Goal: Transaction & Acquisition: Download file/media

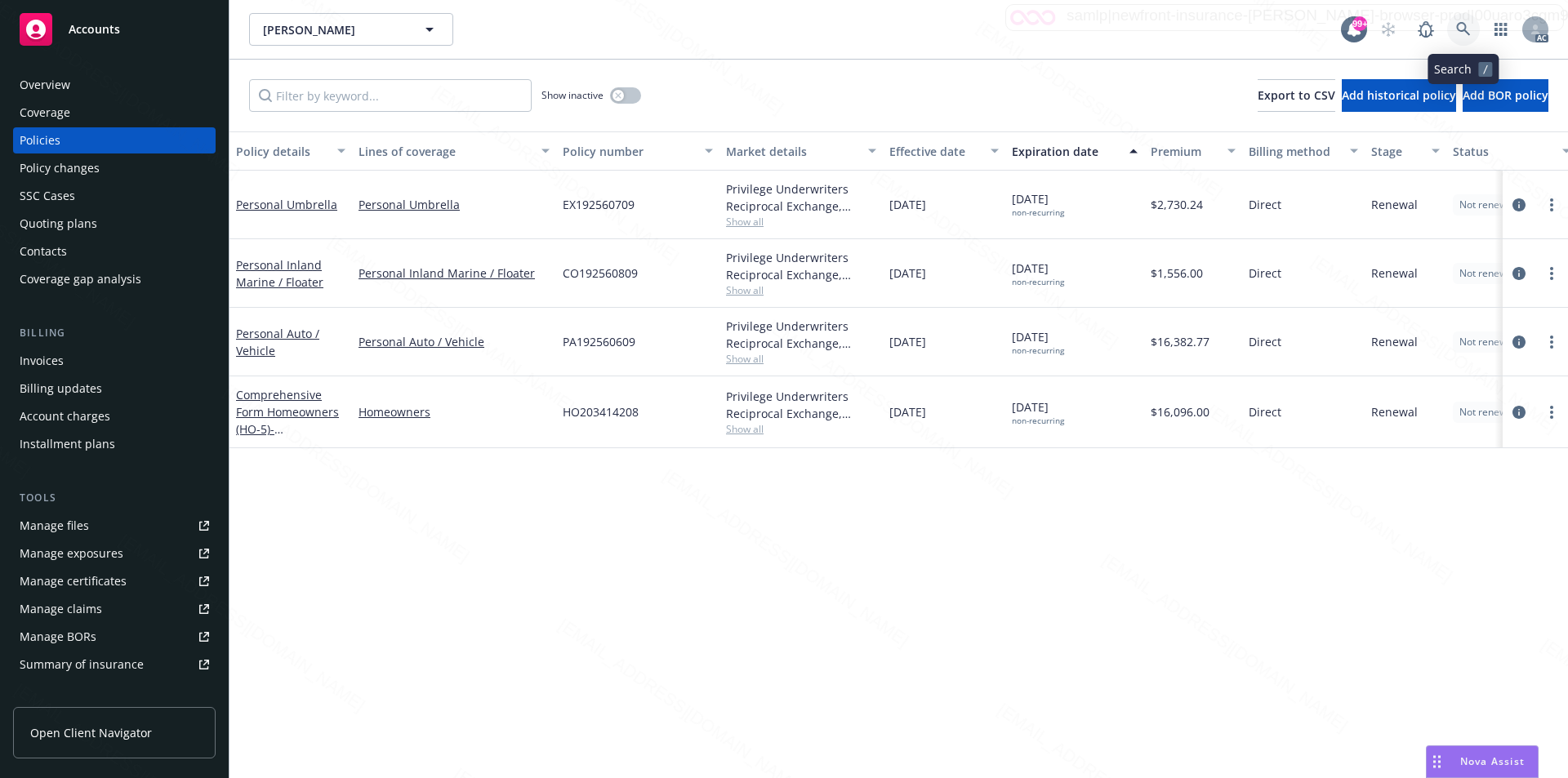
click at [1459, 28] on icon at bounding box center [1463, 29] width 15 height 15
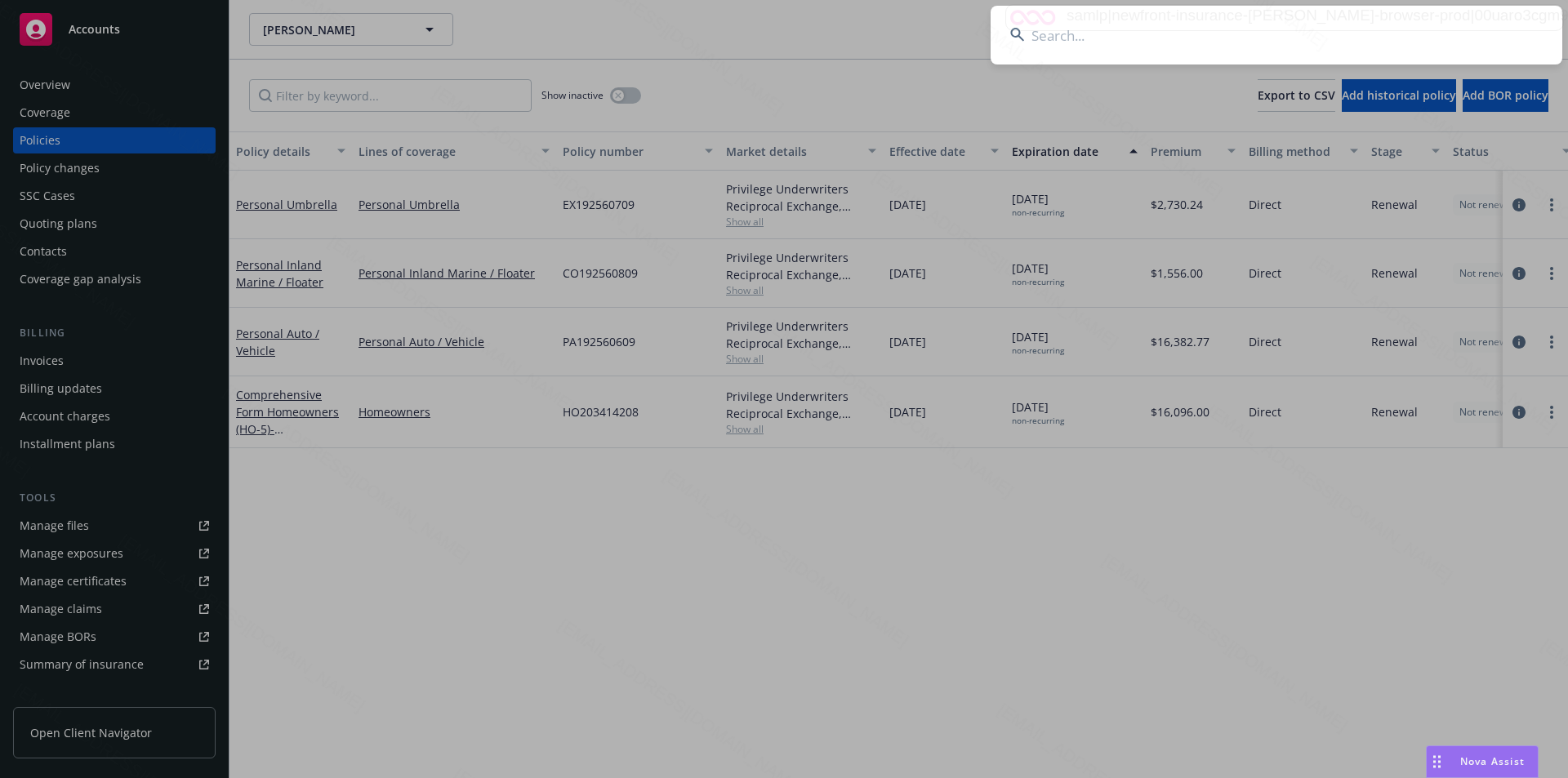
type input "Consiglio, Mark & Monique"
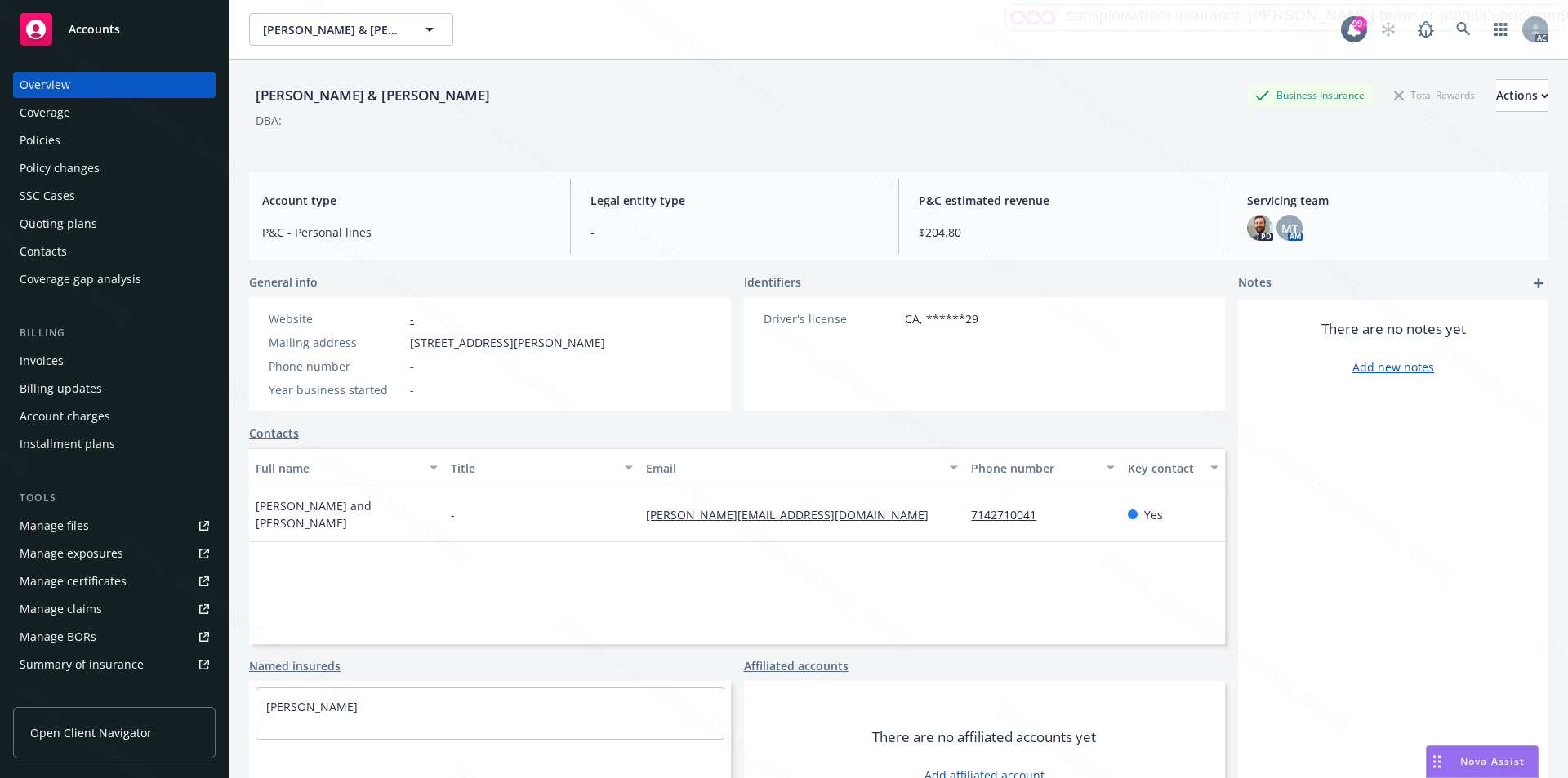
click at [35, 140] on div "Policies" at bounding box center [40, 140] width 41 height 26
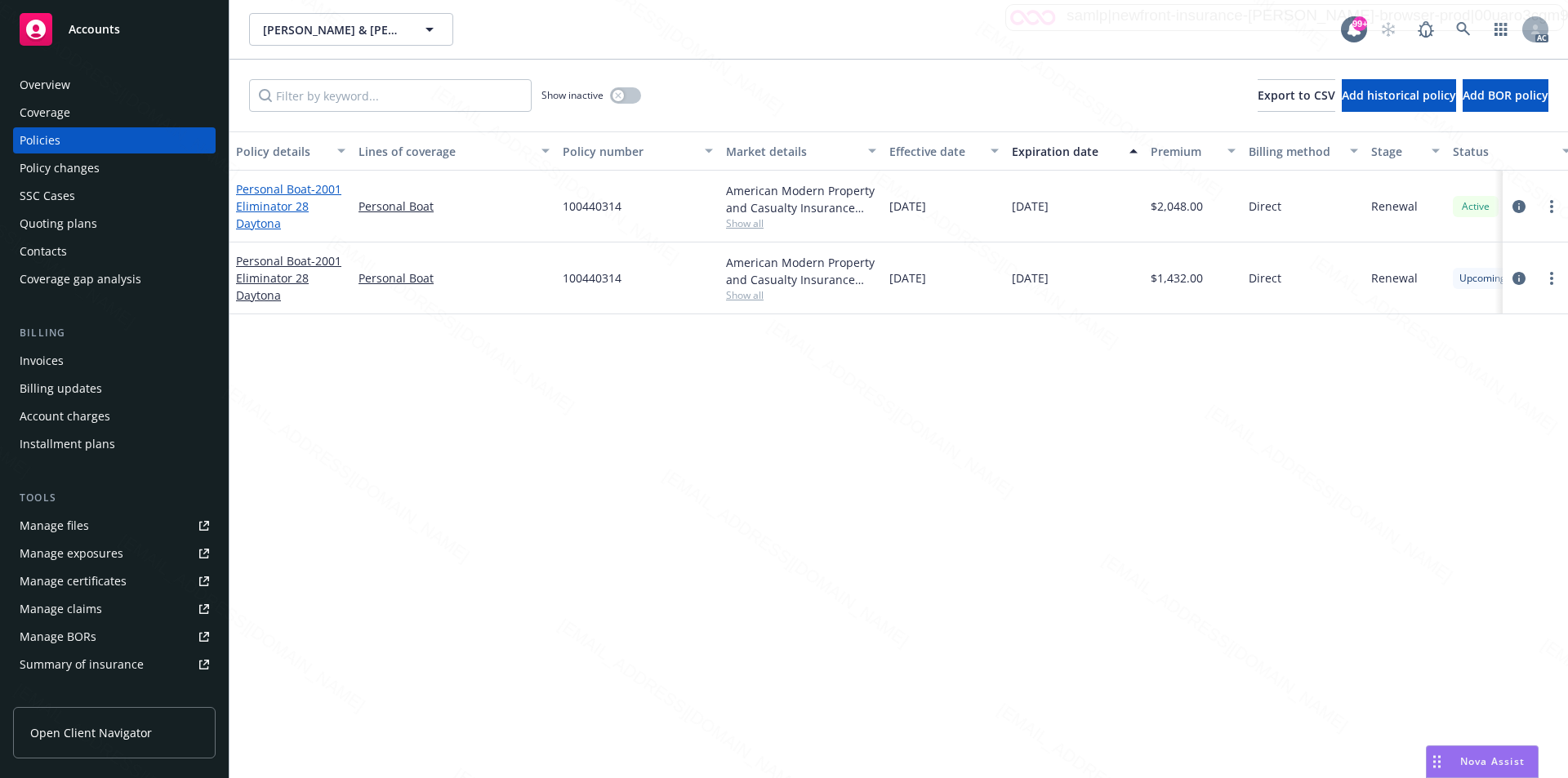
click at [265, 203] on span "- 2001 Eliminator 28 Daytona" at bounding box center [288, 206] width 106 height 50
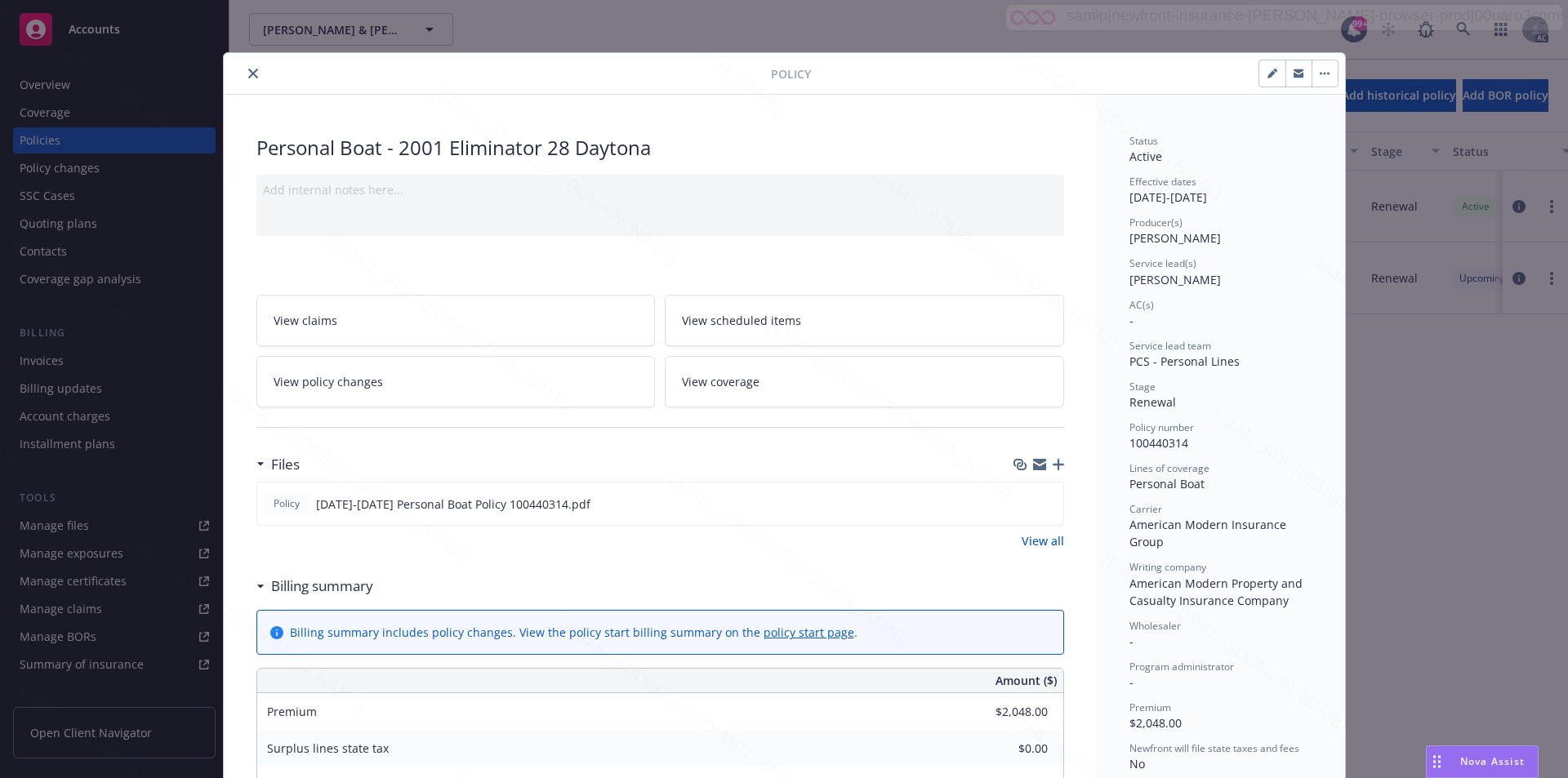
click at [1049, 540] on link "View all" at bounding box center [1043, 540] width 43 height 17
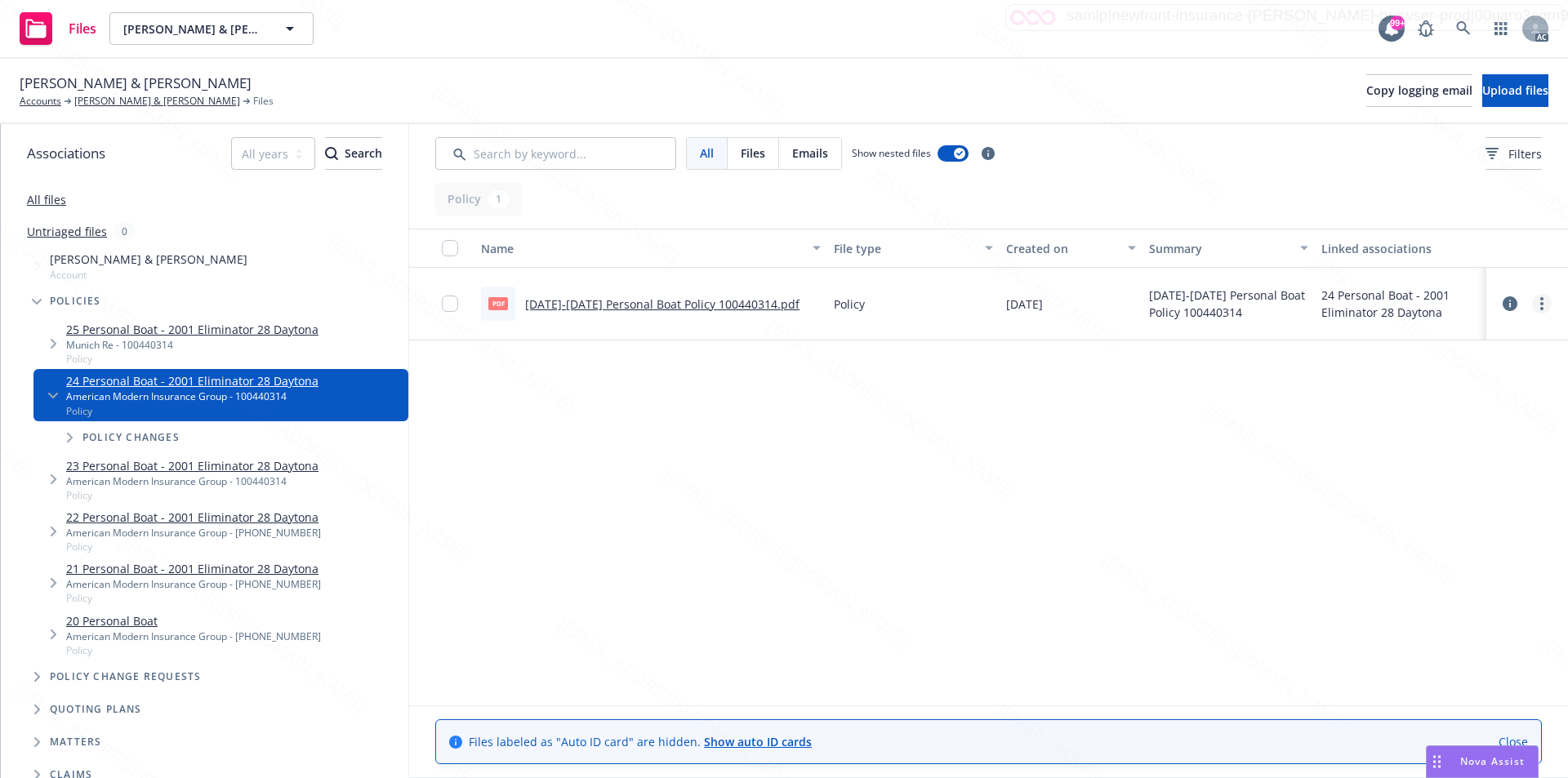
click at [1542, 303] on circle "more" at bounding box center [1542, 303] width 4 height 4
click at [1456, 370] on link "Download" at bounding box center [1469, 369] width 162 height 33
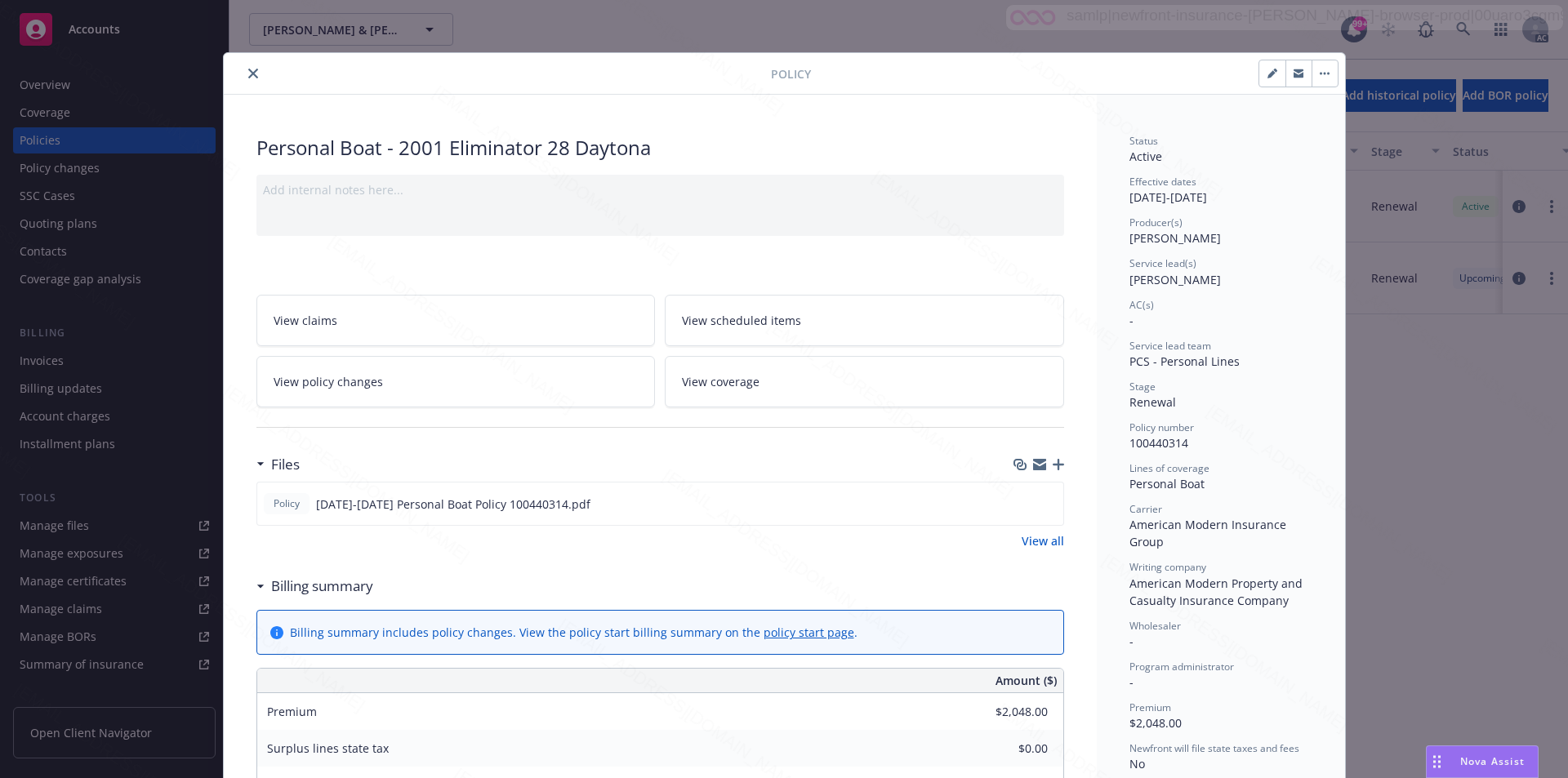
drag, startPoint x: 762, startPoint y: 263, endPoint x: 537, endPoint y: 272, distance: 225.2
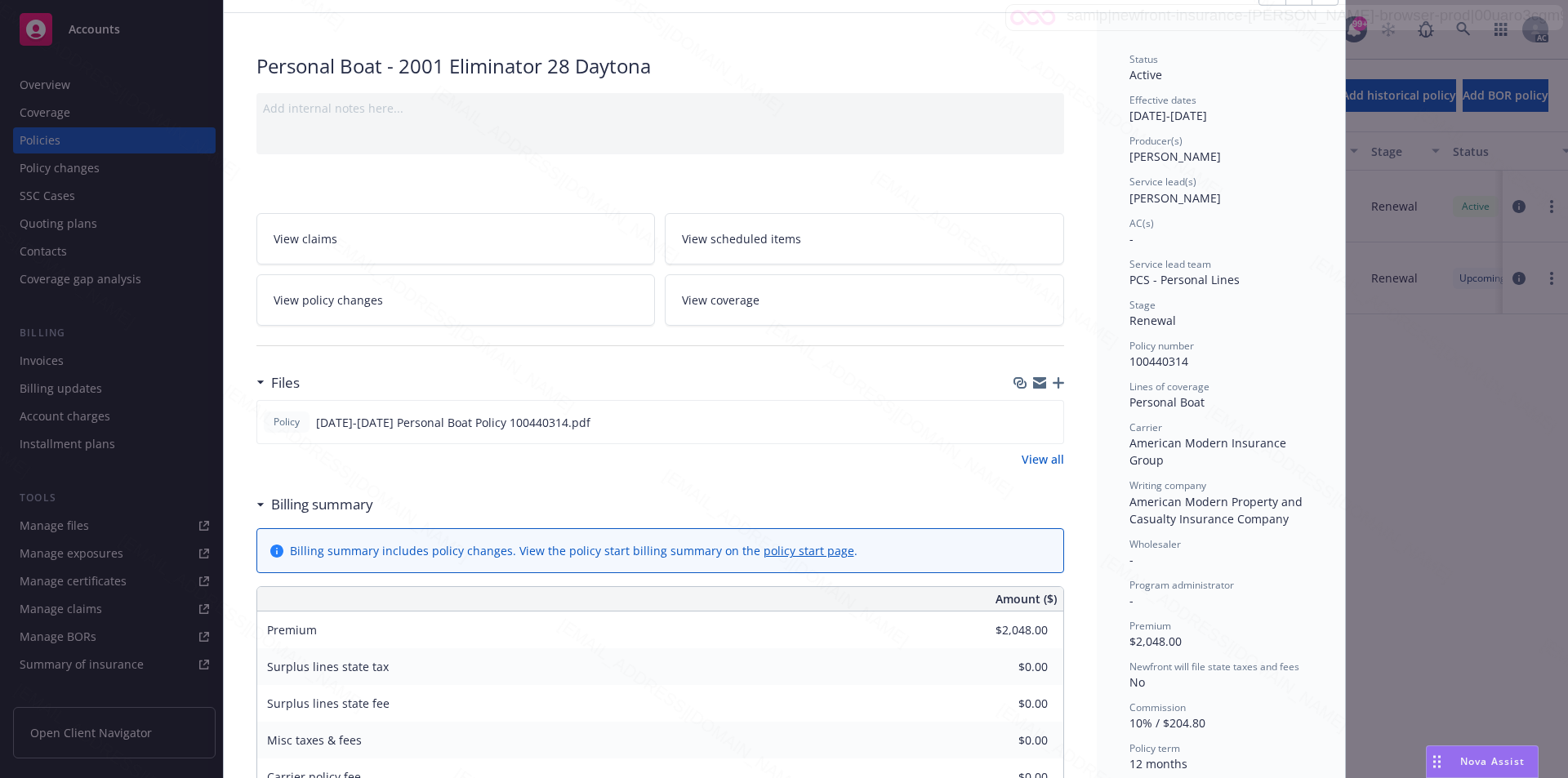
click at [303, 585] on div "Billing summary includes policy changes. View the policy start billing summary …" at bounding box center [660, 726] width 808 height 409
click at [301, 505] on h3 "Billing summary" at bounding box center [322, 505] width 102 height 21
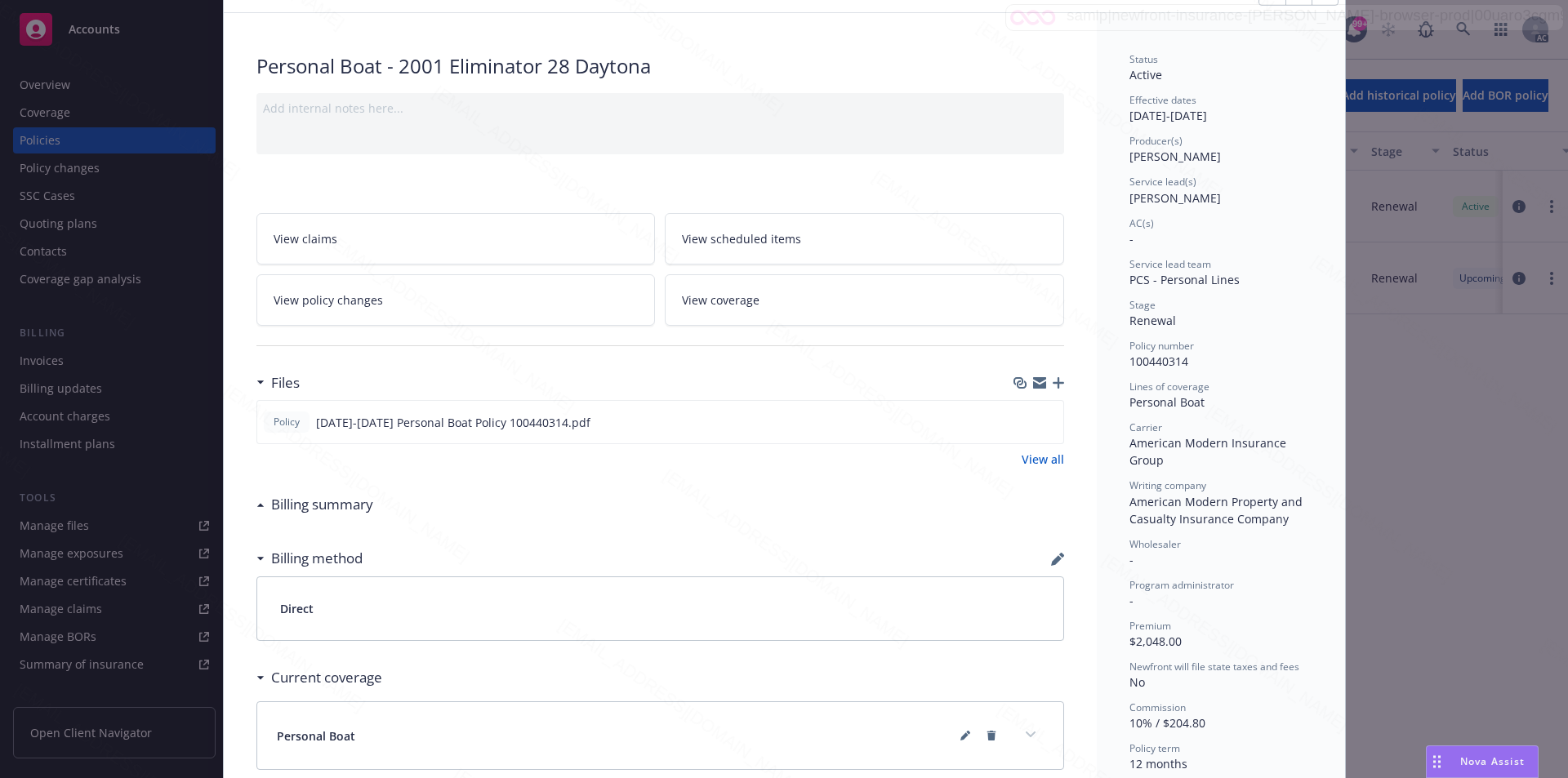
click at [301, 505] on h3 "Billing summary" at bounding box center [322, 505] width 102 height 21
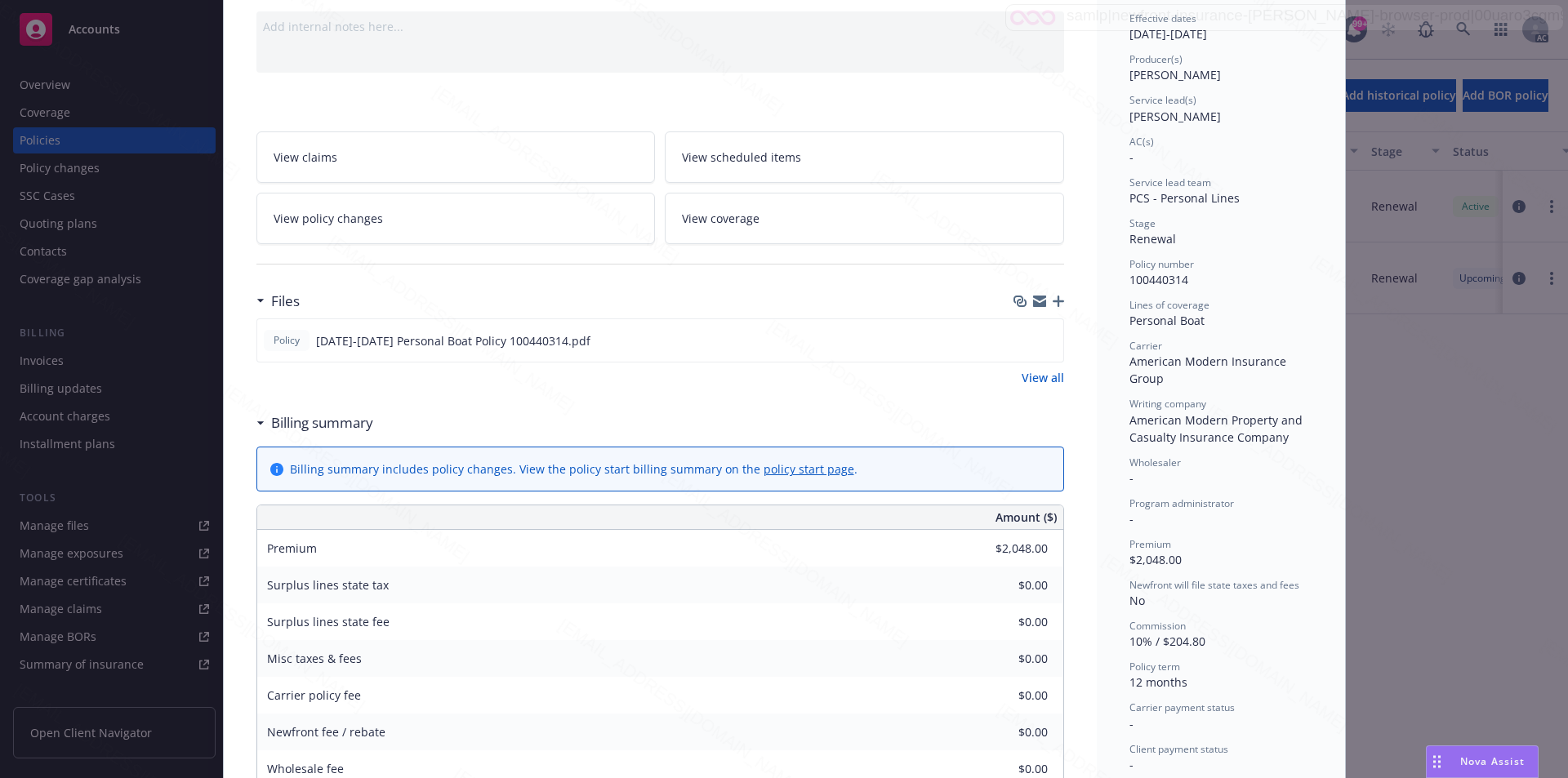
scroll to position [0, 0]
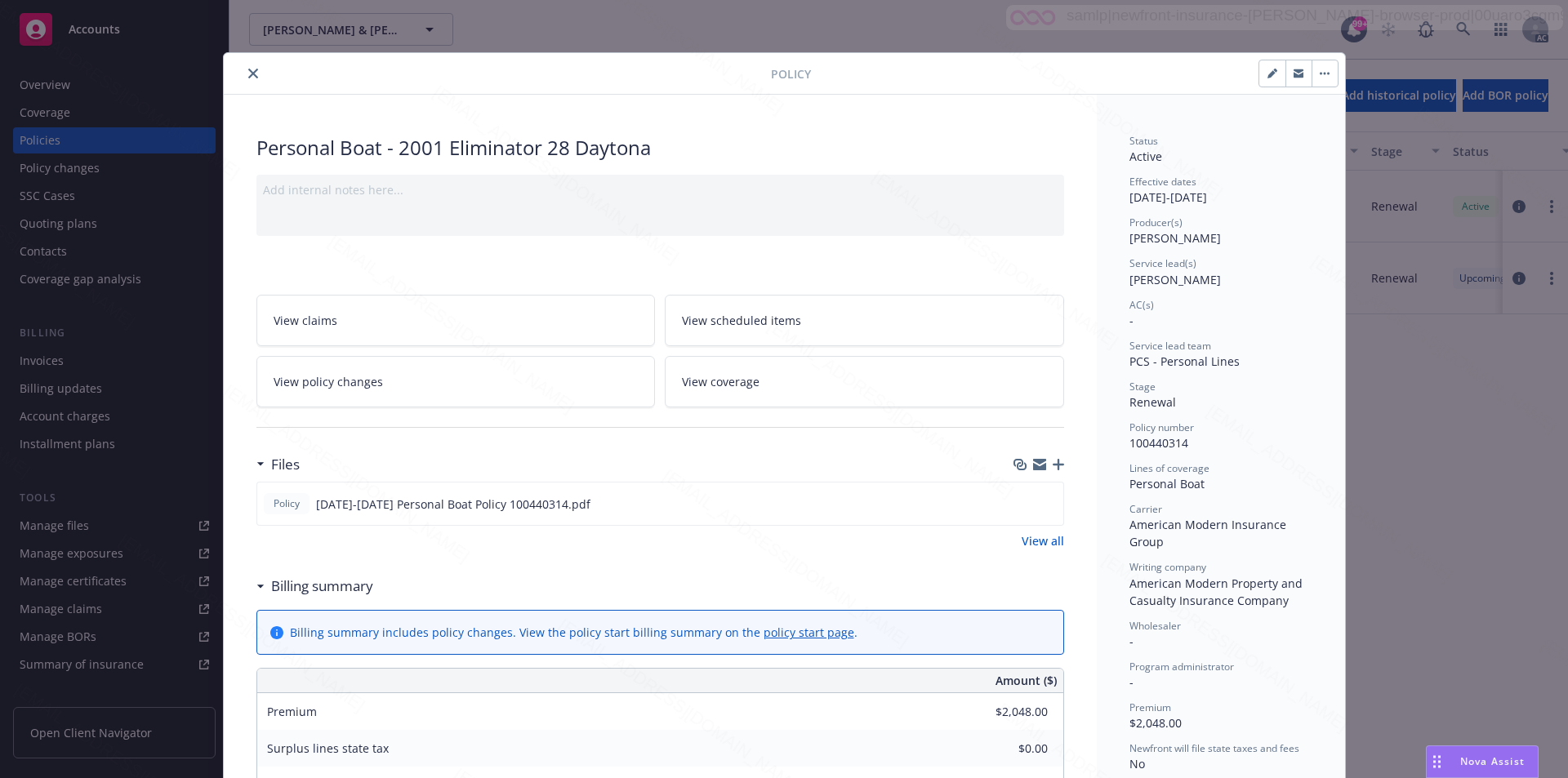
click at [248, 73] on icon "close" at bounding box center [253, 73] width 10 height 10
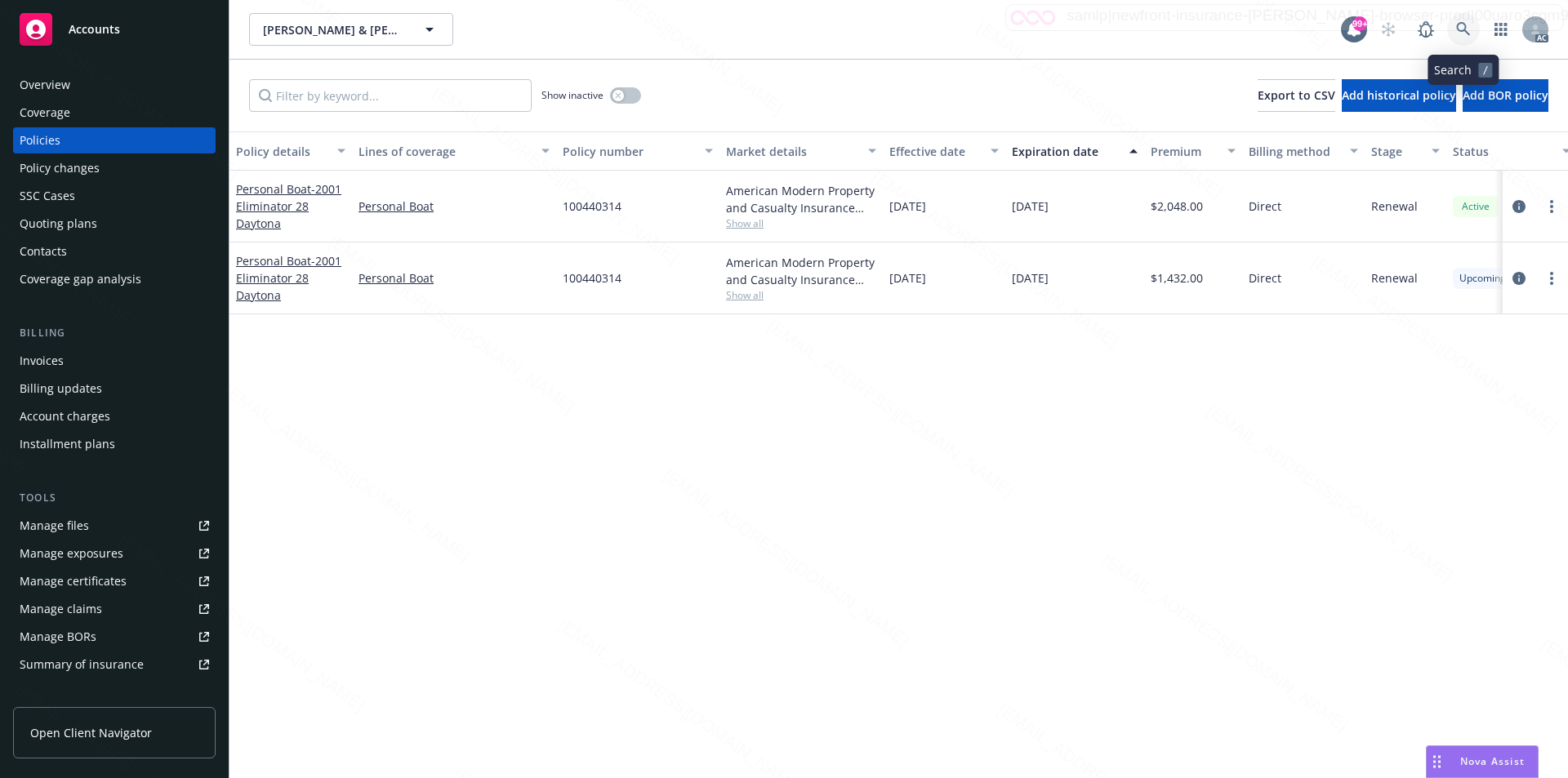
click at [1460, 31] on icon at bounding box center [1463, 29] width 14 height 14
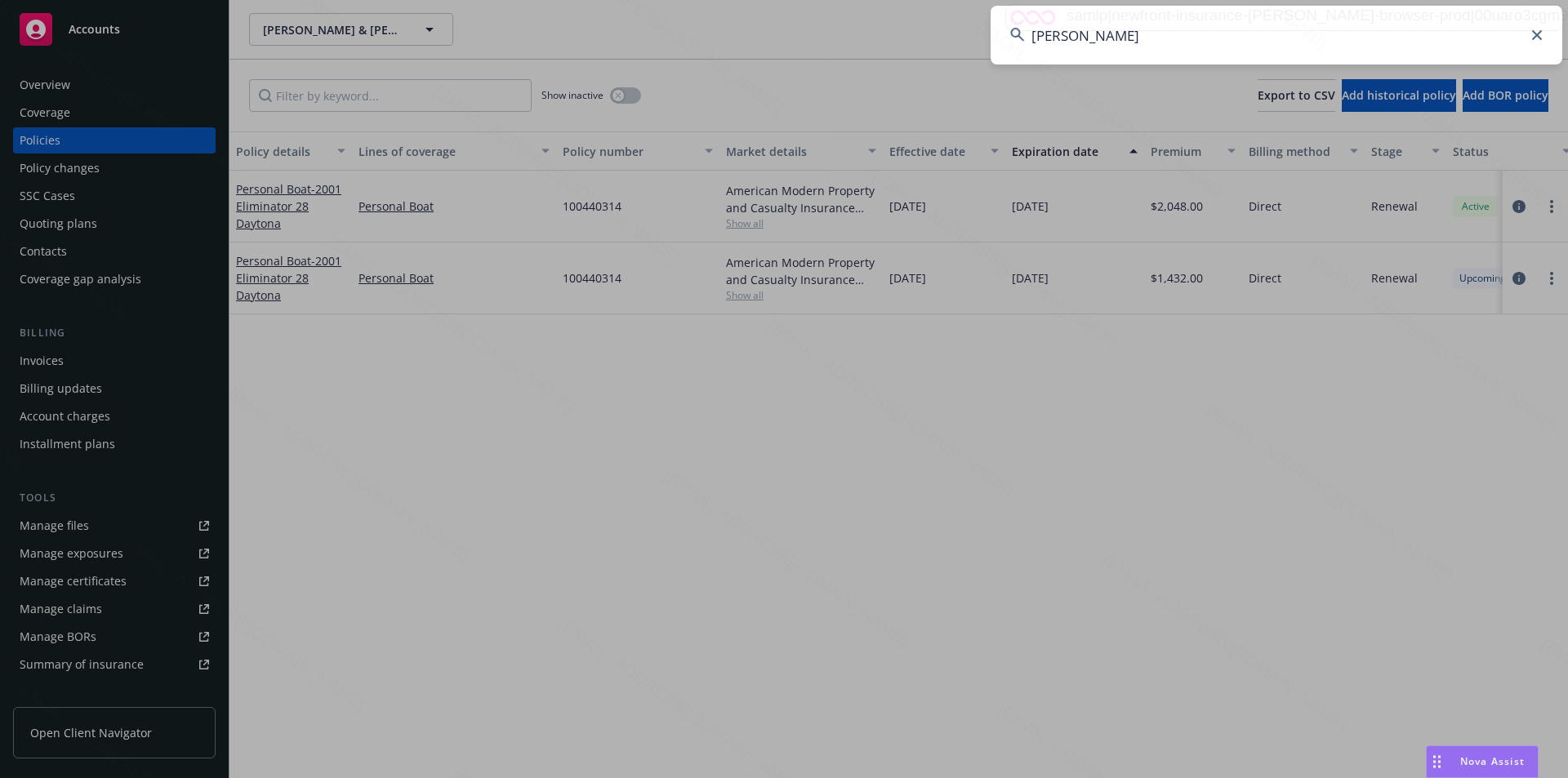
type input "Homeres, Antonia P"
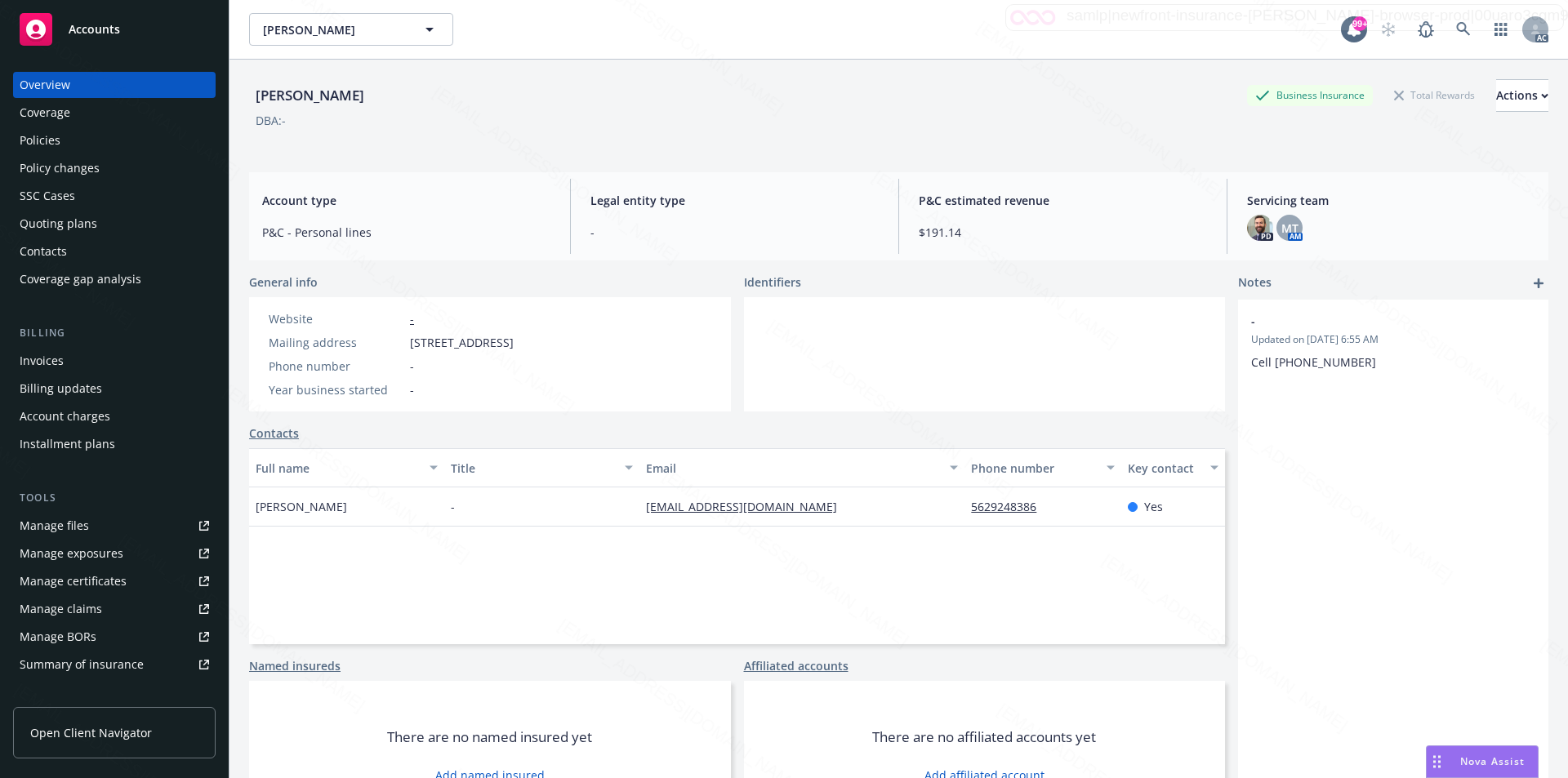
click at [70, 139] on div "Policies" at bounding box center [114, 140] width 189 height 26
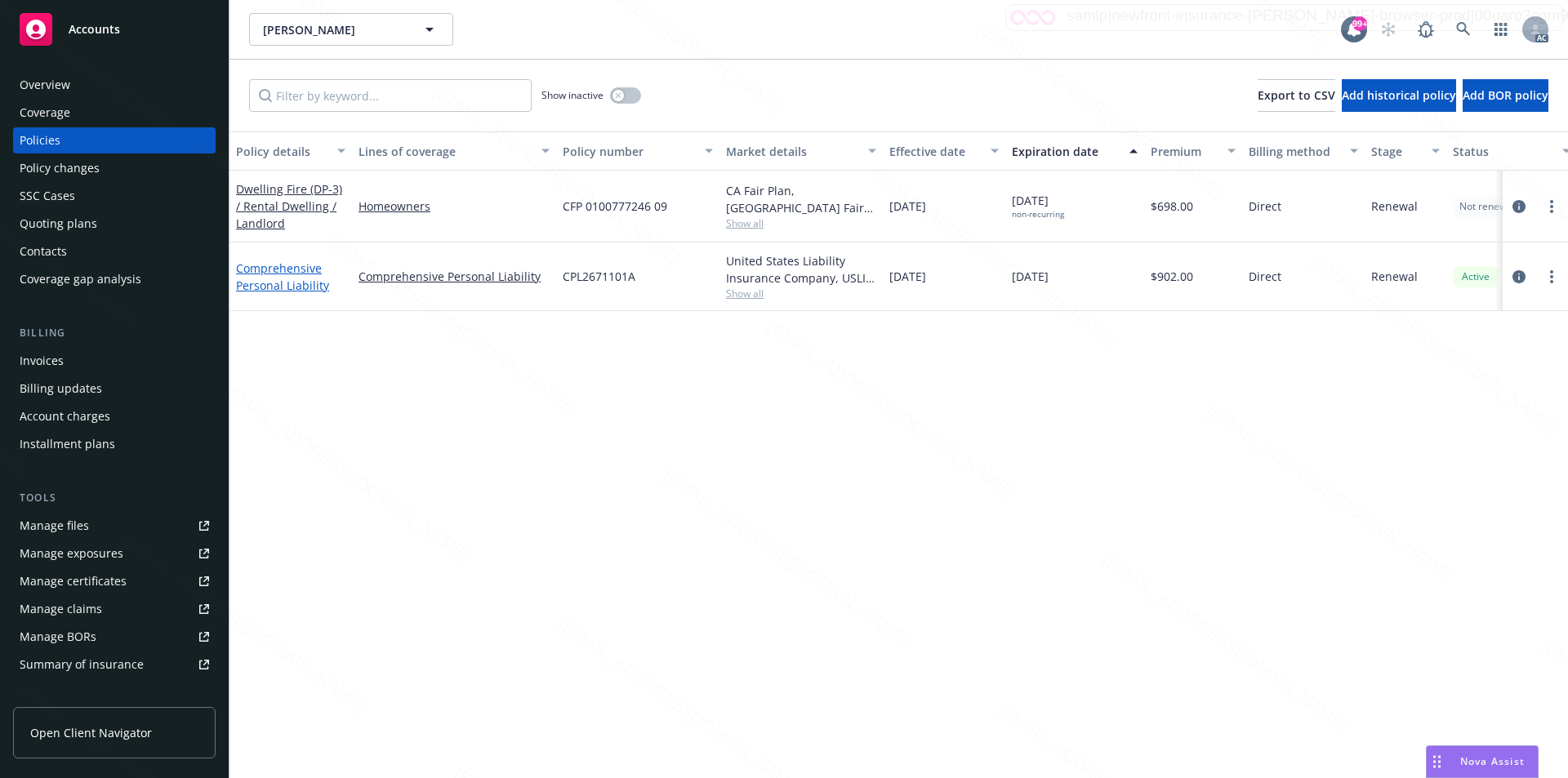
click at [258, 279] on link "Comprehensive Personal Liability" at bounding box center [282, 277] width 93 height 33
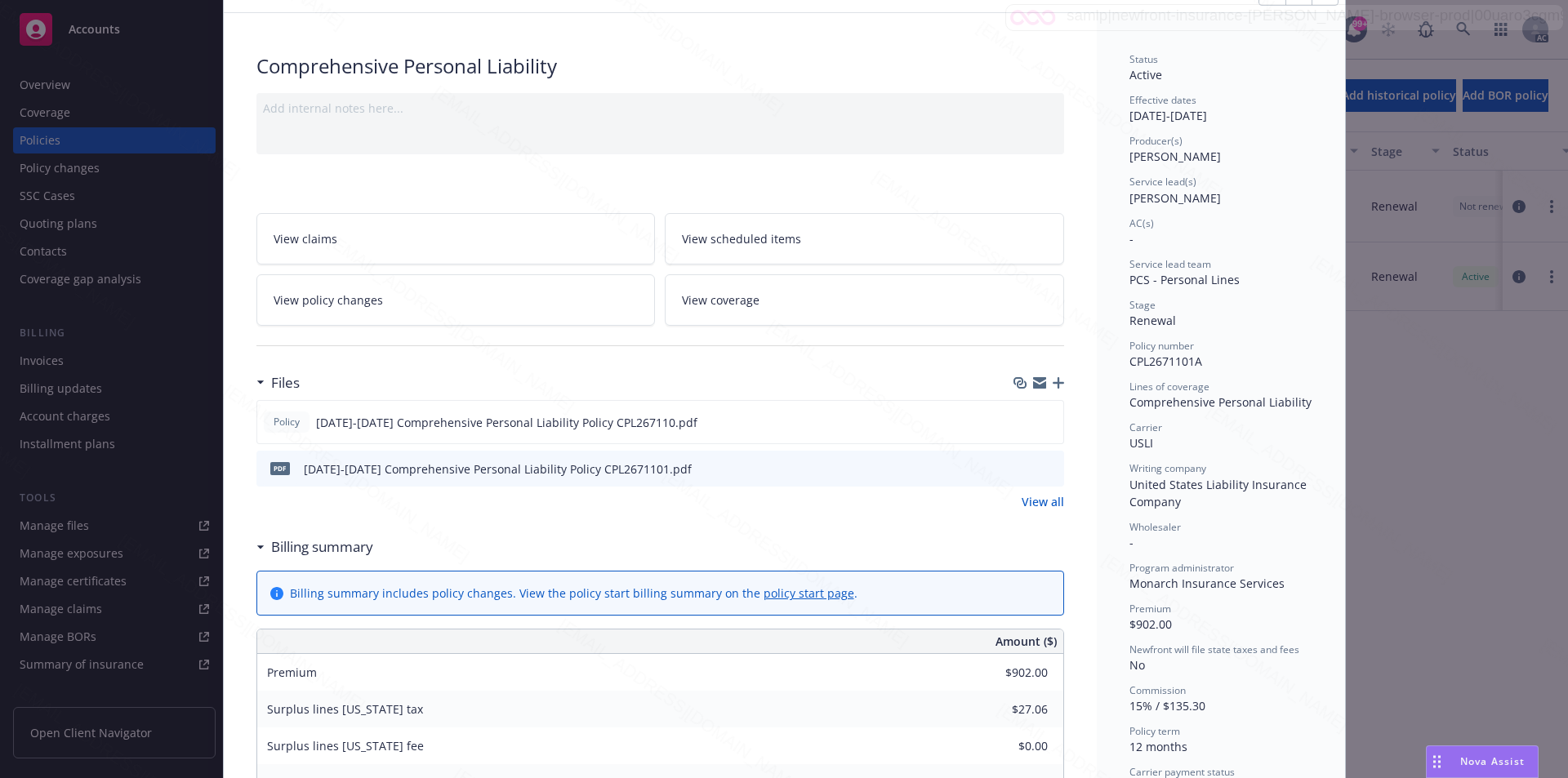
scroll to position [163, 0]
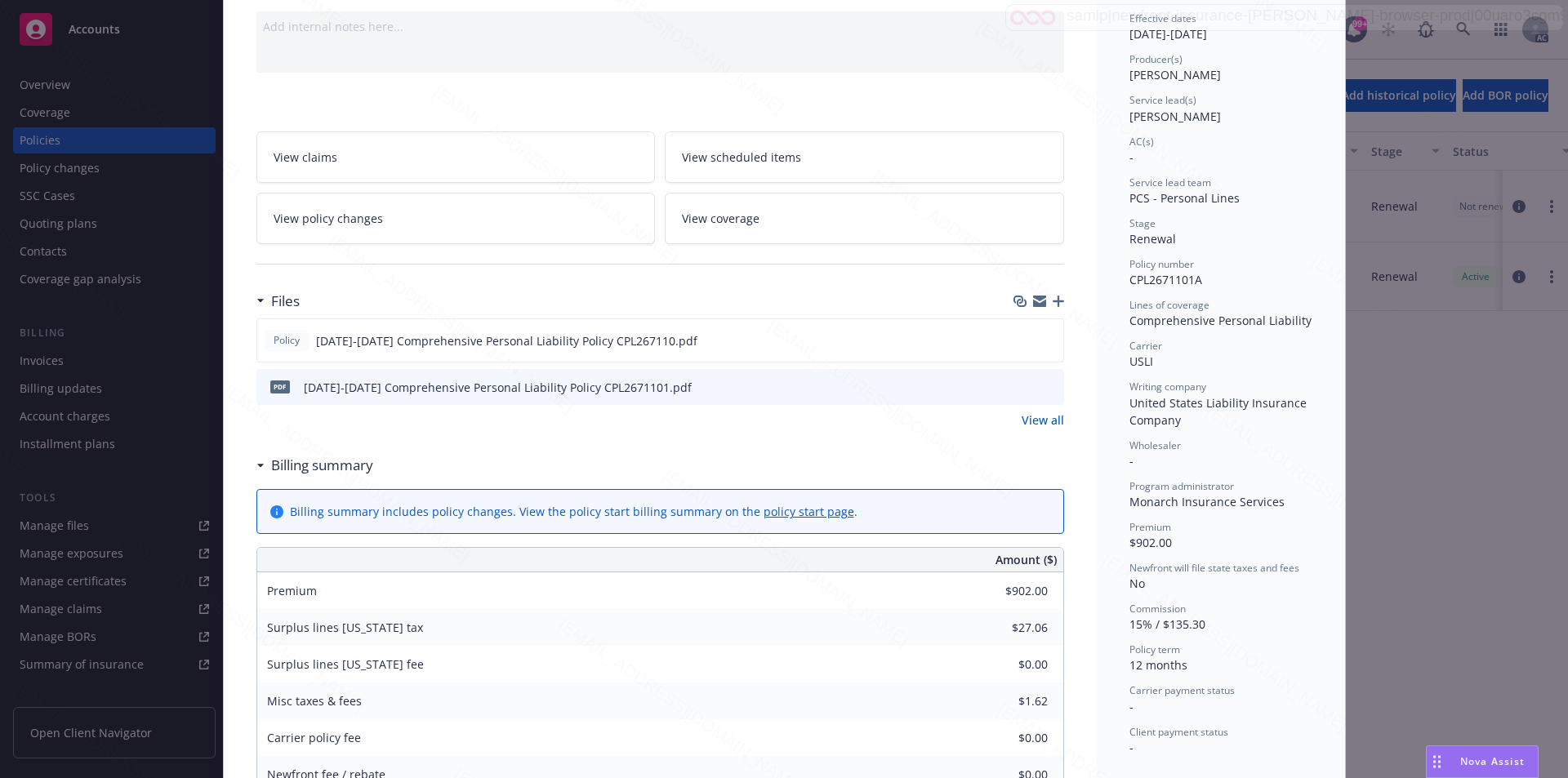
click at [1036, 425] on link "View all" at bounding box center [1043, 420] width 43 height 17
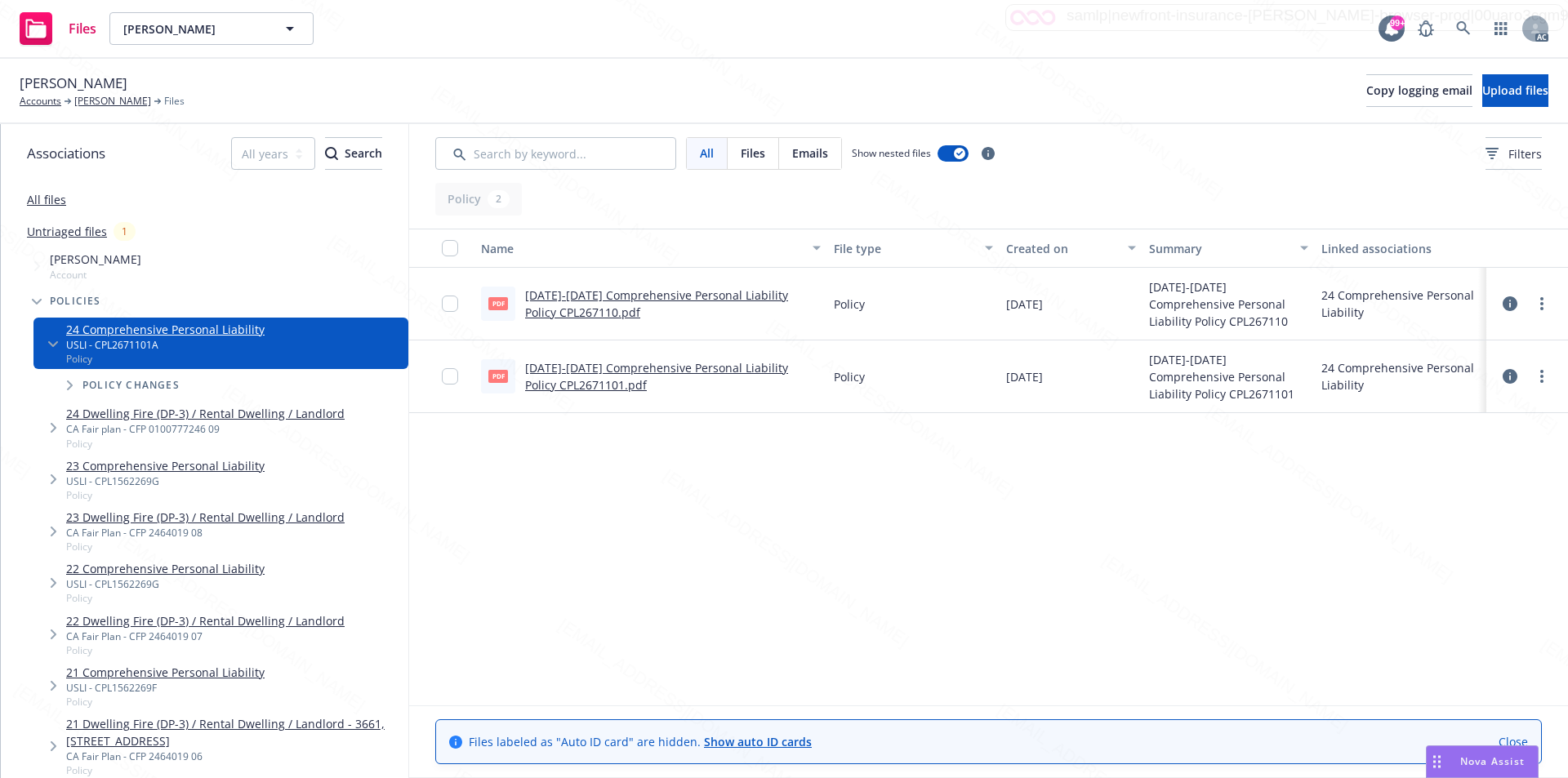
click at [700, 484] on div "Name File type Created on Summary Linked associations pdf [DATE]-[DATE] Compreh…" at bounding box center [989, 467] width 1159 height 476
click at [634, 554] on div "Name File type Created on Summary Linked associations pdf [DATE]-[DATE] Compreh…" at bounding box center [989, 467] width 1159 height 476
click at [1540, 378] on icon "more" at bounding box center [1542, 376] width 4 height 13
click at [1448, 439] on link "Download" at bounding box center [1469, 442] width 162 height 33
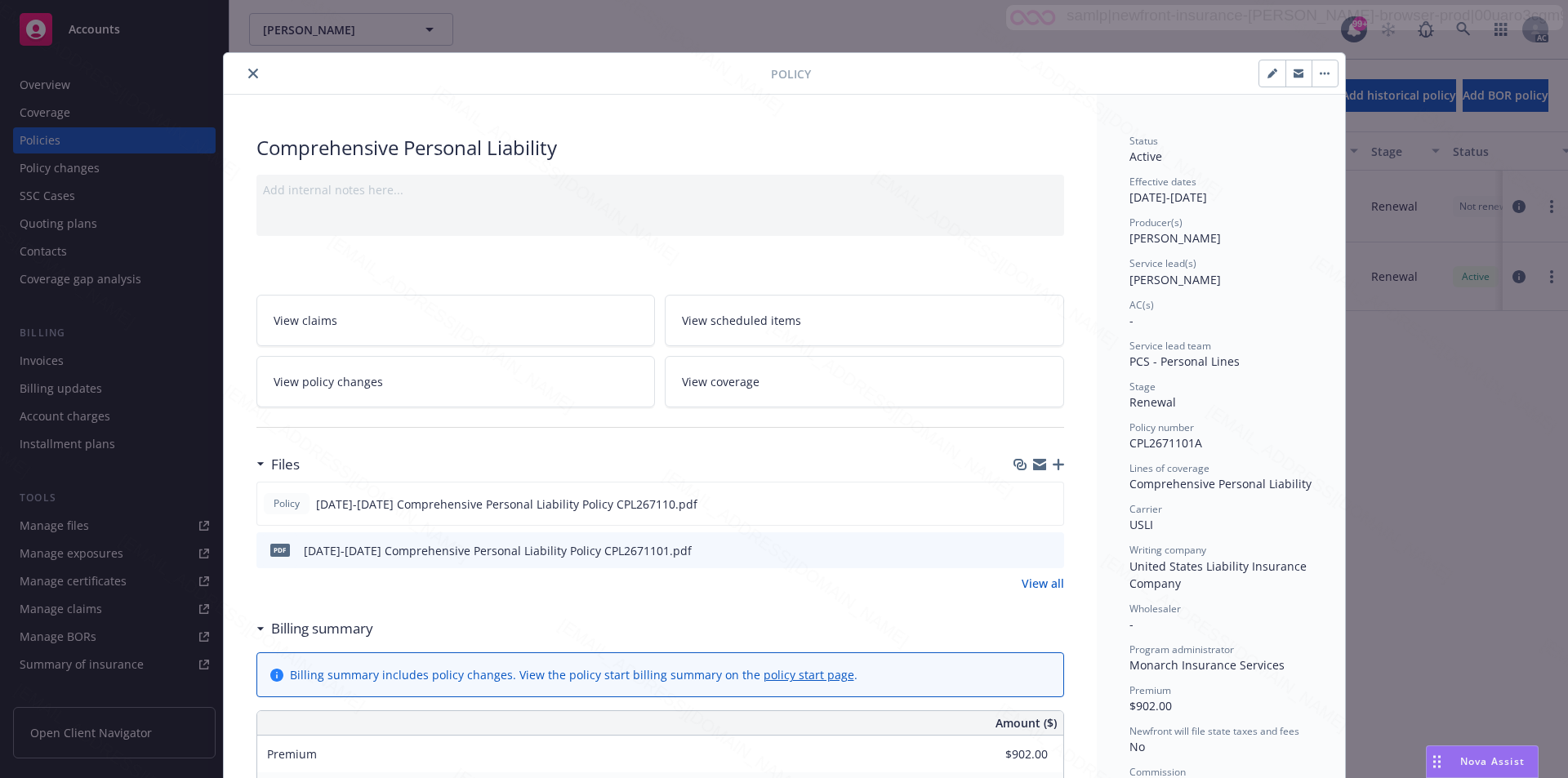
scroll to position [245, 0]
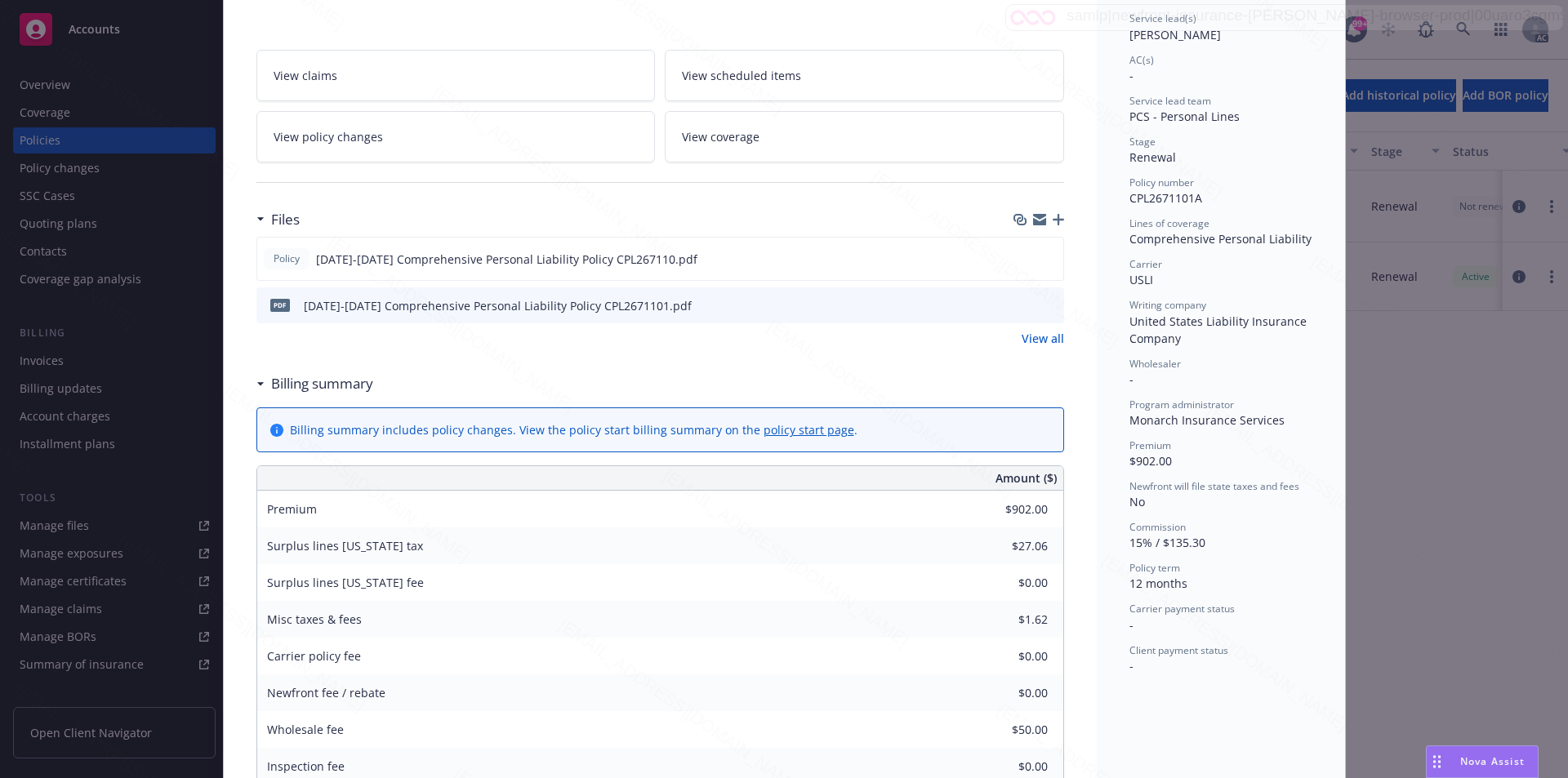
click at [318, 386] on h3 "Billing summary" at bounding box center [322, 384] width 102 height 21
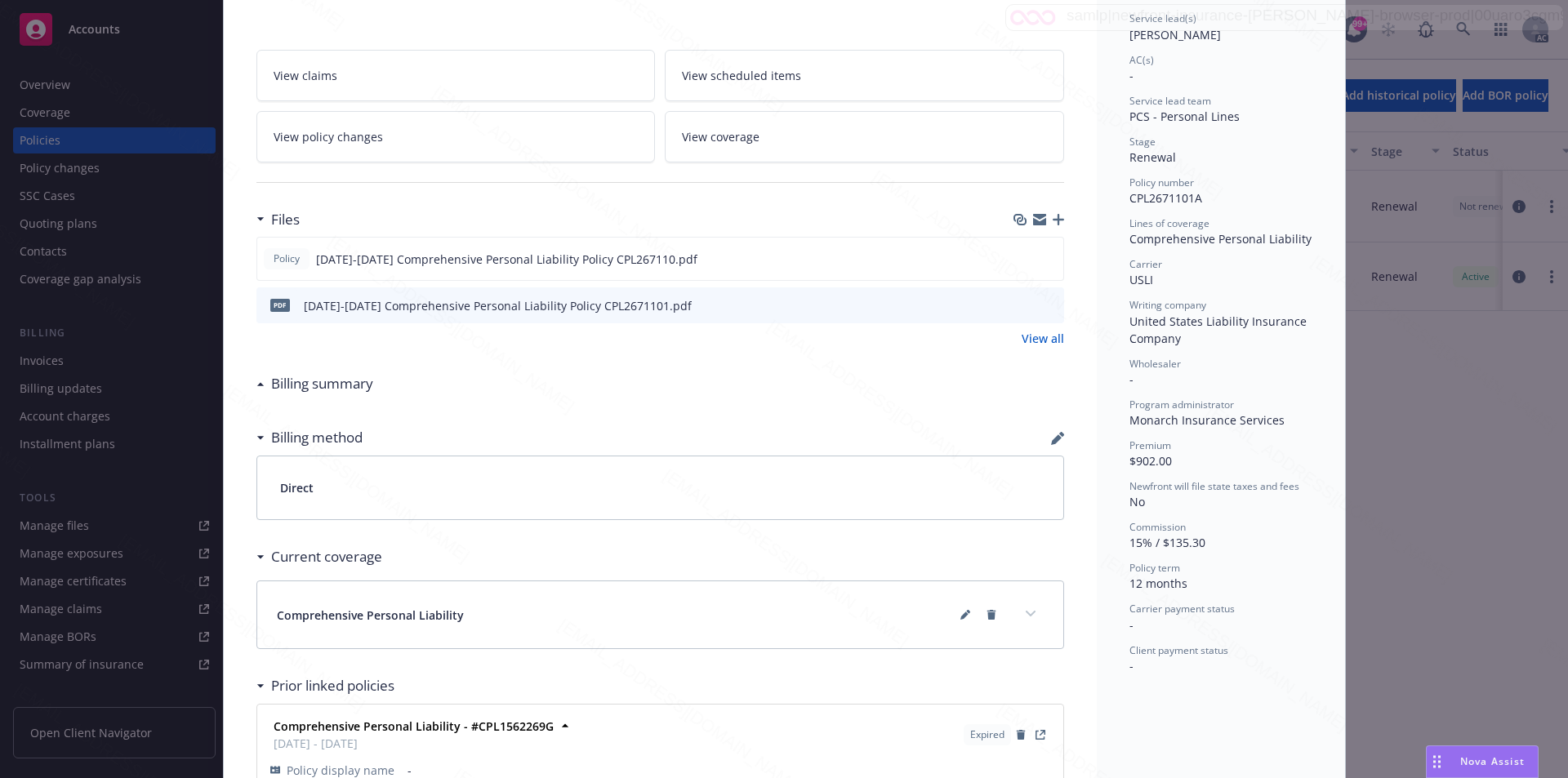
click at [318, 386] on h3 "Billing summary" at bounding box center [322, 384] width 102 height 21
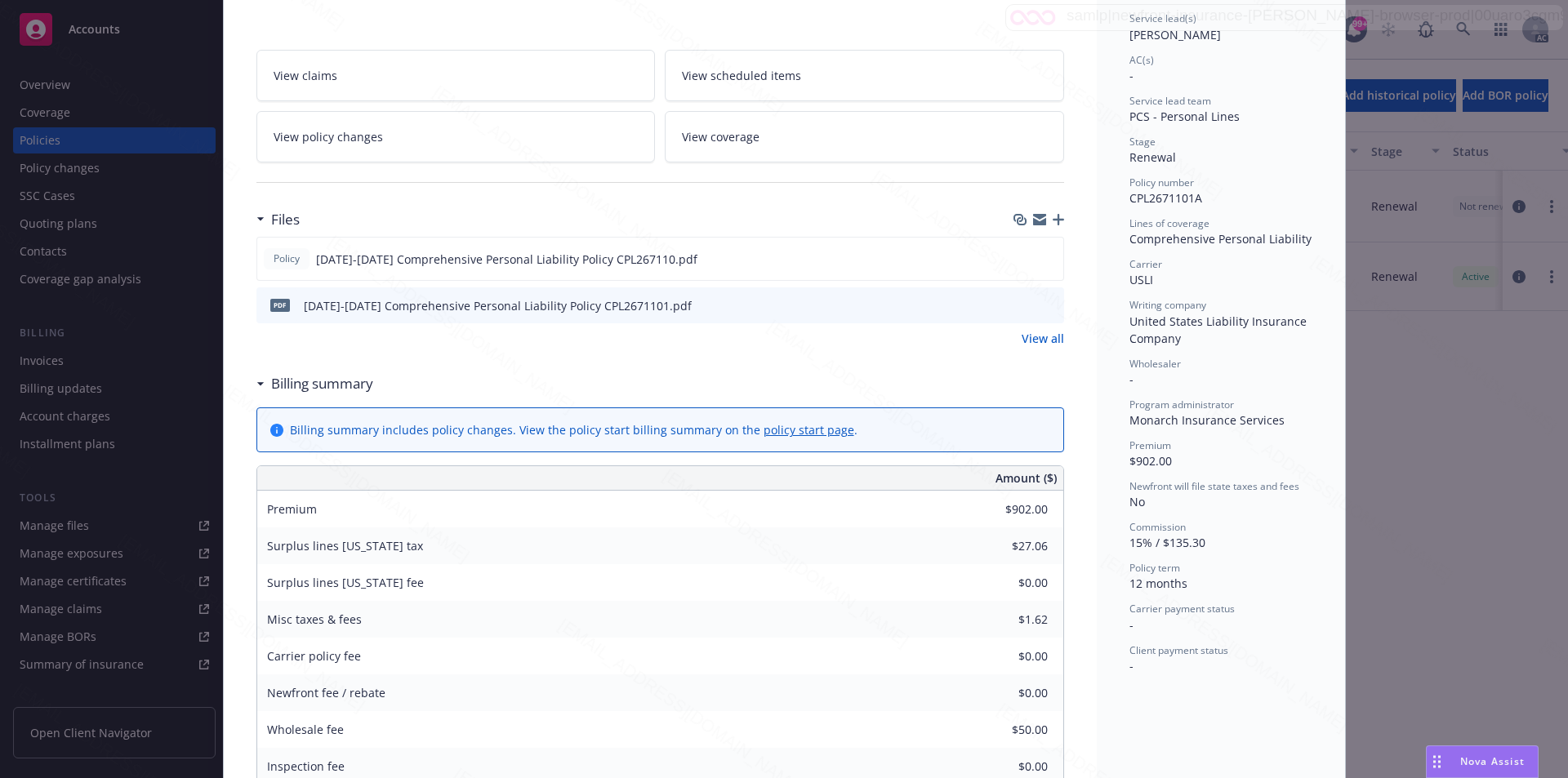
scroll to position [0, 0]
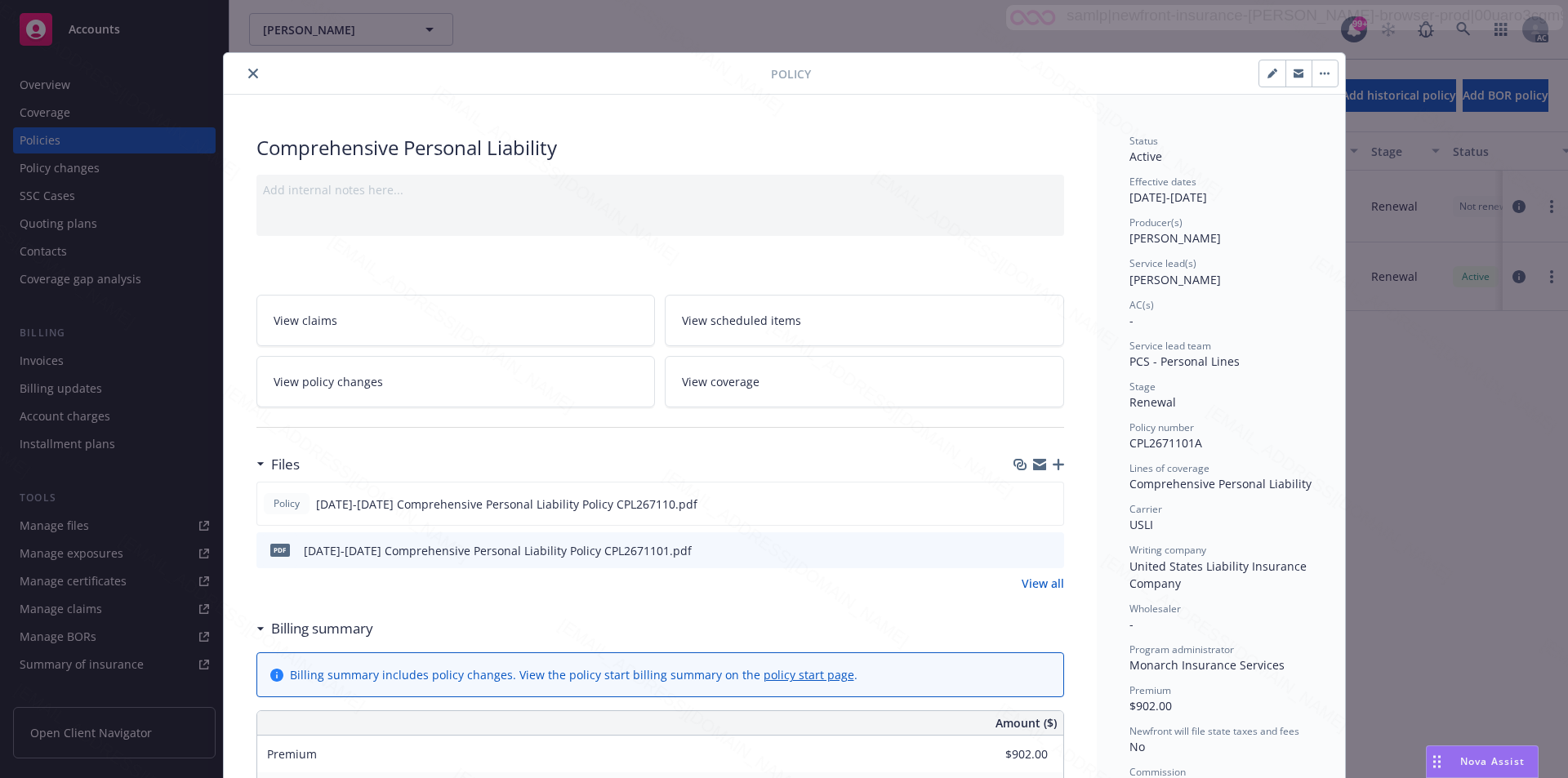
click at [992, 418] on div at bounding box center [660, 427] width 808 height 40
click at [1322, 76] on button "button" at bounding box center [1324, 73] width 26 height 26
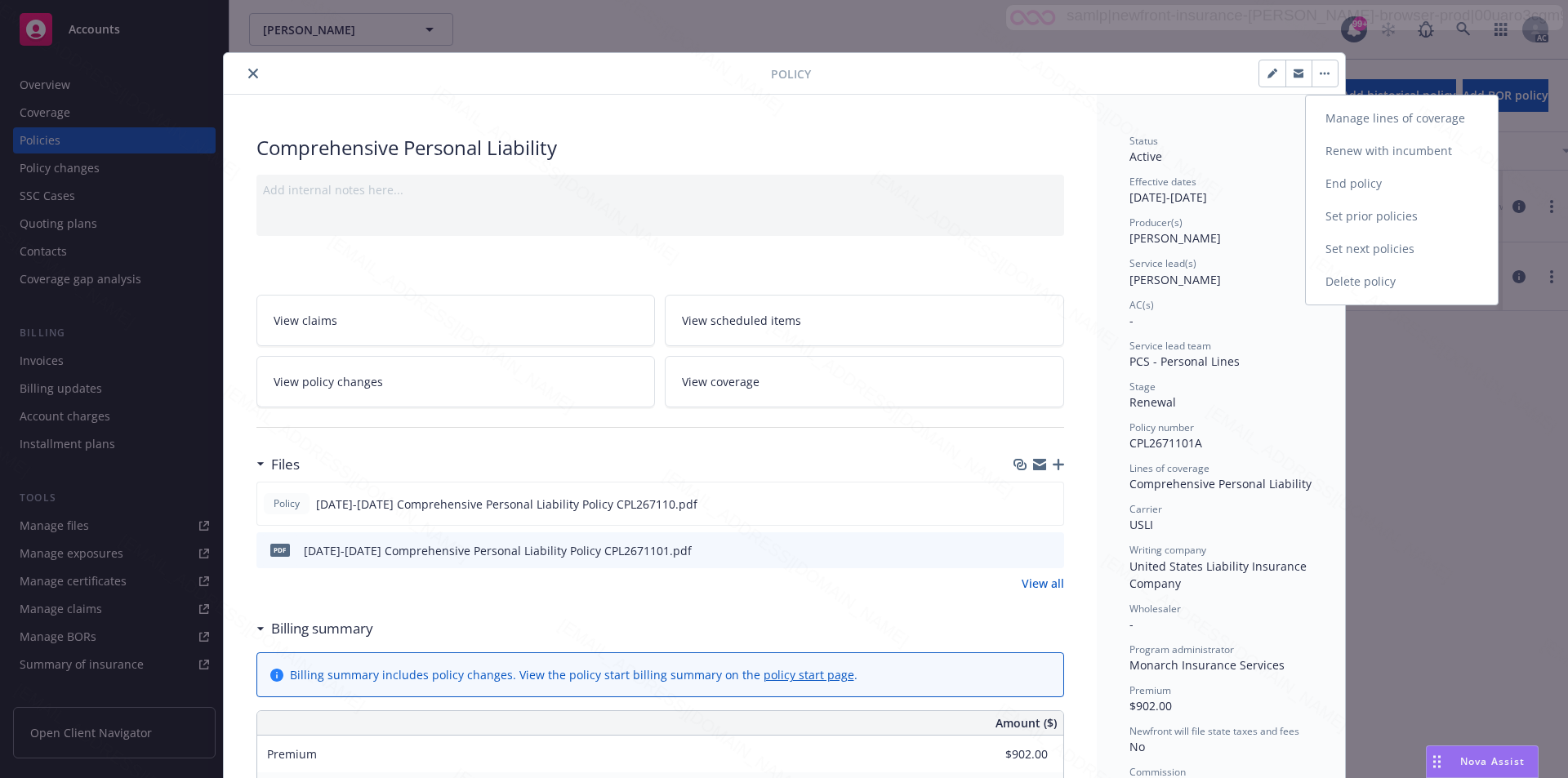
click at [1343, 179] on link "End policy" at bounding box center [1401, 184] width 192 height 33
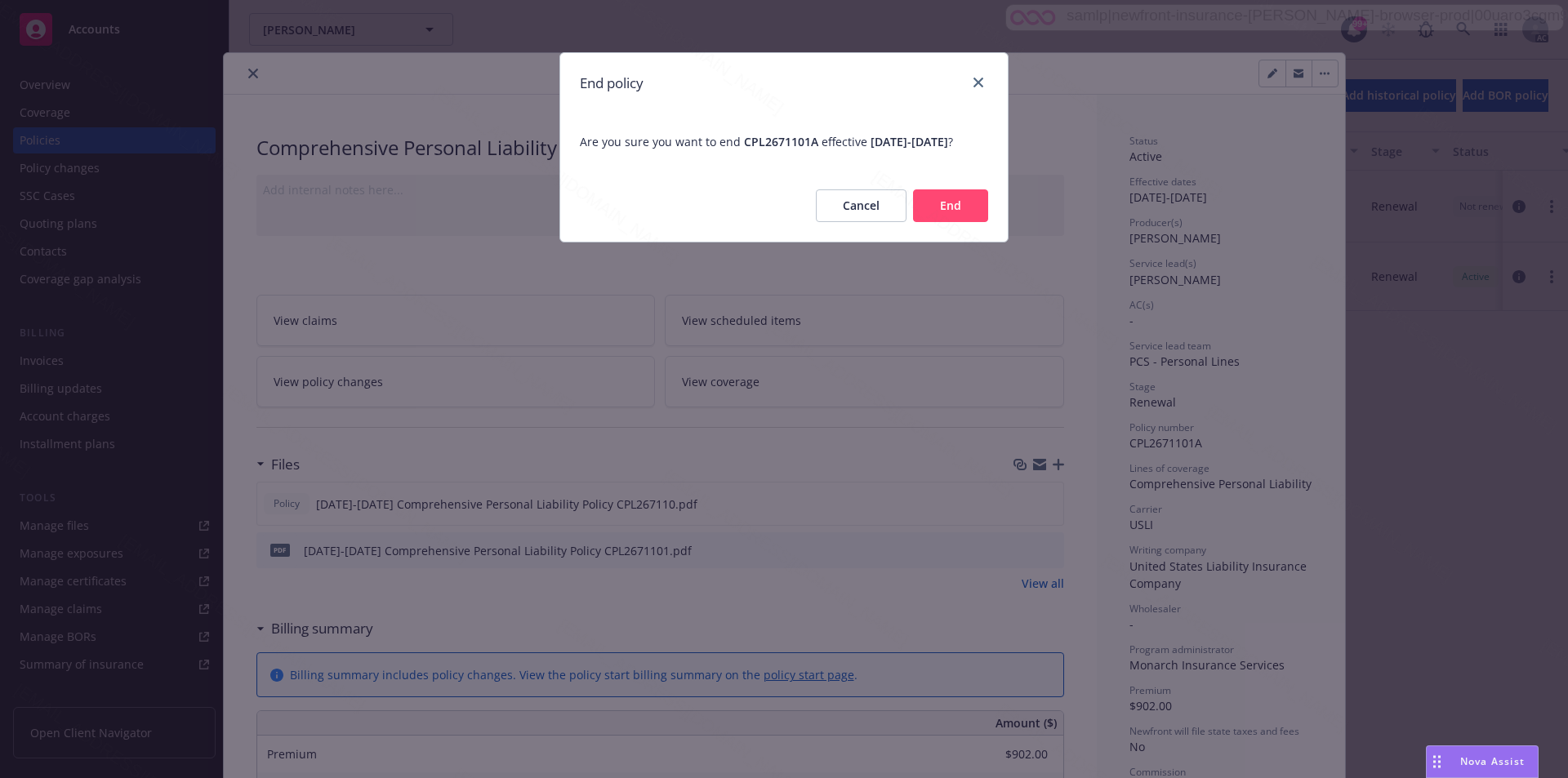
click at [933, 213] on button "End" at bounding box center [950, 205] width 75 height 33
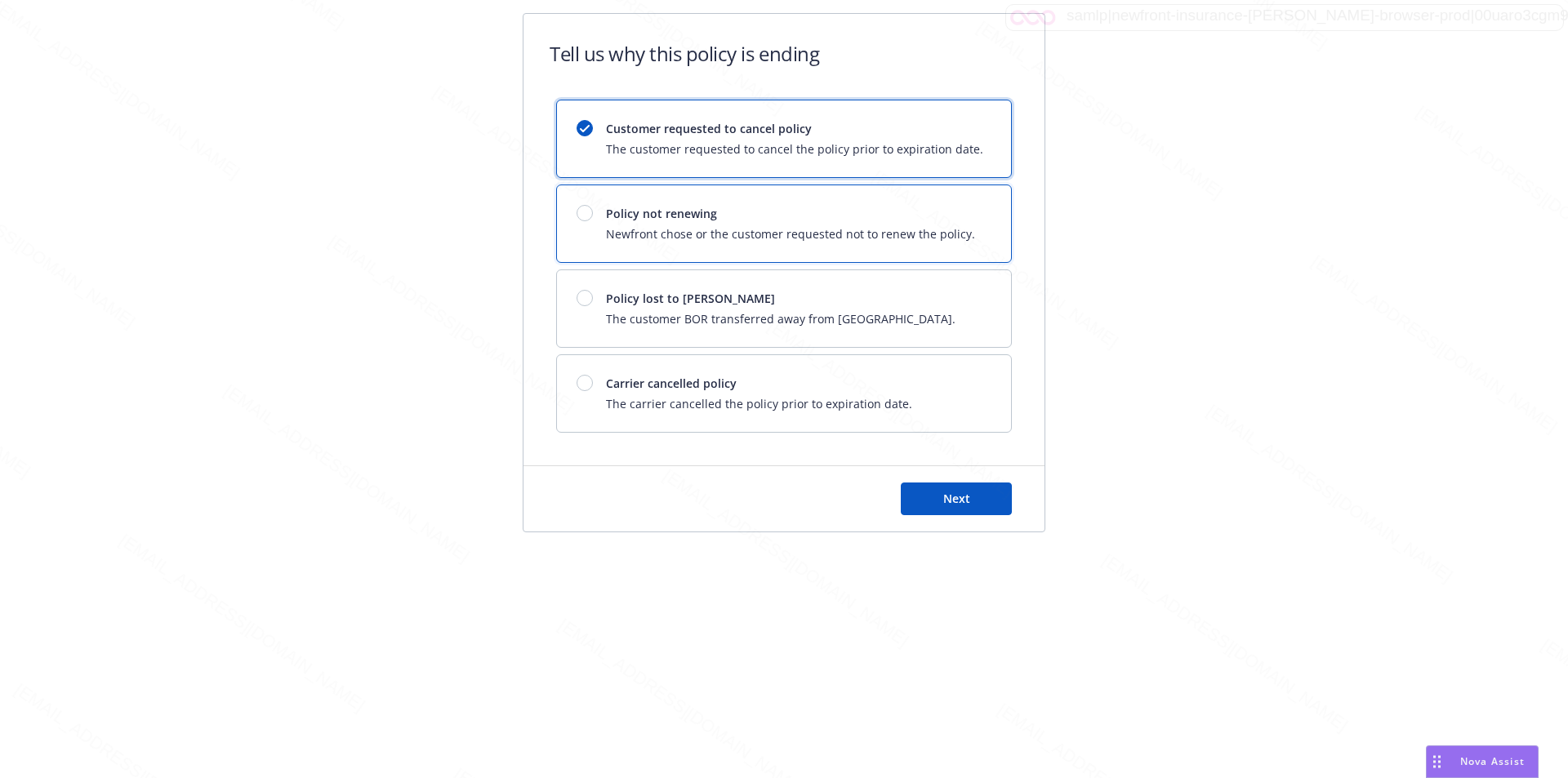
click at [933, 213] on span "Policy not renewing" at bounding box center [791, 213] width 369 height 17
click at [967, 482] on div "Next" at bounding box center [784, 499] width 521 height 66
click at [967, 498] on span "Next" at bounding box center [957, 498] width 27 height 15
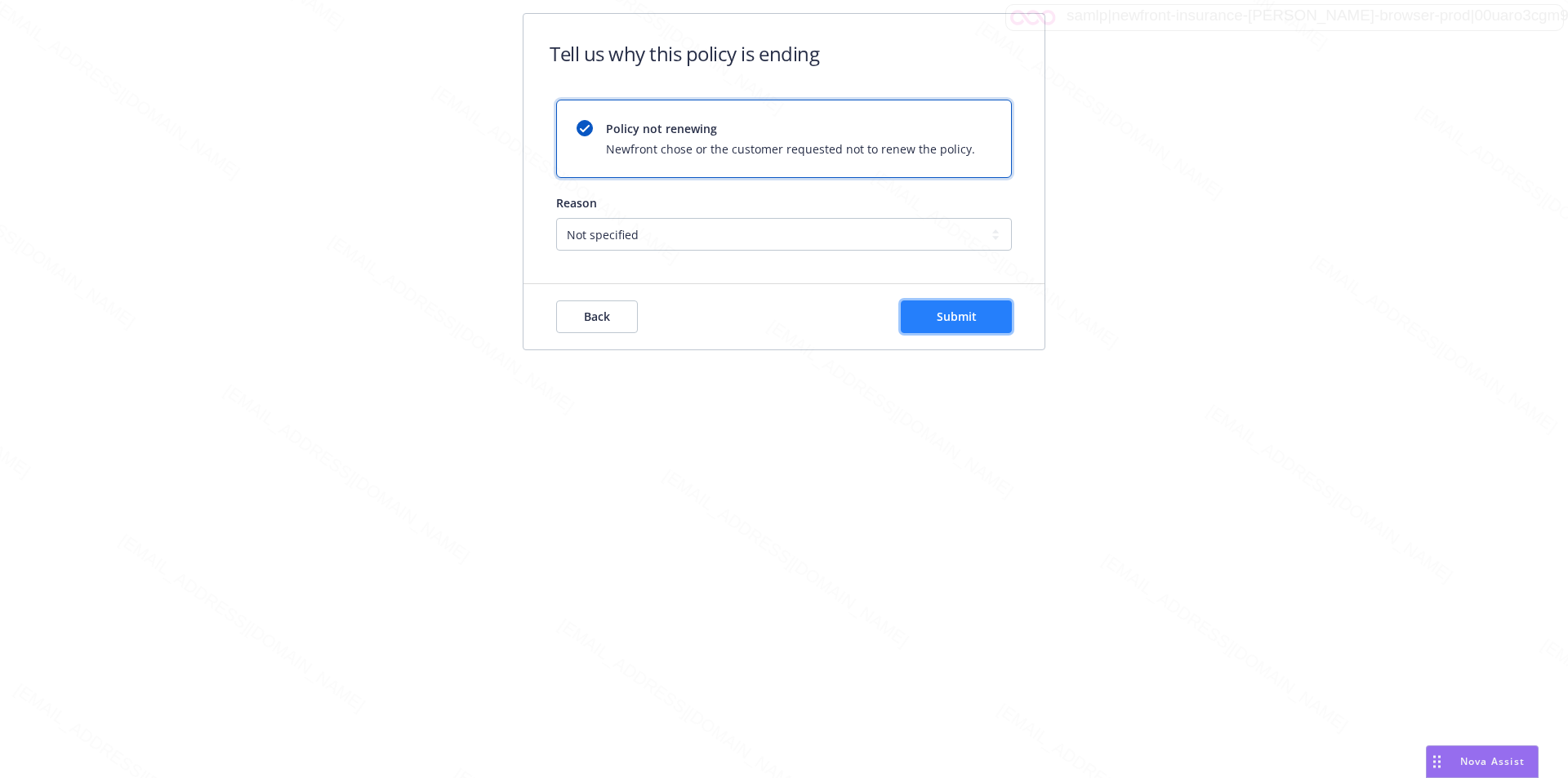
click at [1008, 329] on button "Submit" at bounding box center [956, 317] width 111 height 33
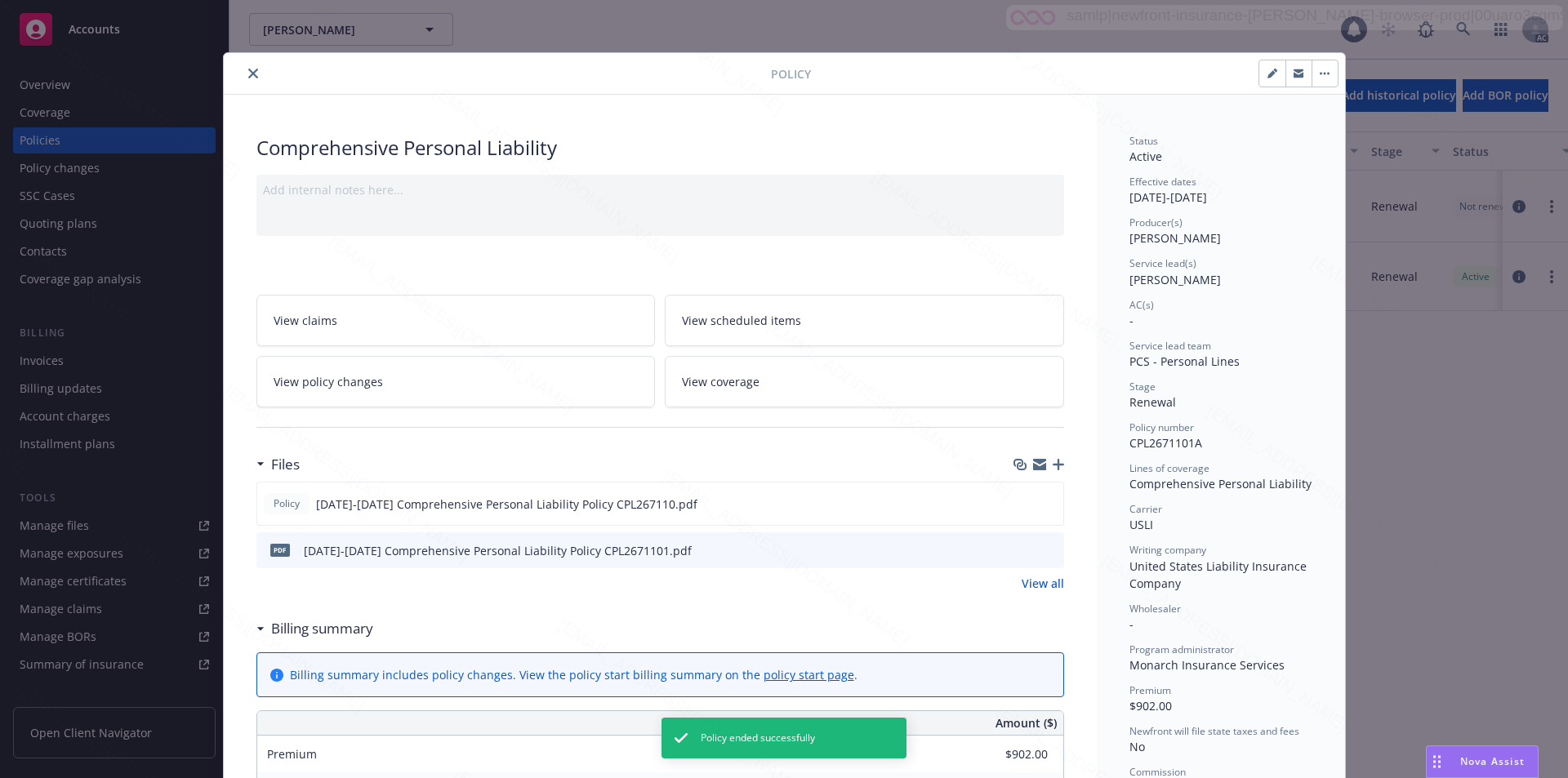
scroll to position [49, 0]
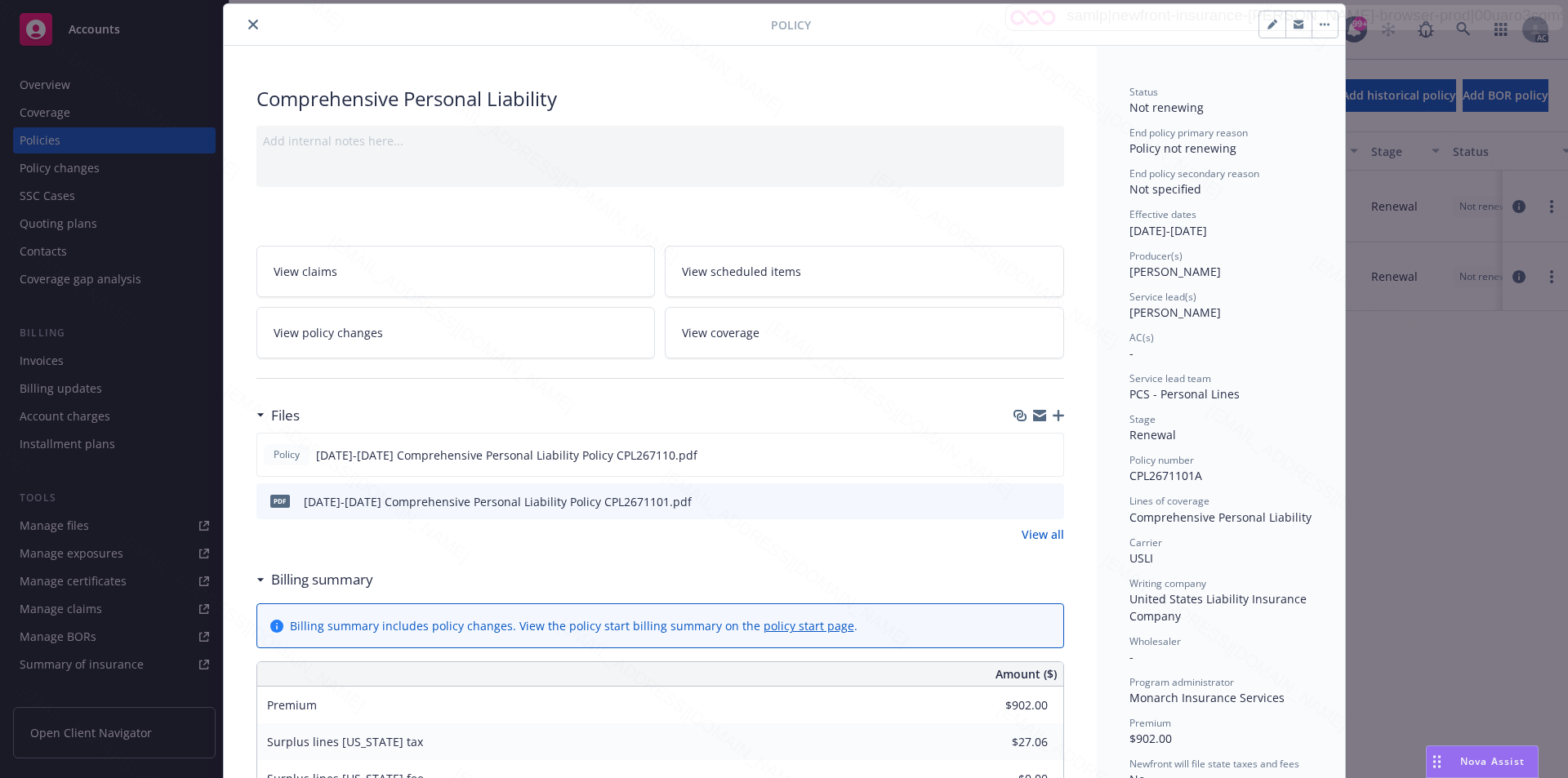
click at [248, 24] on icon "close" at bounding box center [253, 24] width 10 height 10
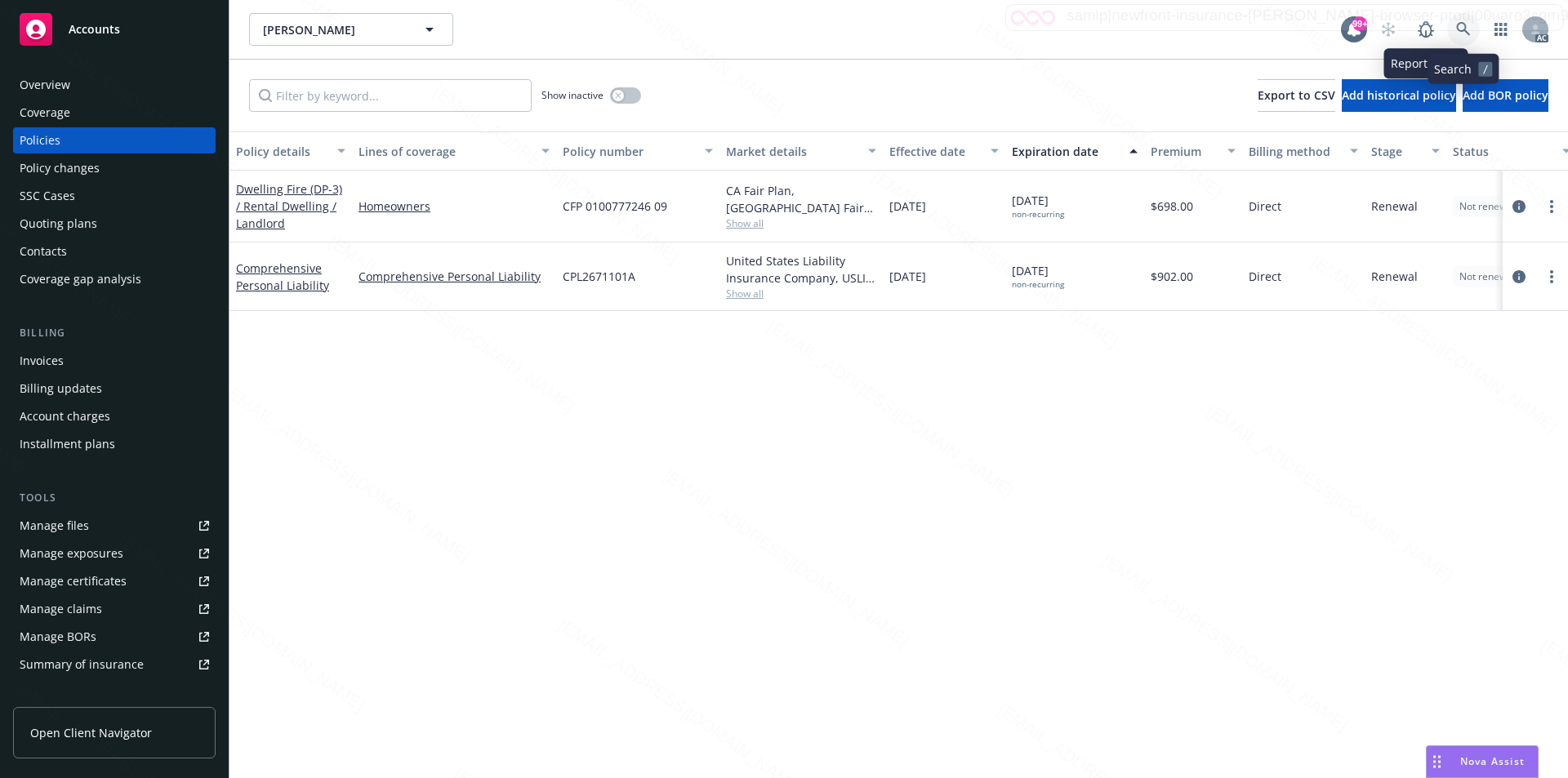
click at [1468, 28] on icon at bounding box center [1463, 29] width 15 height 15
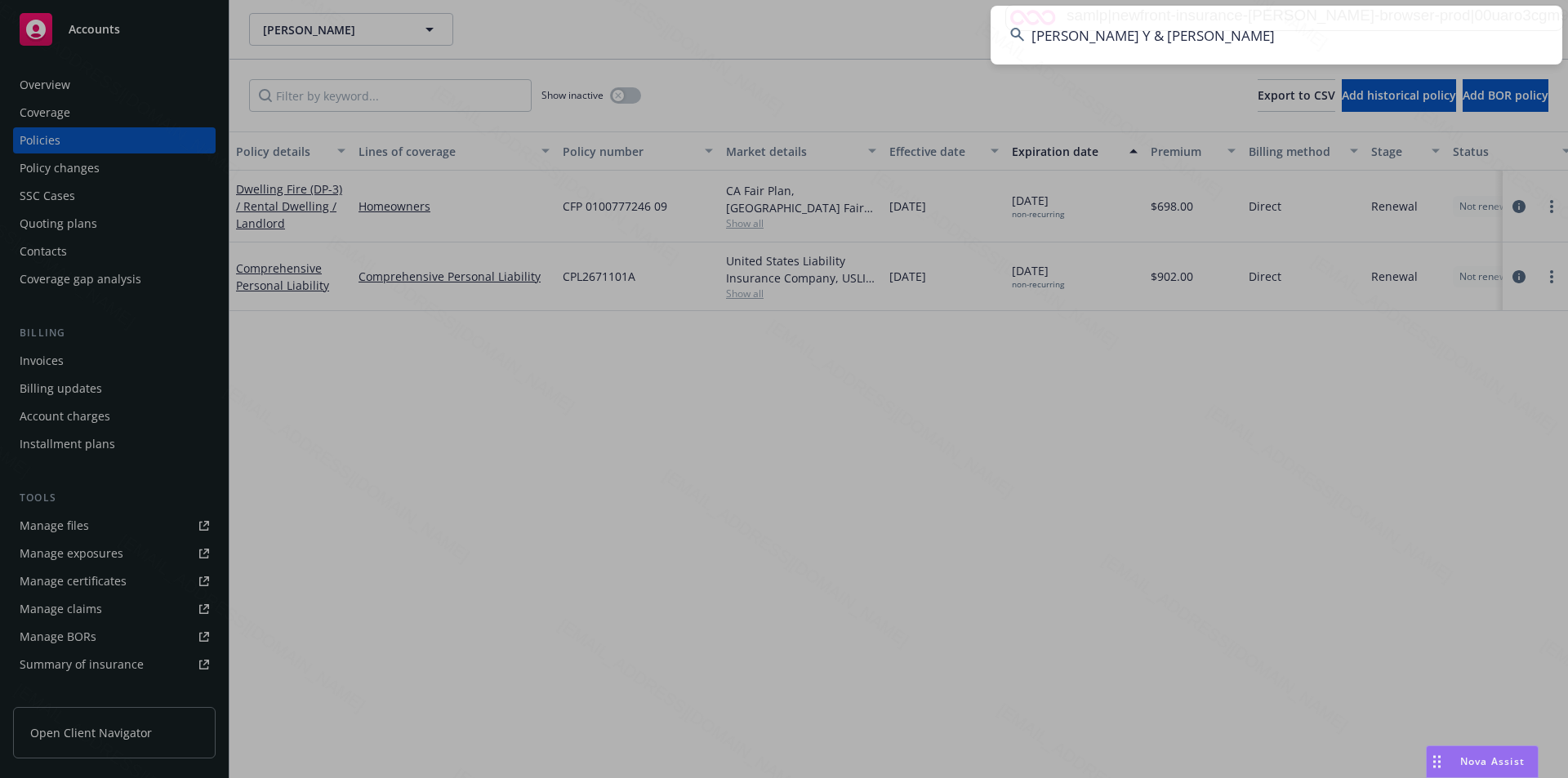
type input "Jung, Benjamin Y & Pauline"
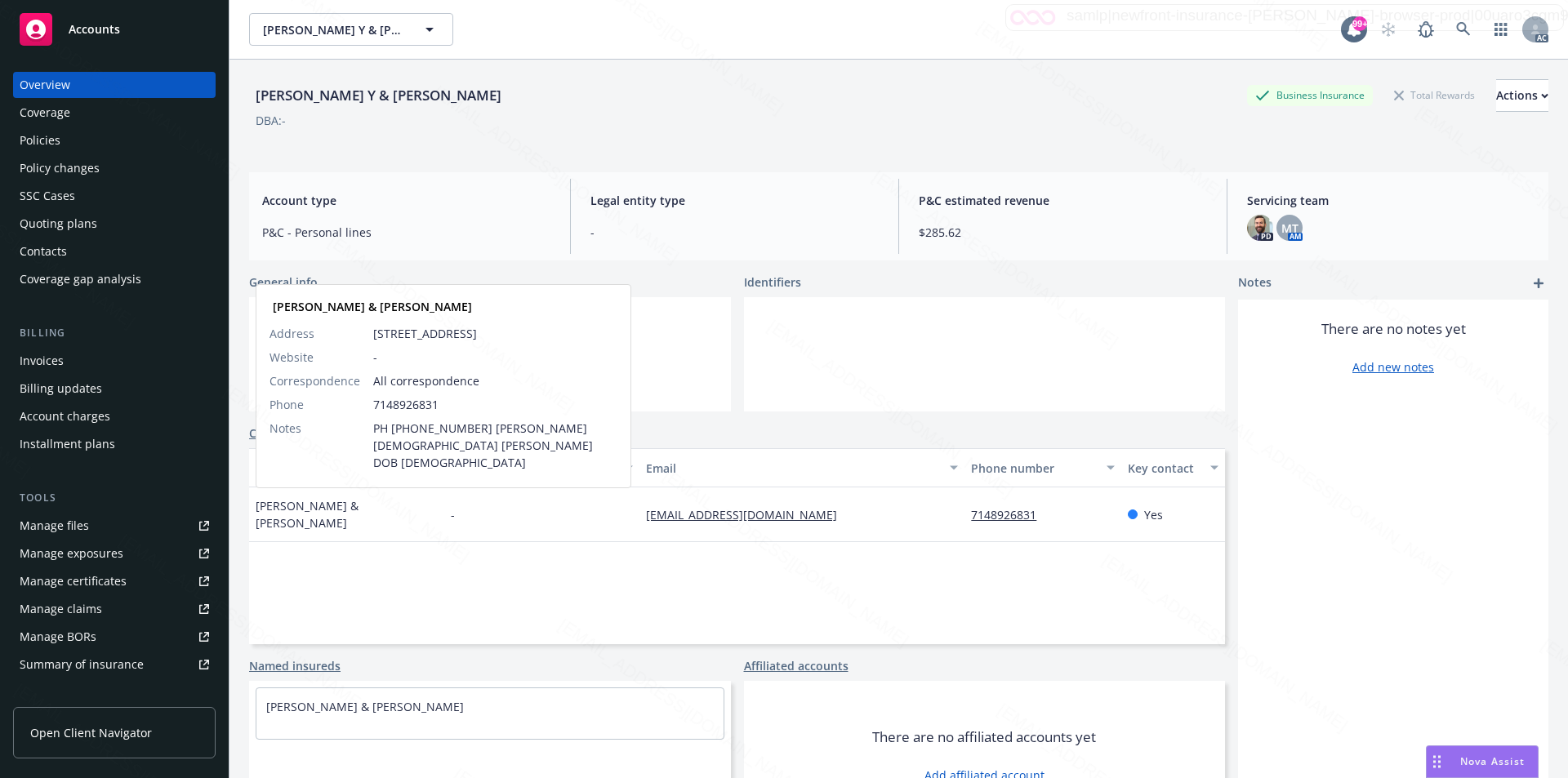
click at [385, 509] on div "Benjamin & Pauline Jung Benjamin & Pauline Jung Address 6413 Anguilla Ave Cypre…" at bounding box center [347, 515] width 195 height 55
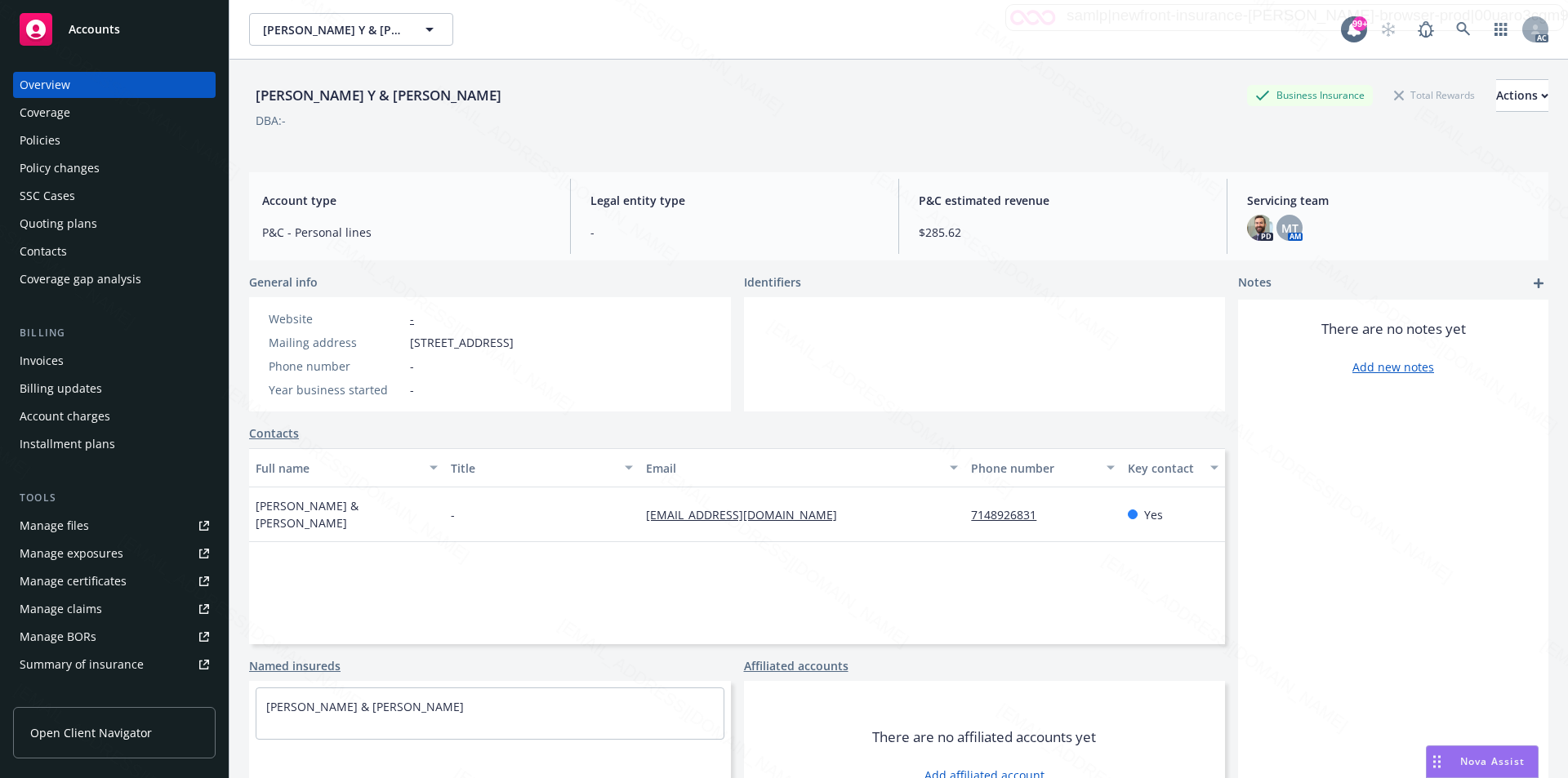
click at [382, 568] on div "Full name Title Email Phone number Key contact Benjamin & Pauline Jung - bormis…" at bounding box center [737, 546] width 976 height 196
drag, startPoint x: 409, startPoint y: 341, endPoint x: 504, endPoint y: 341, distance: 95.0
click at [504, 341] on div "Mailing address 6413 Anguilla Ave, Cypress, CA, 90630" at bounding box center [390, 342] width 258 height 17
copy span "6413 Anguilla Ave"
click at [988, 341] on div at bounding box center [984, 354] width 482 height 114
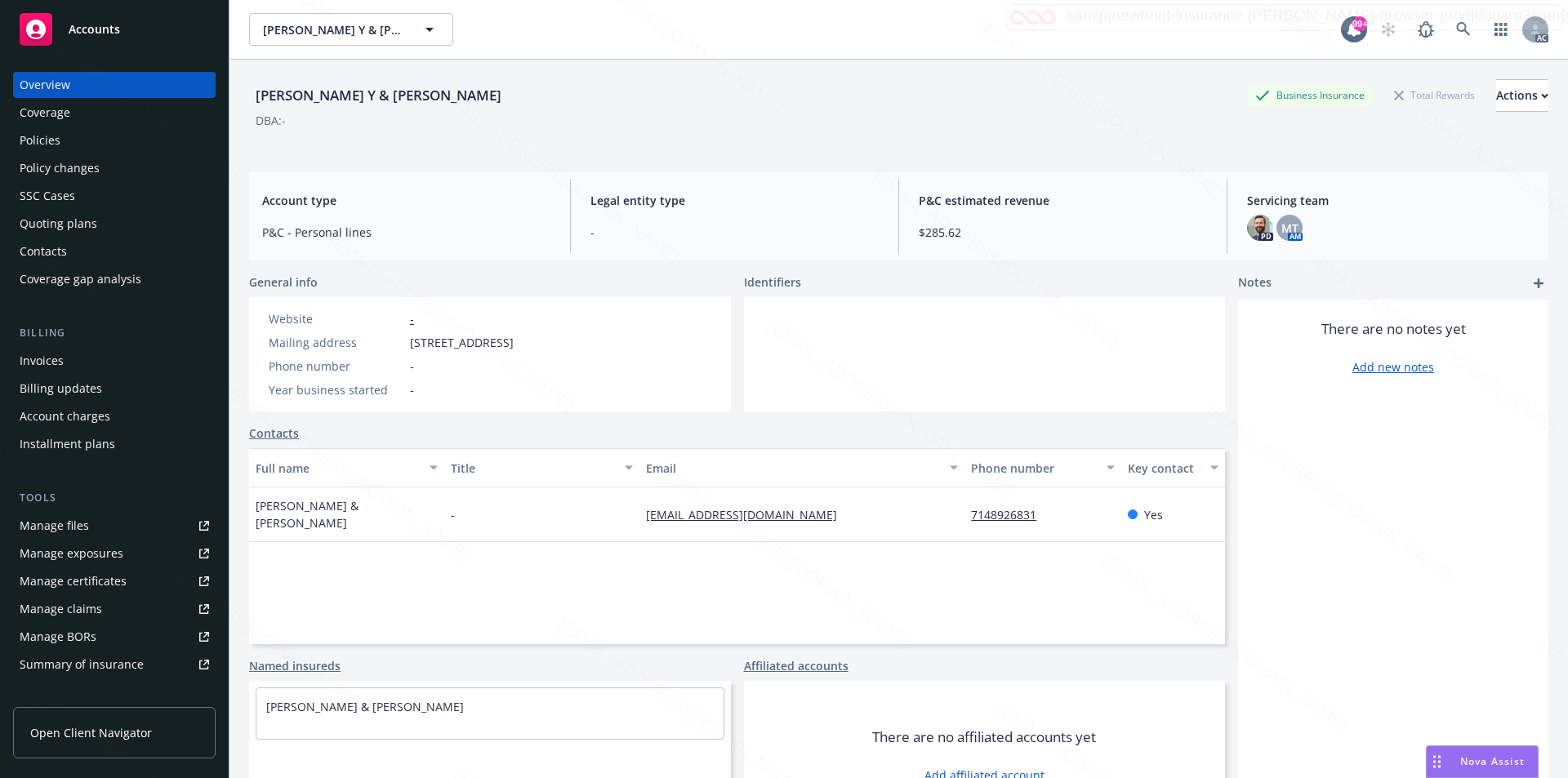
click at [71, 140] on div "Policies" at bounding box center [114, 140] width 189 height 26
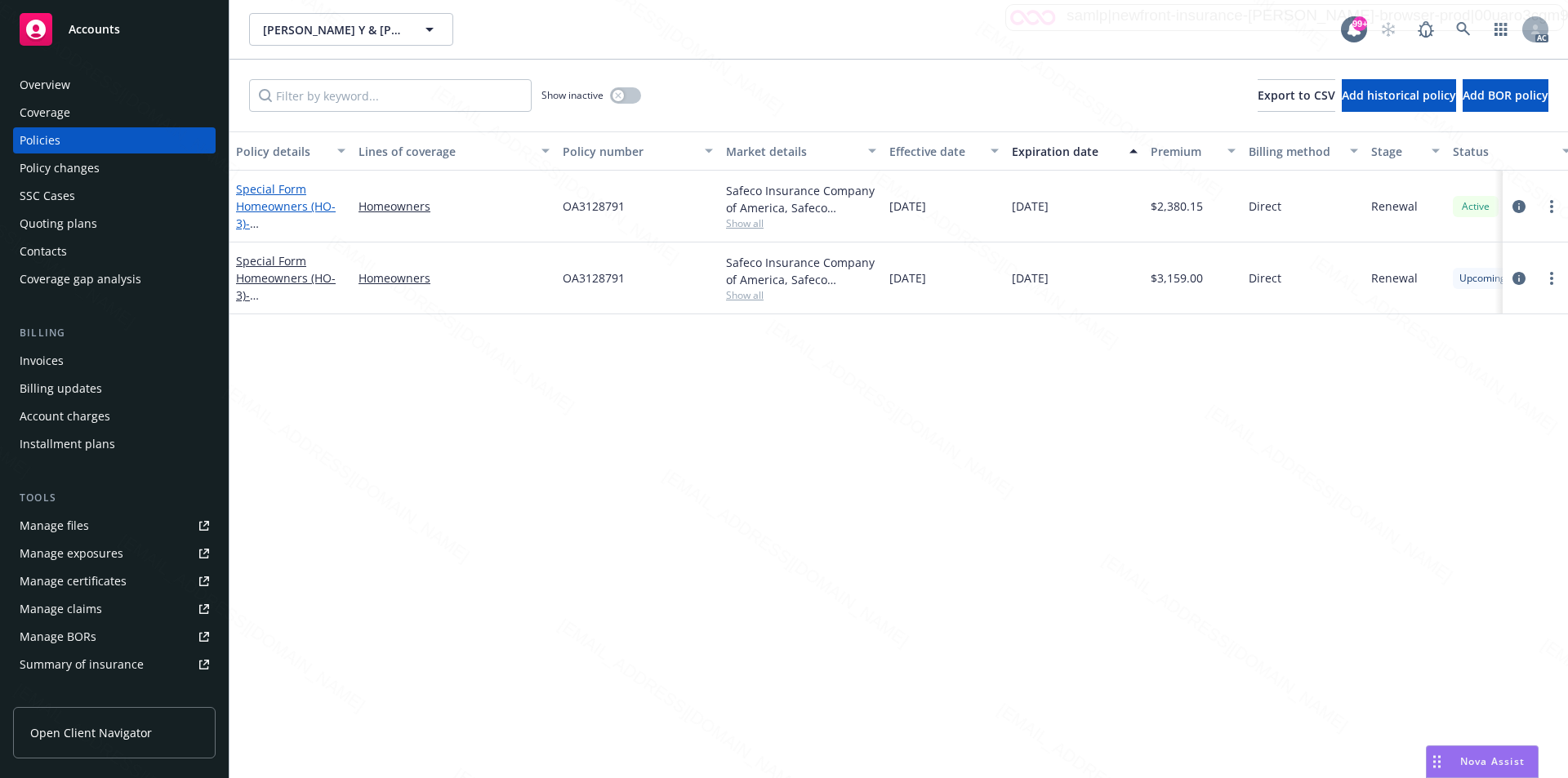
click at [306, 208] on link "Special Form Homeowners (HO-3) - 6413 ANGUILLA AVE CYPRESS, CA 90630-5307" at bounding box center [288, 214] width 104 height 67
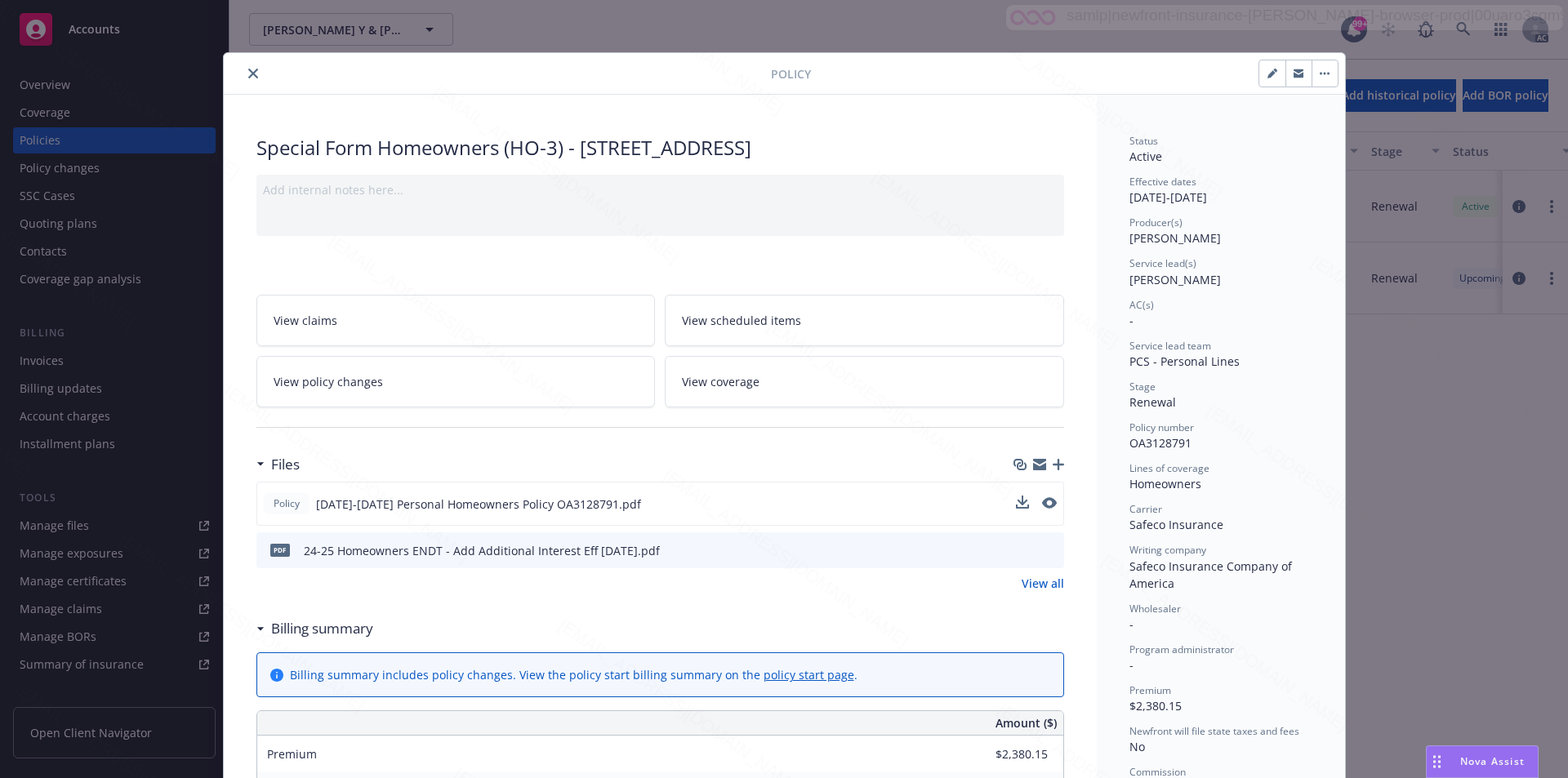
scroll to position [82, 0]
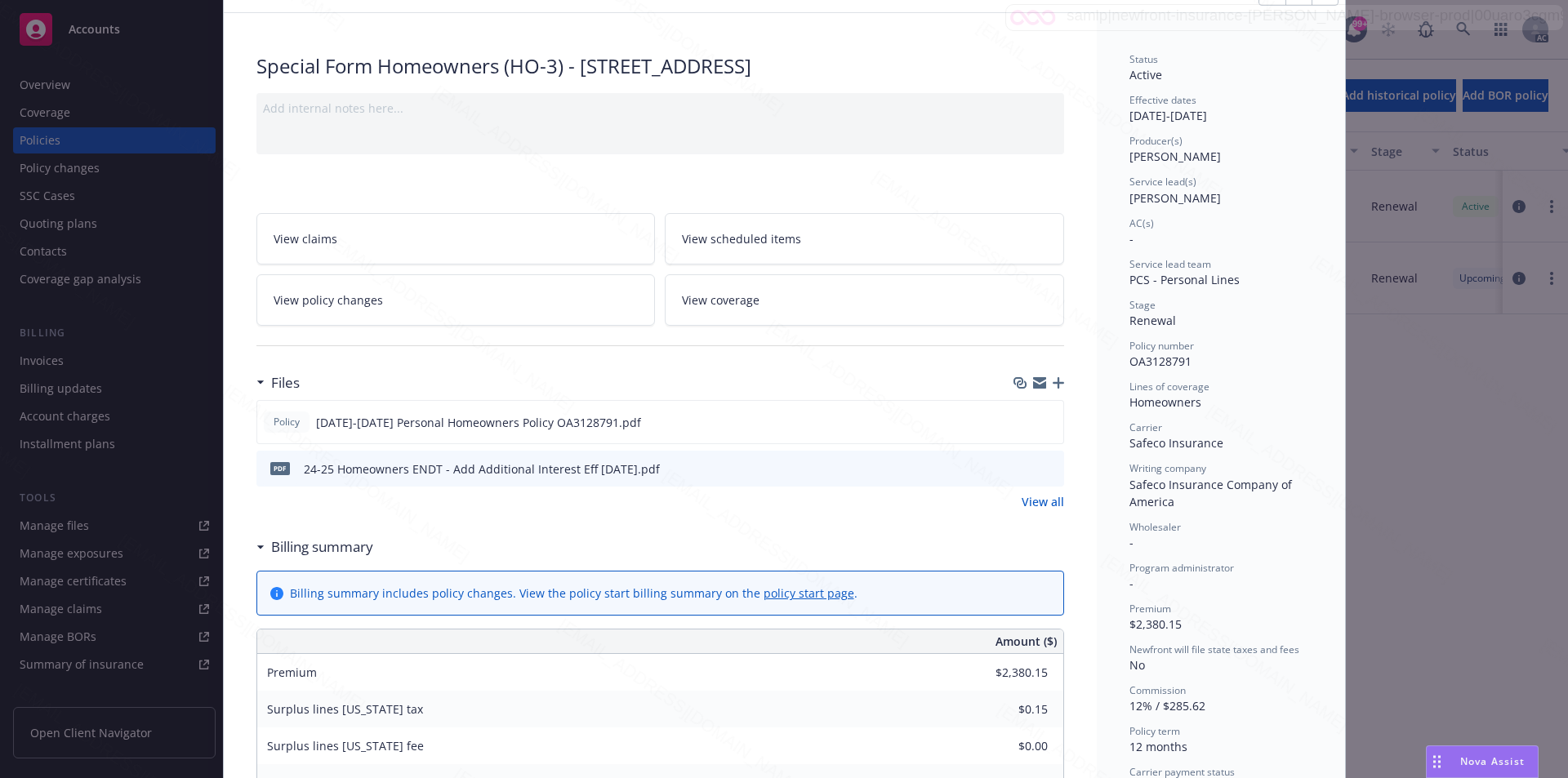
click at [1037, 501] on link "View all" at bounding box center [1043, 501] width 43 height 17
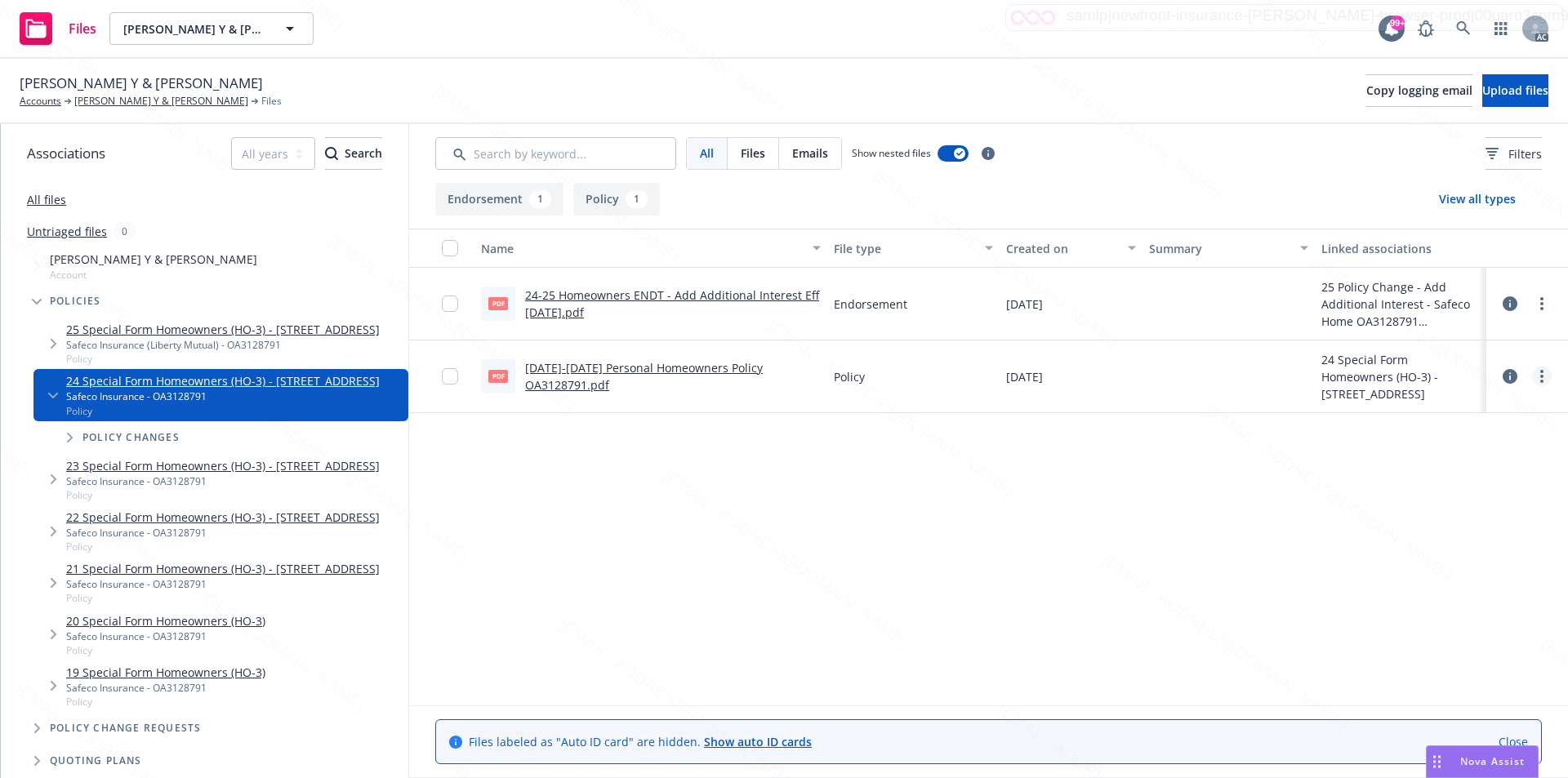
click at [1540, 378] on icon "more" at bounding box center [1542, 376] width 4 height 13
click at [1447, 436] on link "Download" at bounding box center [1469, 442] width 162 height 33
click at [1540, 307] on icon "more" at bounding box center [1542, 303] width 4 height 13
click at [1451, 370] on link "Download" at bounding box center [1469, 369] width 162 height 33
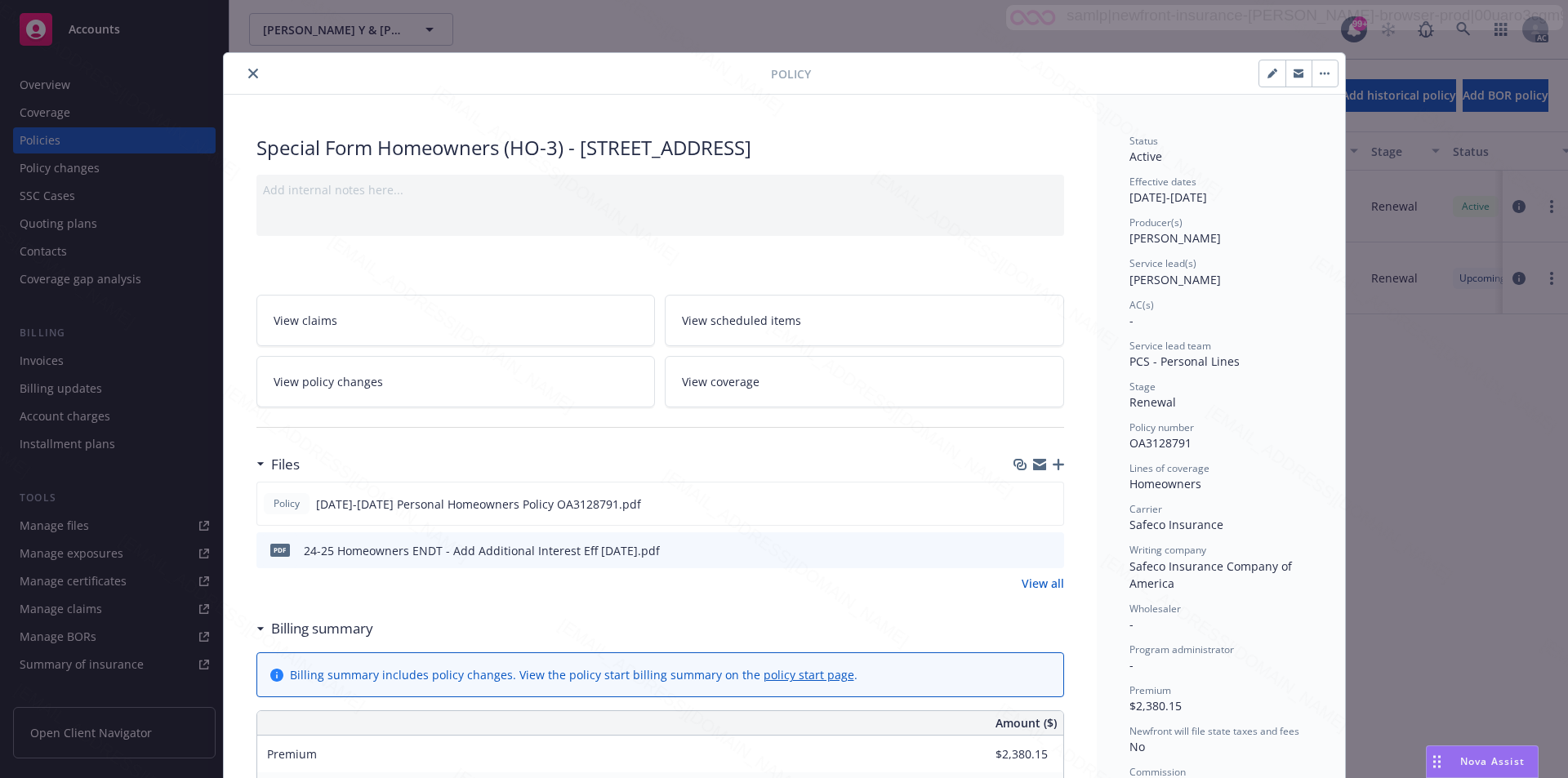
click at [331, 633] on h3 "Billing summary" at bounding box center [322, 629] width 102 height 21
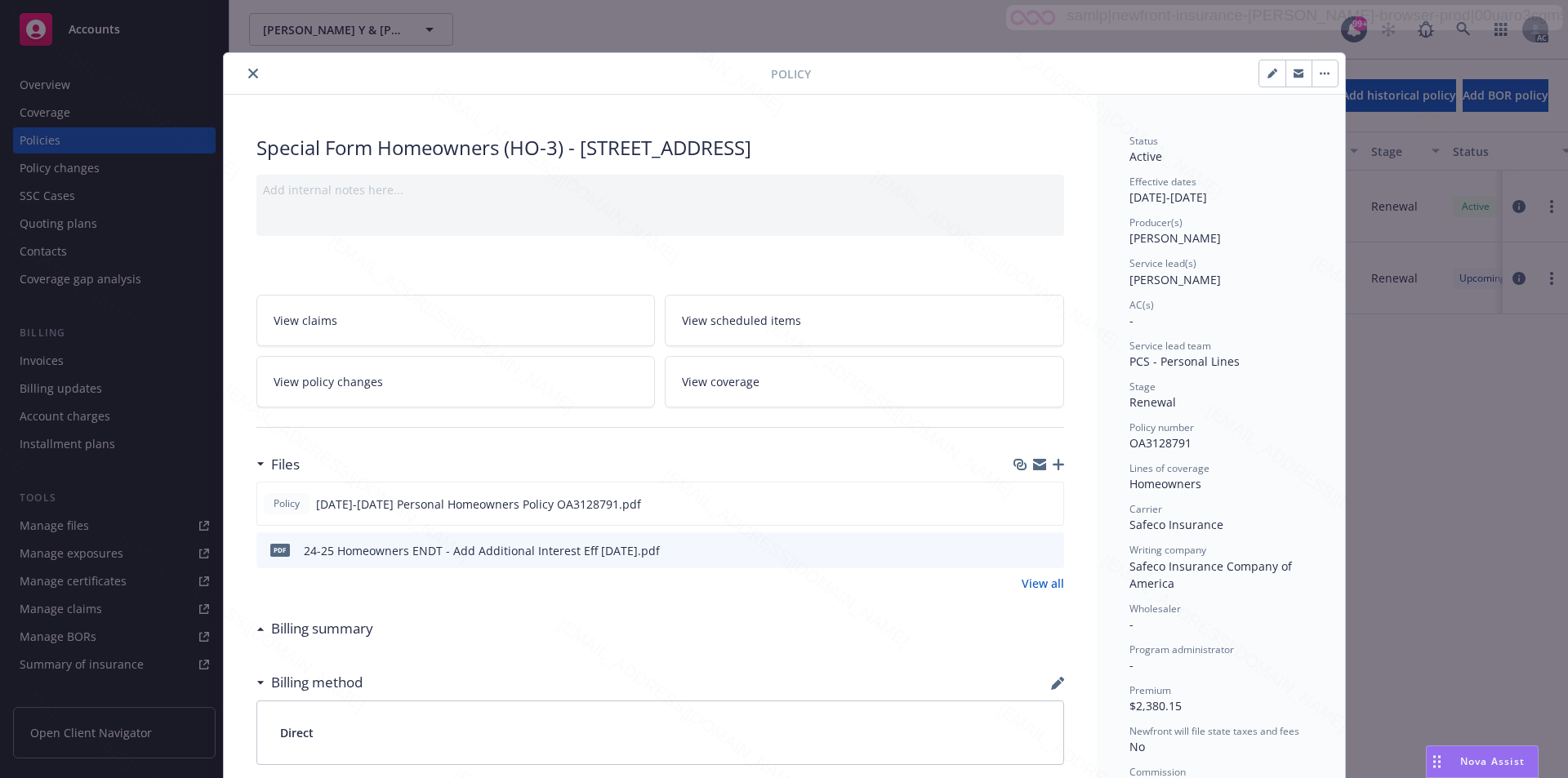
click at [330, 629] on h3 "Billing summary" at bounding box center [322, 629] width 102 height 21
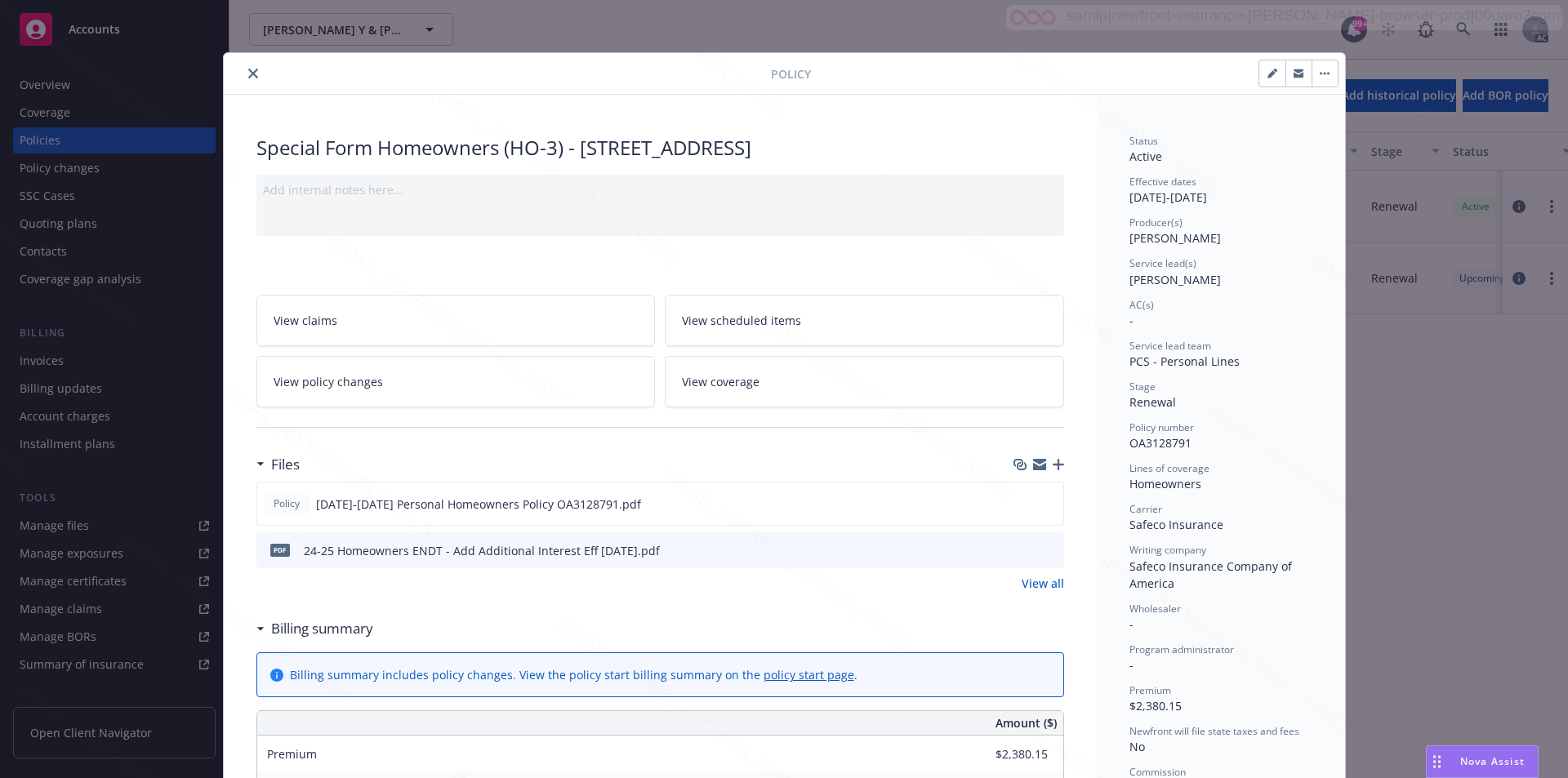
click at [333, 389] on span "View policy changes" at bounding box center [327, 381] width 109 height 17
click at [1324, 74] on icon "button" at bounding box center [1325, 74] width 3 height 3
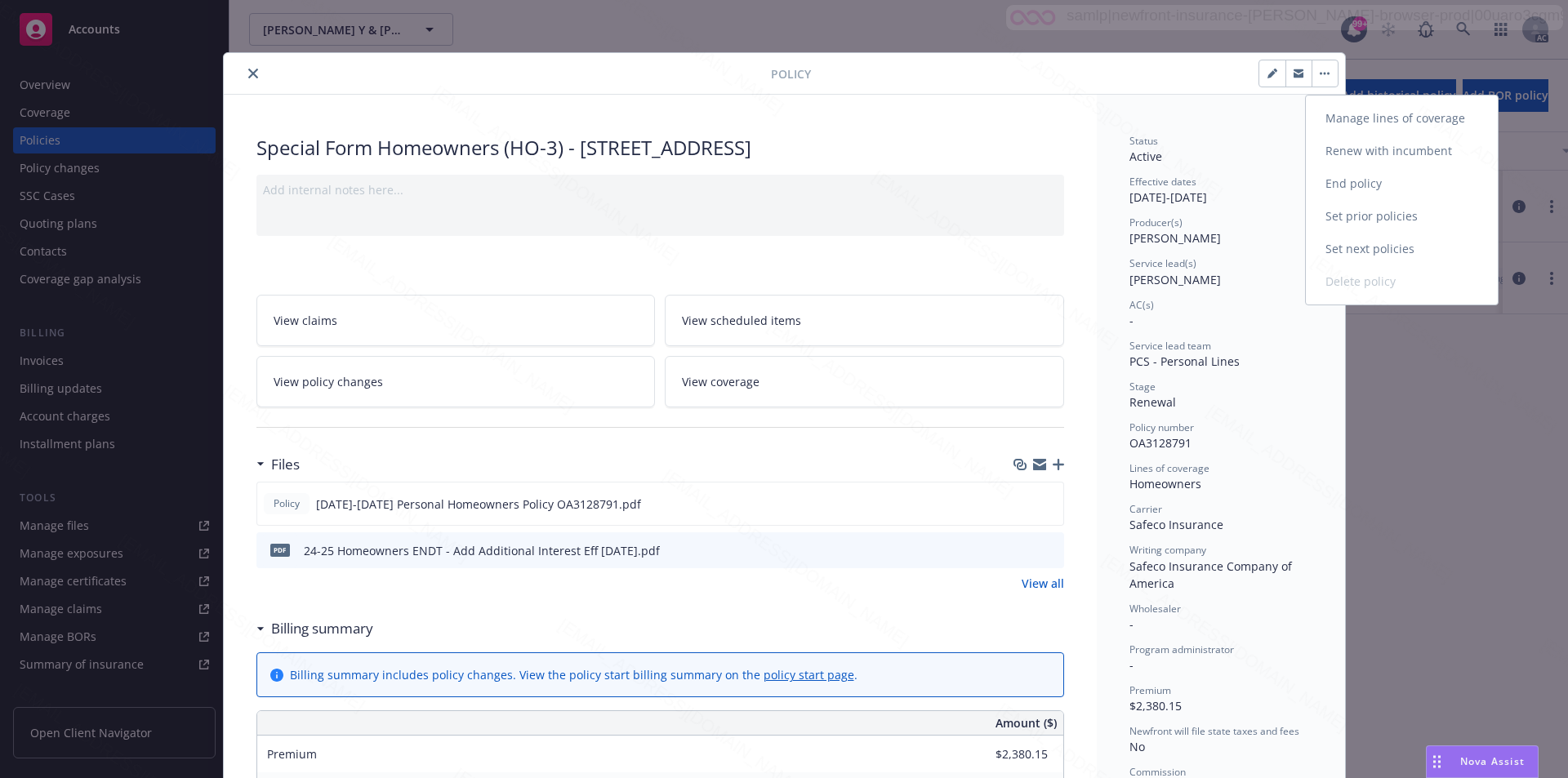
click at [1349, 180] on link "End policy" at bounding box center [1401, 184] width 192 height 33
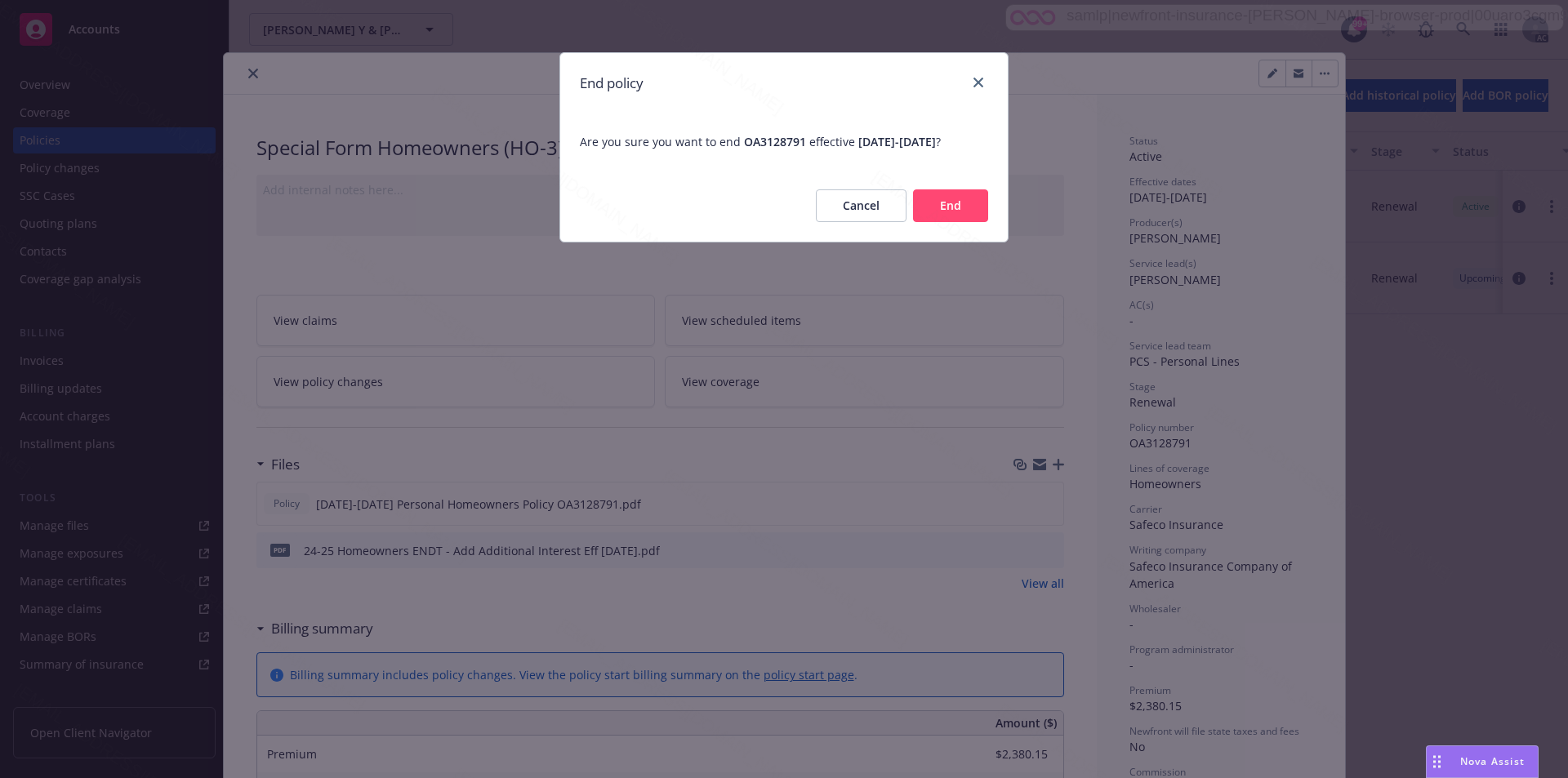
click at [950, 217] on button "End" at bounding box center [950, 205] width 75 height 33
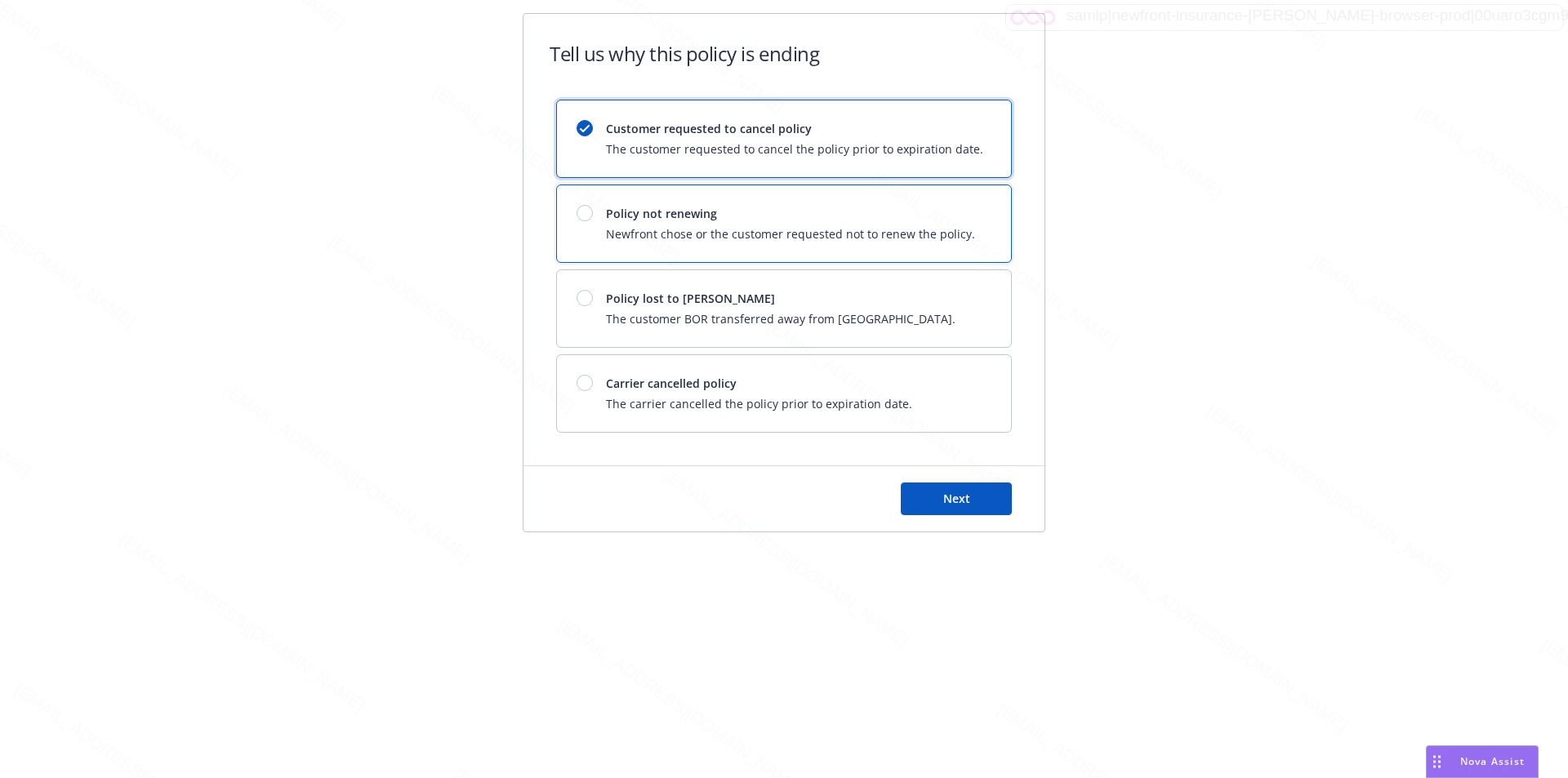
click at [953, 228] on span "Newfront chose or the customer requested not to renew the policy." at bounding box center [791, 233] width 369 height 17
click at [967, 516] on div "Next" at bounding box center [784, 499] width 521 height 66
click at [979, 496] on button "Next" at bounding box center [956, 499] width 111 height 33
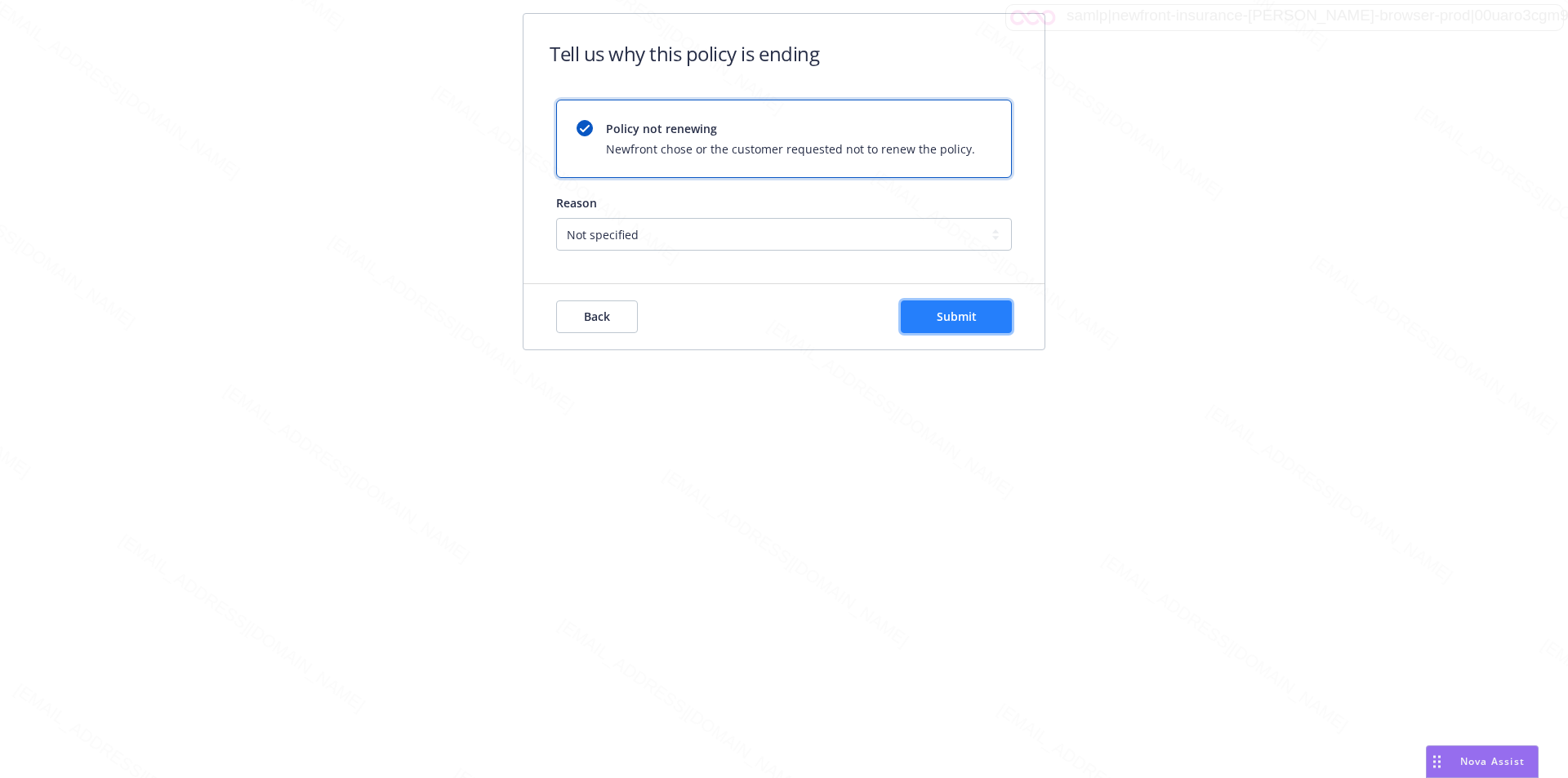
click at [934, 322] on button "Submit" at bounding box center [956, 317] width 111 height 33
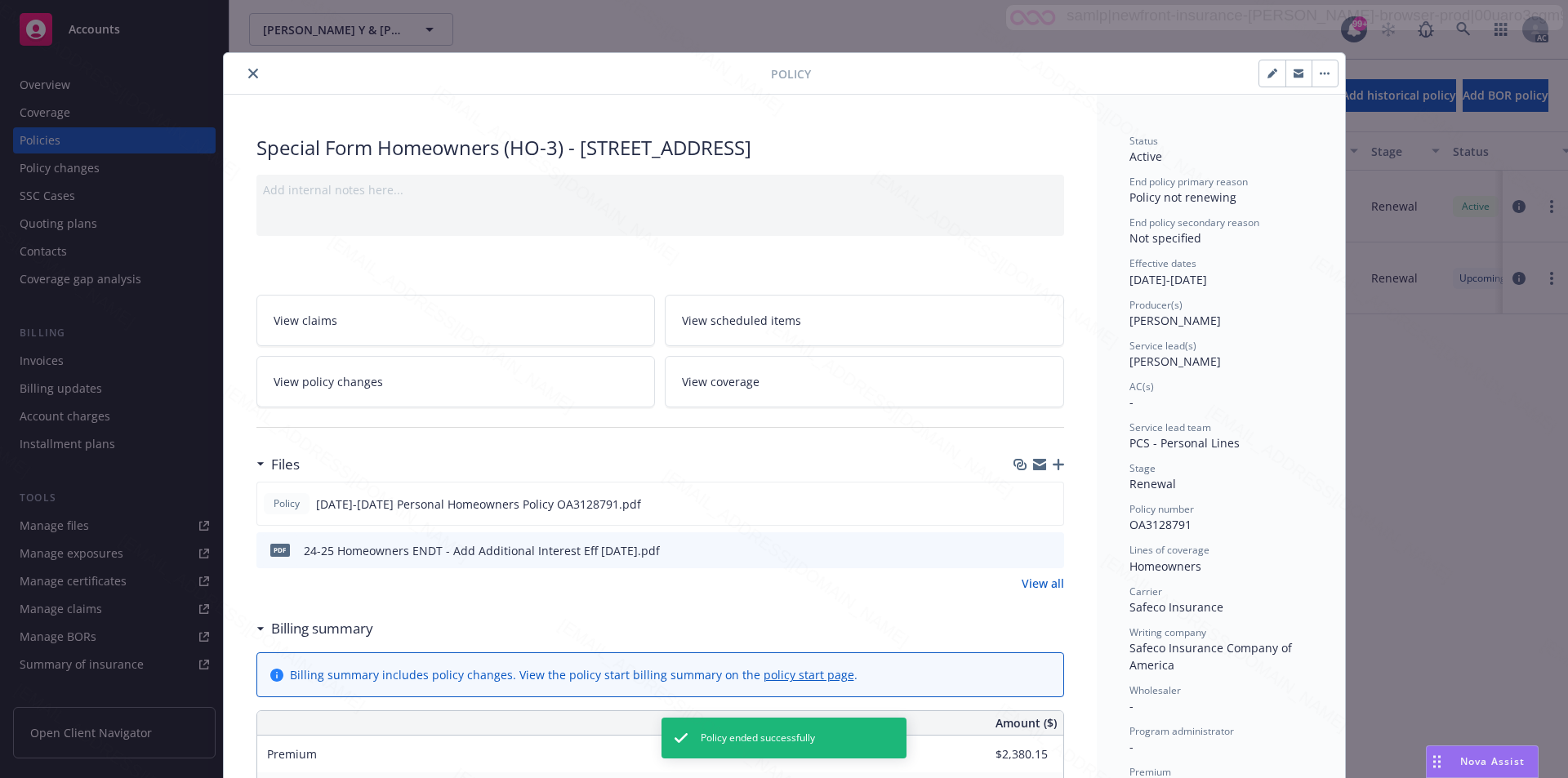
scroll to position [49, 0]
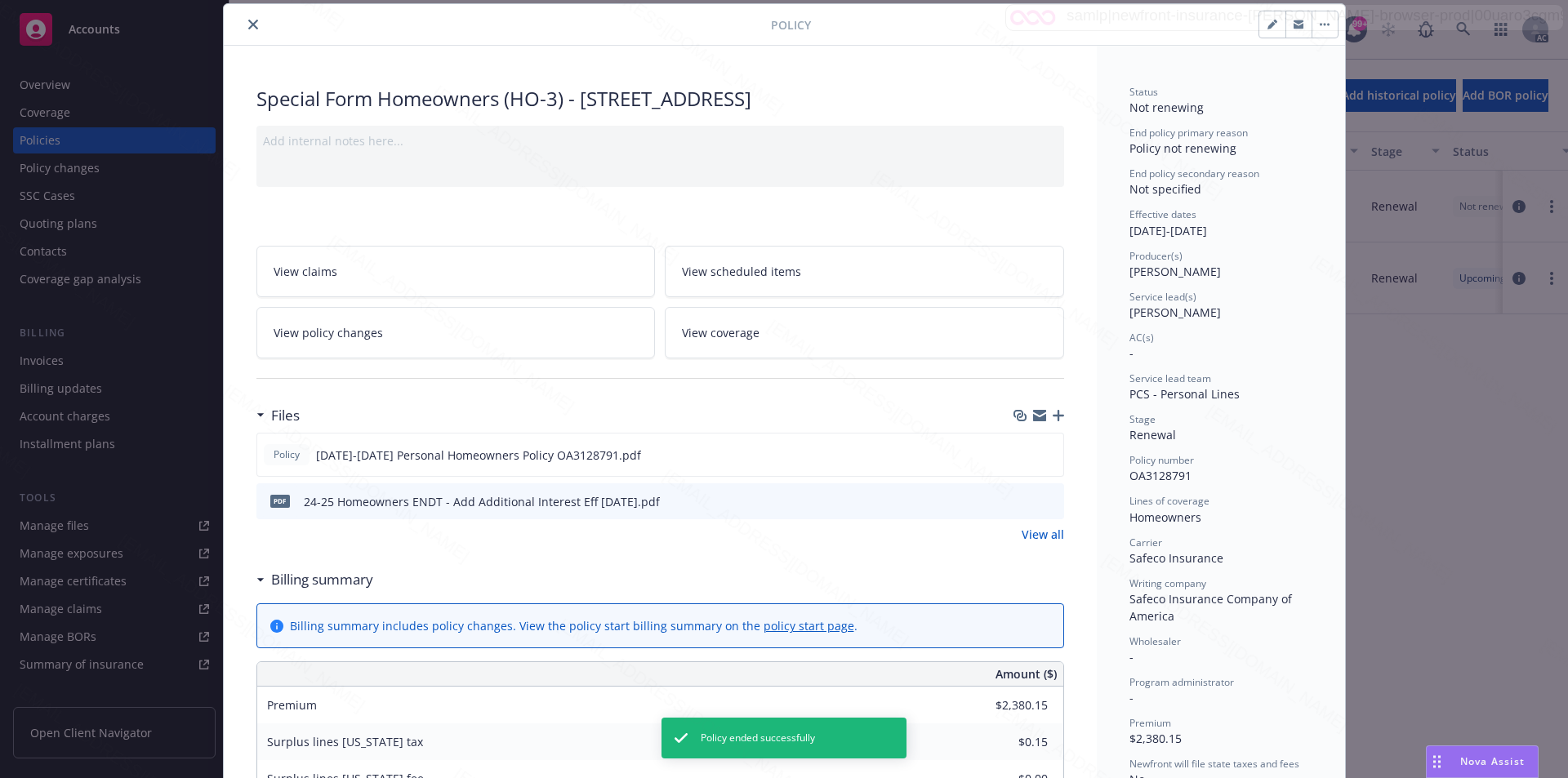
click at [248, 25] on icon "close" at bounding box center [253, 24] width 10 height 10
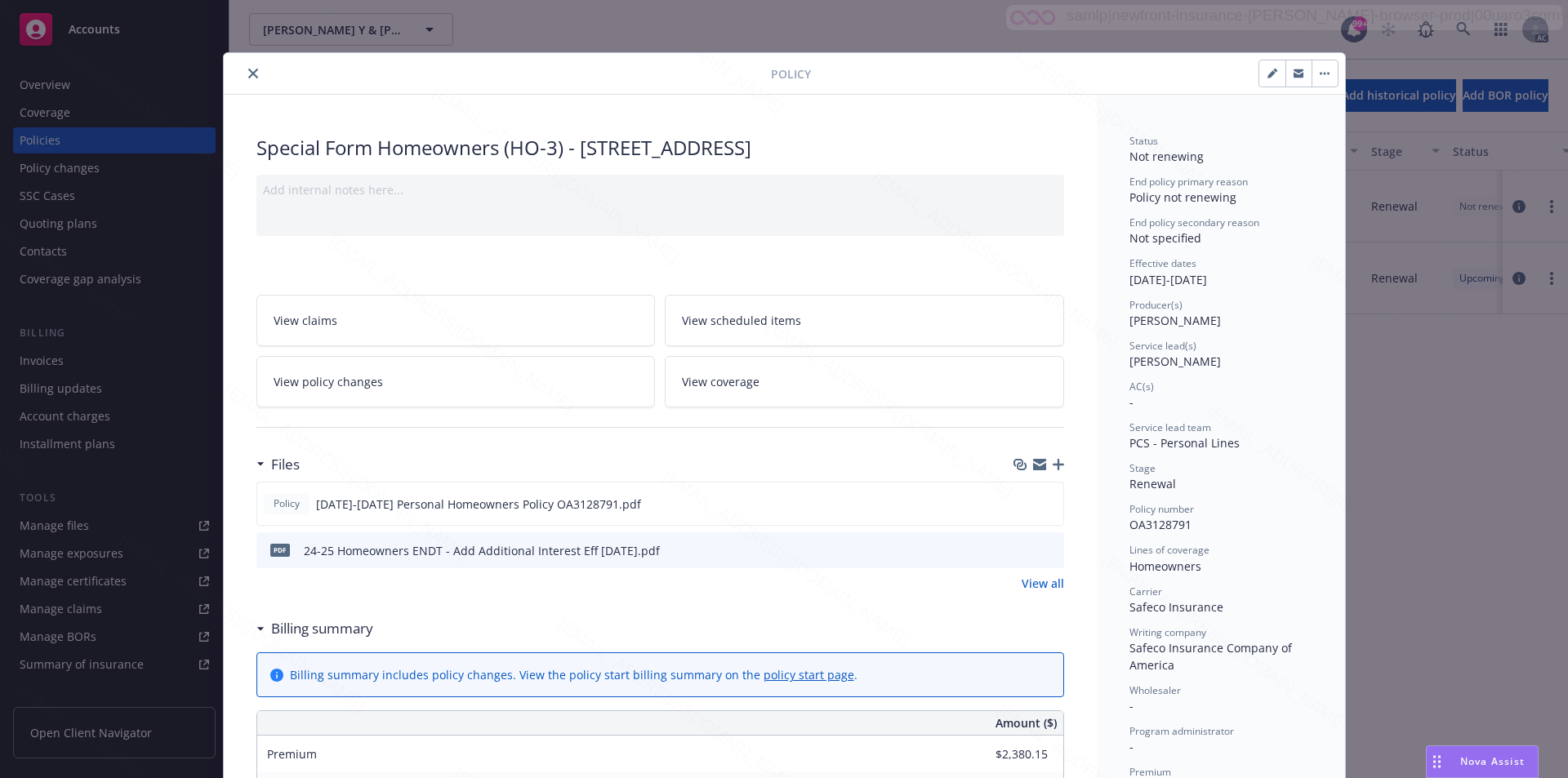
click at [248, 72] on icon "close" at bounding box center [253, 73] width 10 height 10
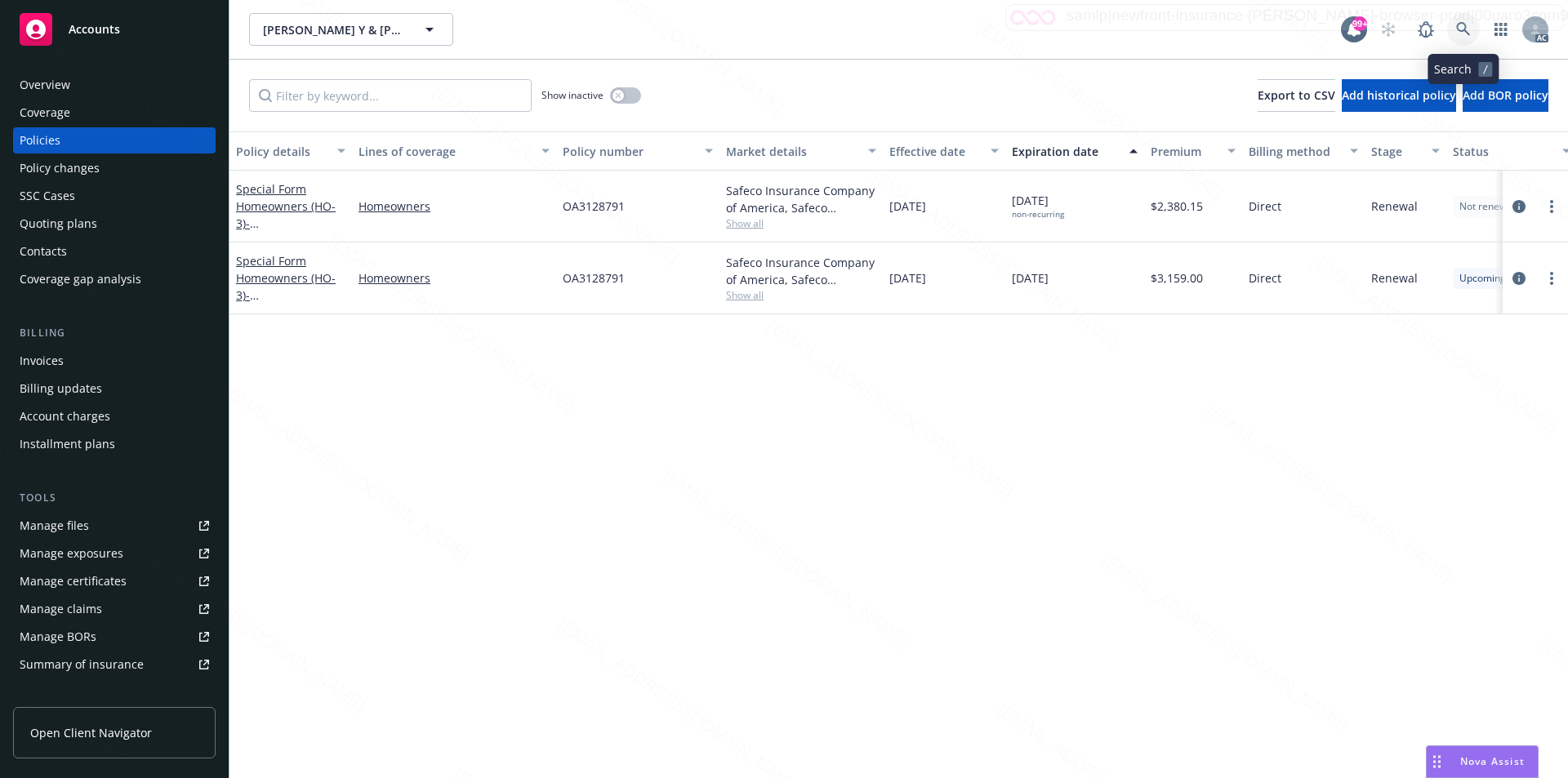
click at [1462, 26] on icon at bounding box center [1463, 29] width 15 height 15
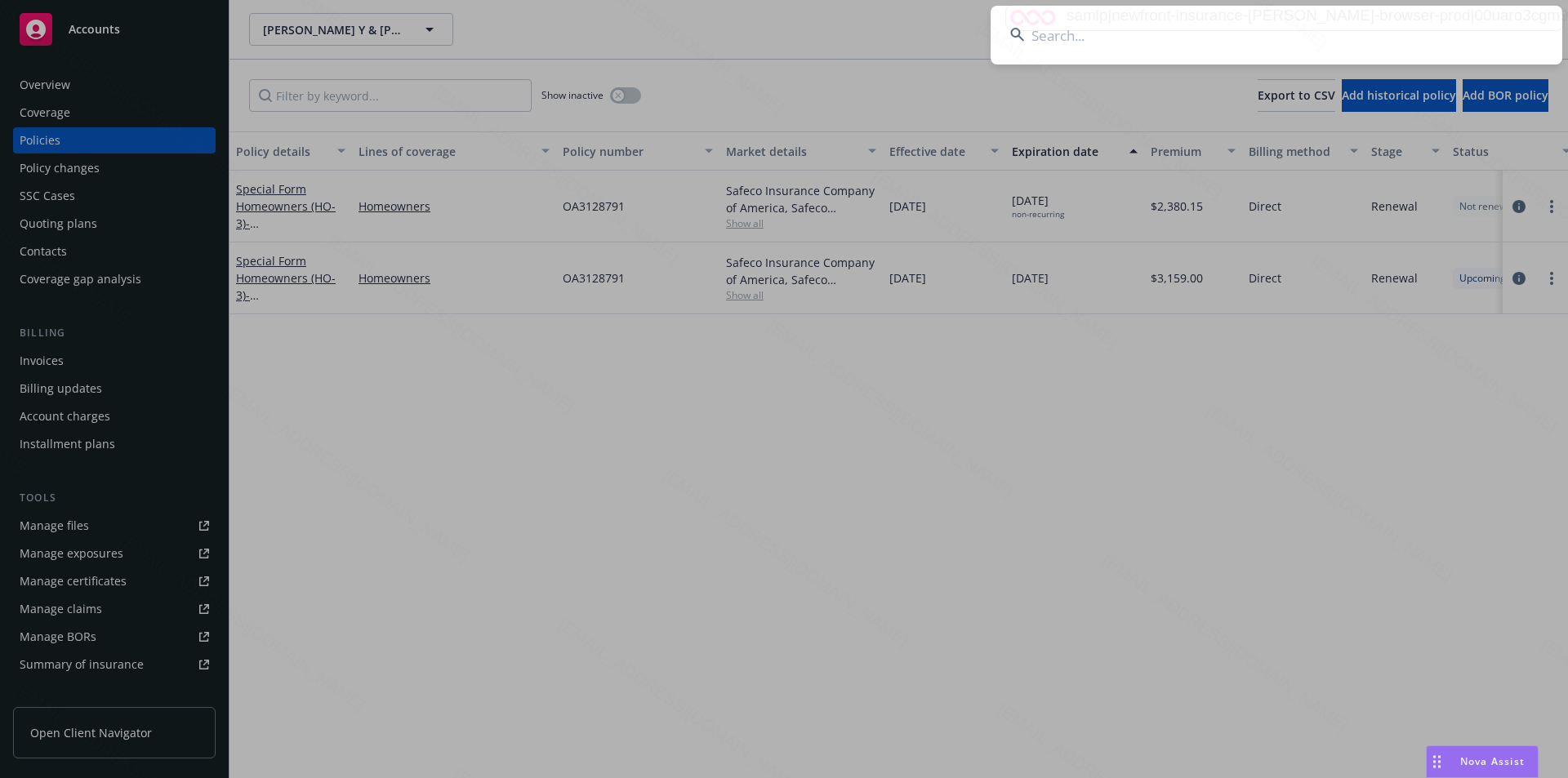
type input "[PERSON_NAME] & [PERSON_NAME]"
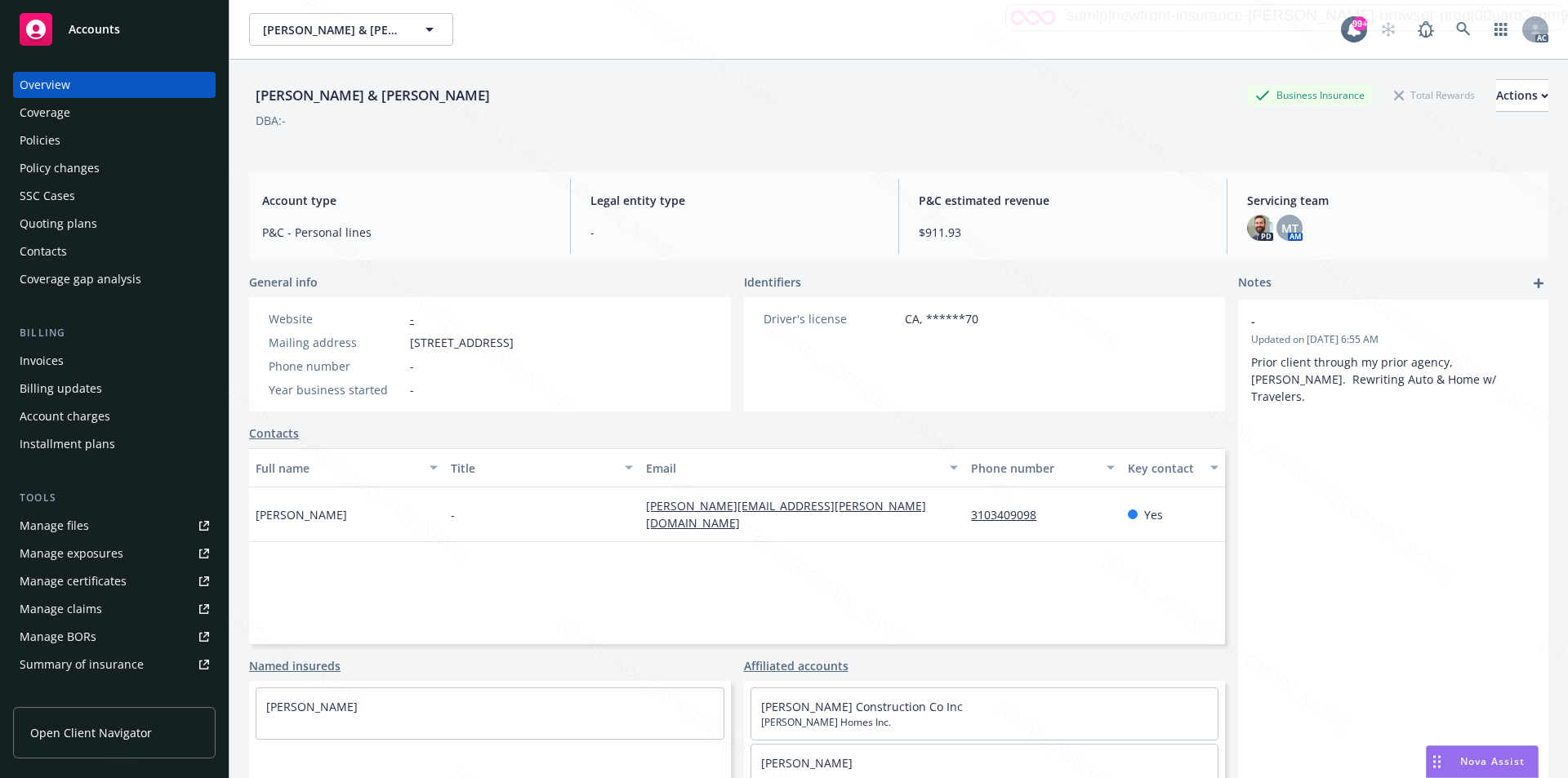
click at [406, 342] on div "Mailing address 5824 Ironwood St, Rancho Palos Verdes, CA, 90275" at bounding box center [390, 342] width 258 height 17
drag, startPoint x: 435, startPoint y: 341, endPoint x: 500, endPoint y: 341, distance: 65.0
click at [500, 341] on span "5824 Ironwood St, Rancho Palos Verdes, CA, 90275" at bounding box center [461, 342] width 104 height 17
copy span "5824 Ironwood S"
click at [87, 142] on div "Policies" at bounding box center [114, 140] width 189 height 26
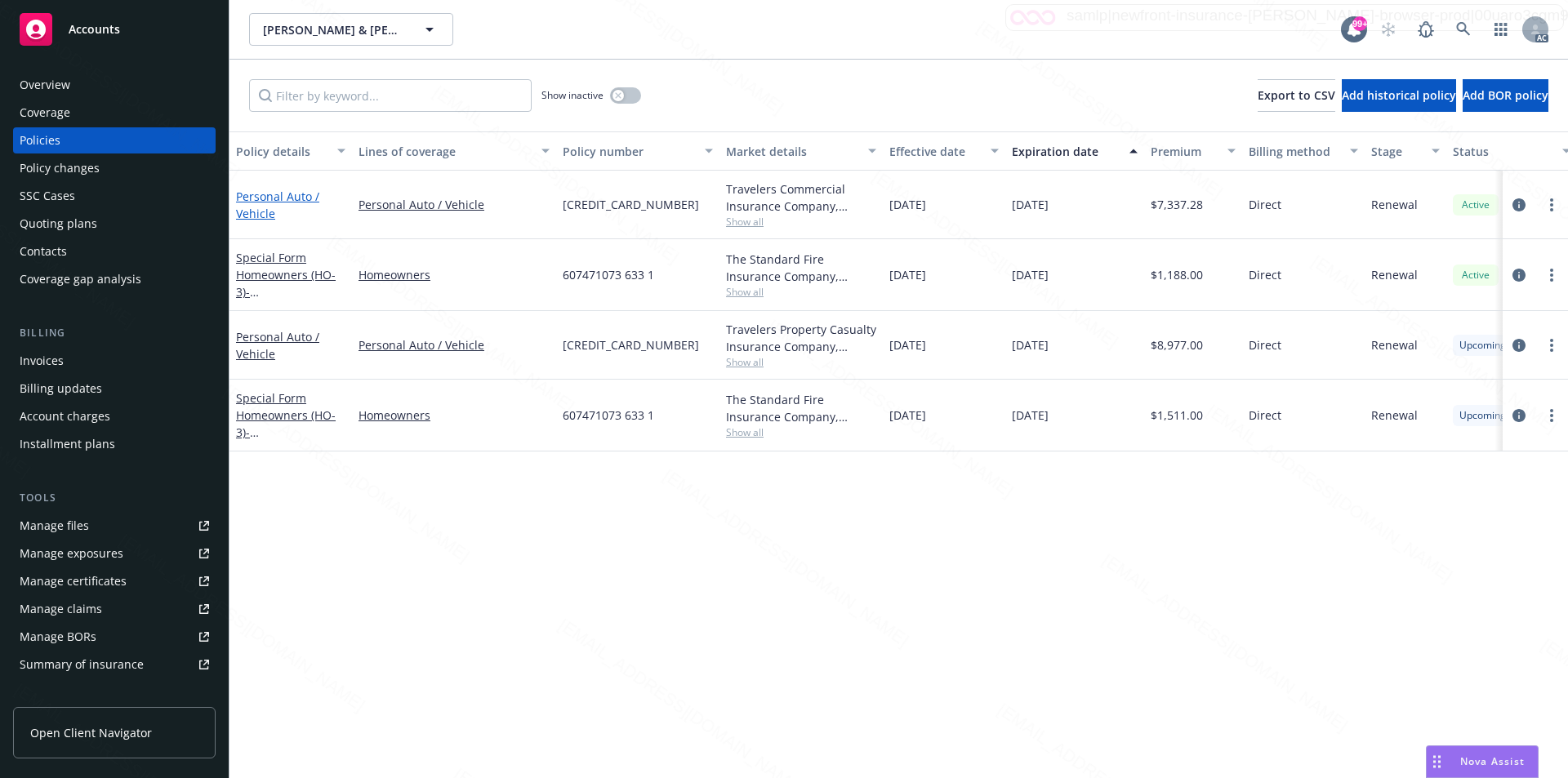
click at [268, 196] on link "Personal Auto / Vehicle" at bounding box center [278, 205] width 83 height 33
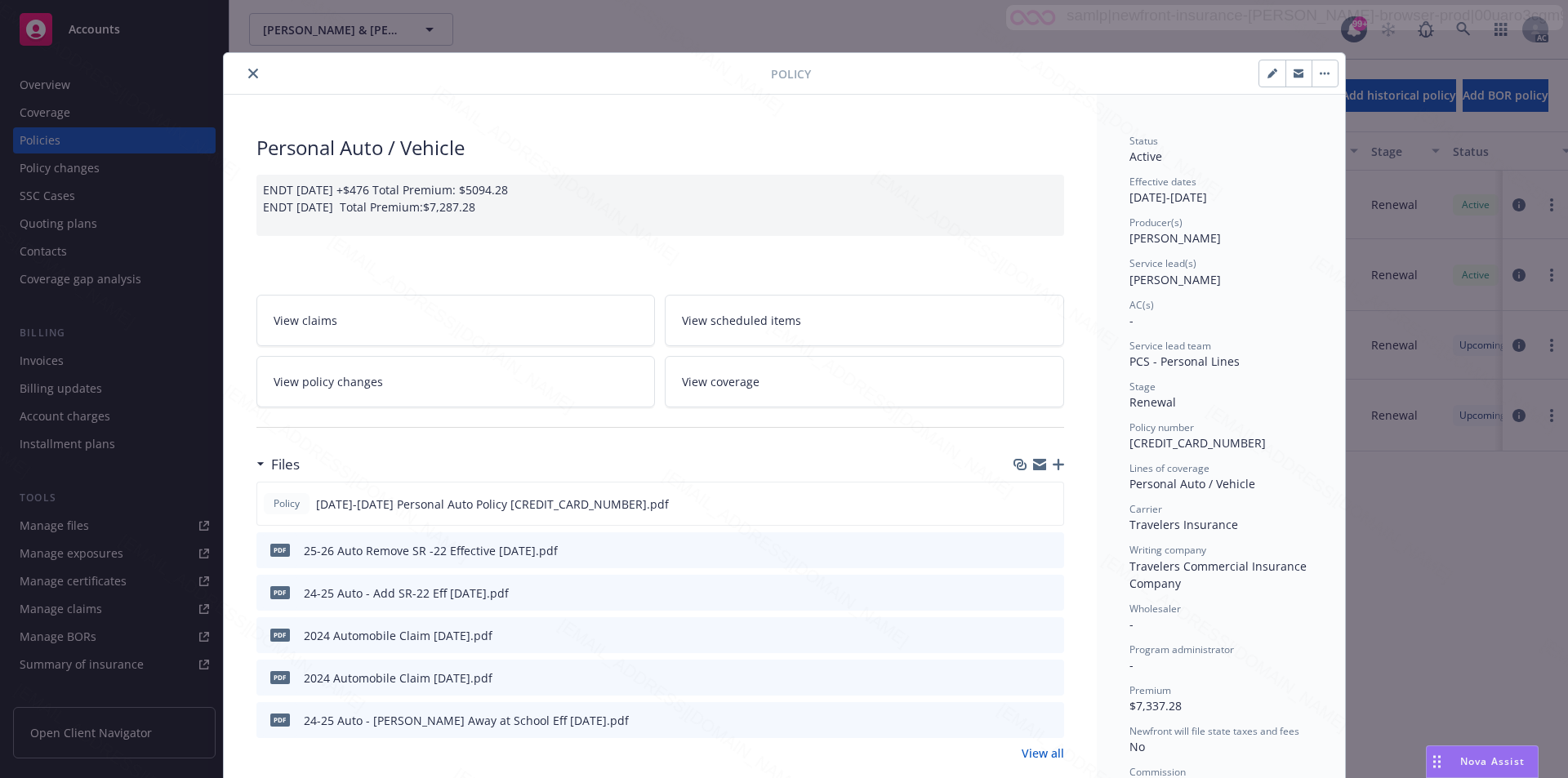
click at [1038, 752] on link "View all" at bounding box center [1043, 752] width 43 height 17
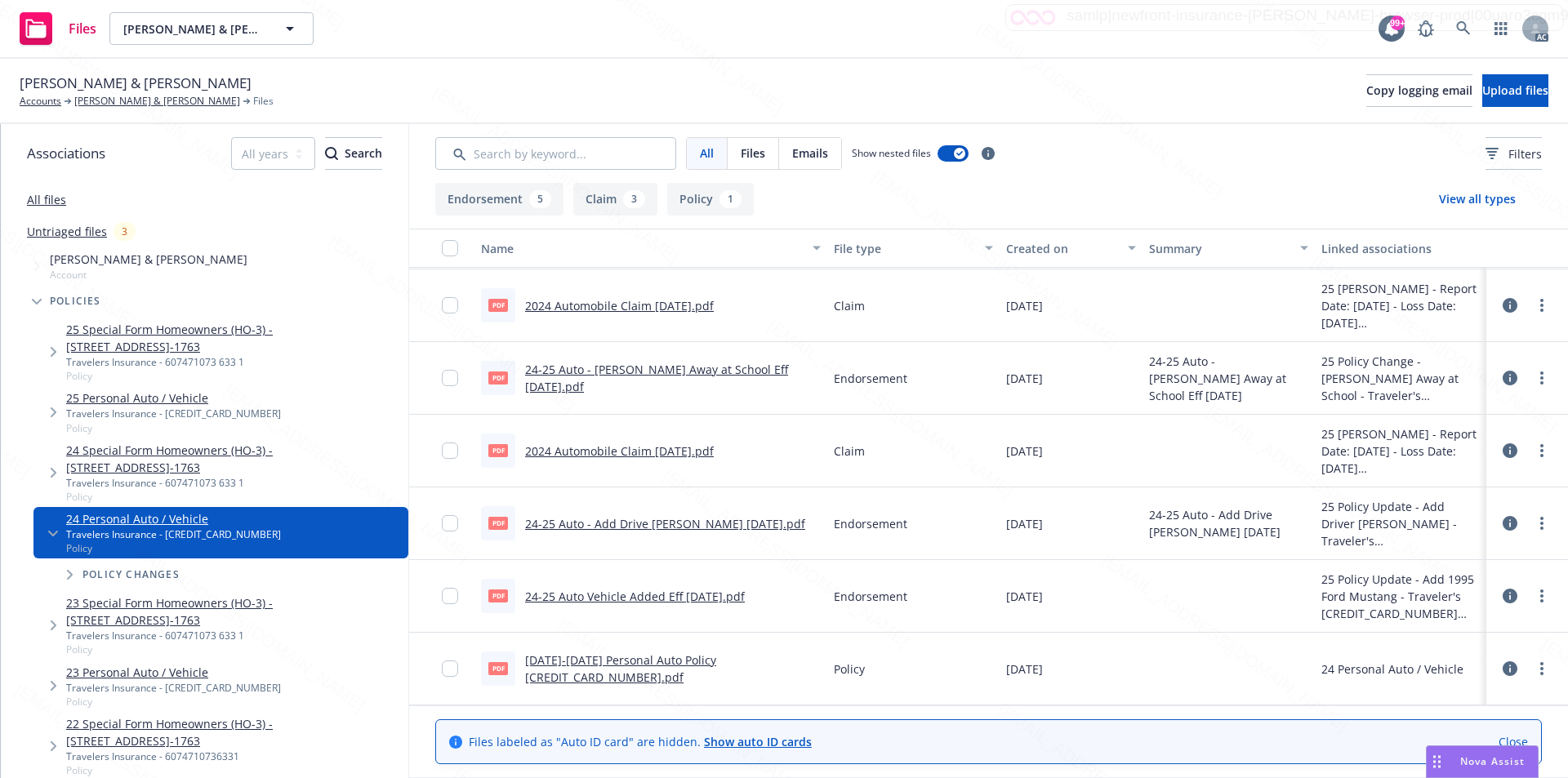
scroll to position [215, 0]
click at [1540, 667] on icon "more" at bounding box center [1542, 669] width 4 height 13
click at [1446, 580] on link "Download" at bounding box center [1469, 583] width 162 height 33
click at [1540, 596] on circle "more" at bounding box center [1542, 597] width 4 height 4
click at [1438, 659] on link "Download" at bounding box center [1457, 663] width 162 height 33
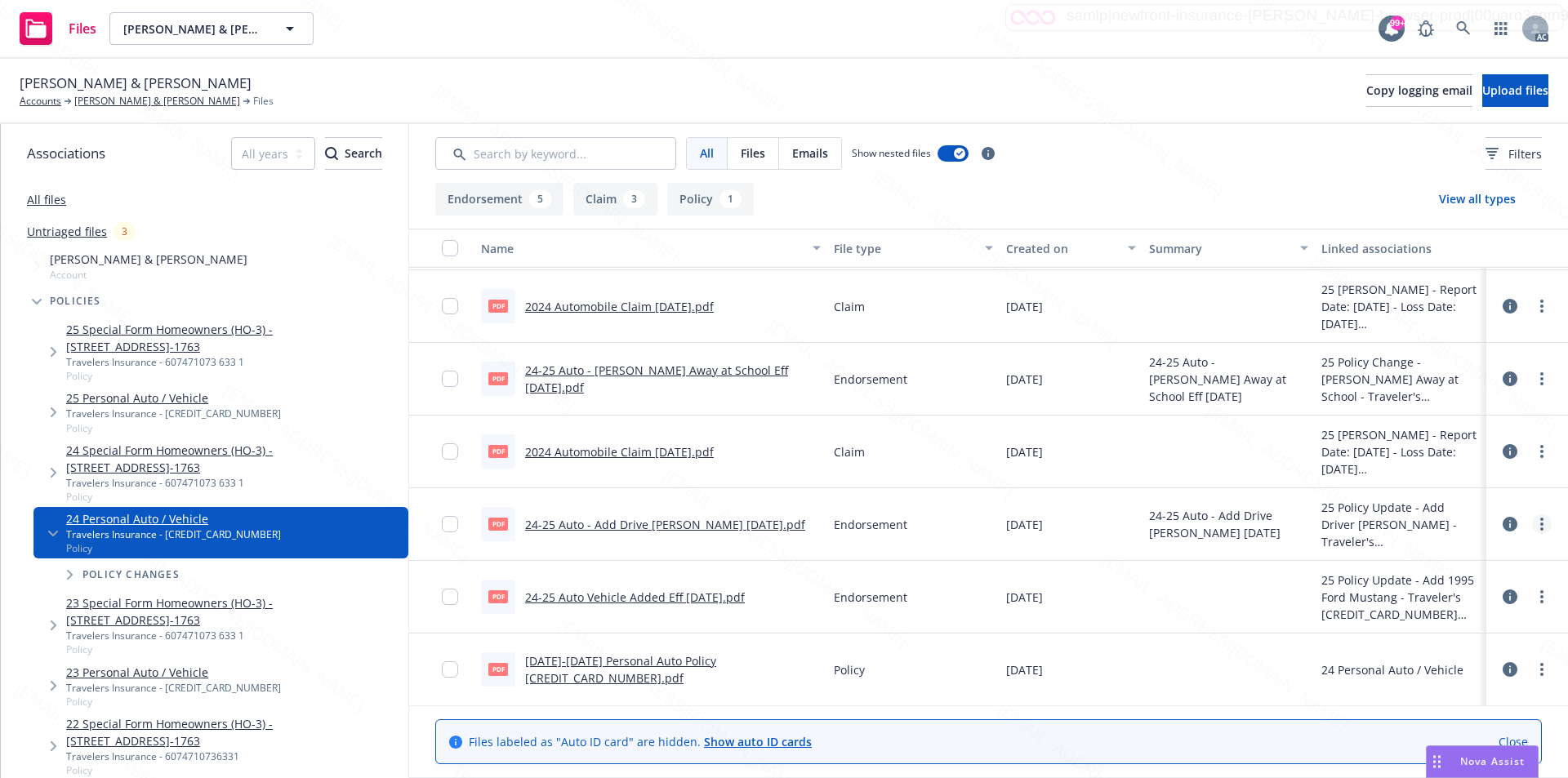
click at [1540, 523] on icon "more" at bounding box center [1542, 523] width 4 height 13
click at [1428, 588] on link "Download" at bounding box center [1457, 590] width 162 height 33
click at [1532, 382] on link "more" at bounding box center [1541, 379] width 20 height 20
click at [1422, 444] on link "Download" at bounding box center [1457, 444] width 162 height 33
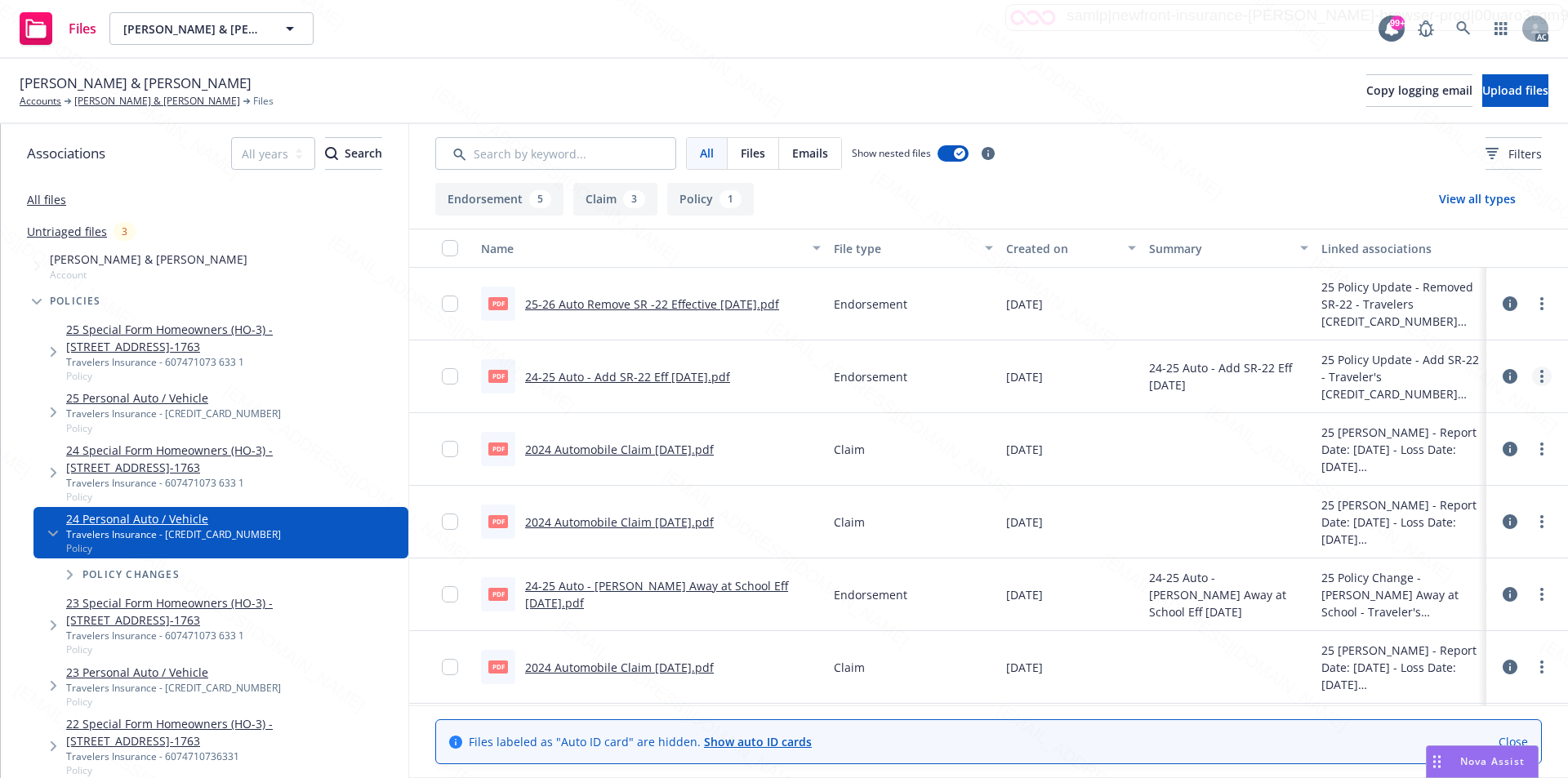
click at [1540, 378] on icon "more" at bounding box center [1542, 376] width 4 height 13
click at [1456, 442] on link "Download" at bounding box center [1457, 442] width 162 height 33
click at [1540, 303] on icon "more" at bounding box center [1542, 303] width 4 height 13
click at [1433, 362] on link "Download" at bounding box center [1457, 369] width 162 height 33
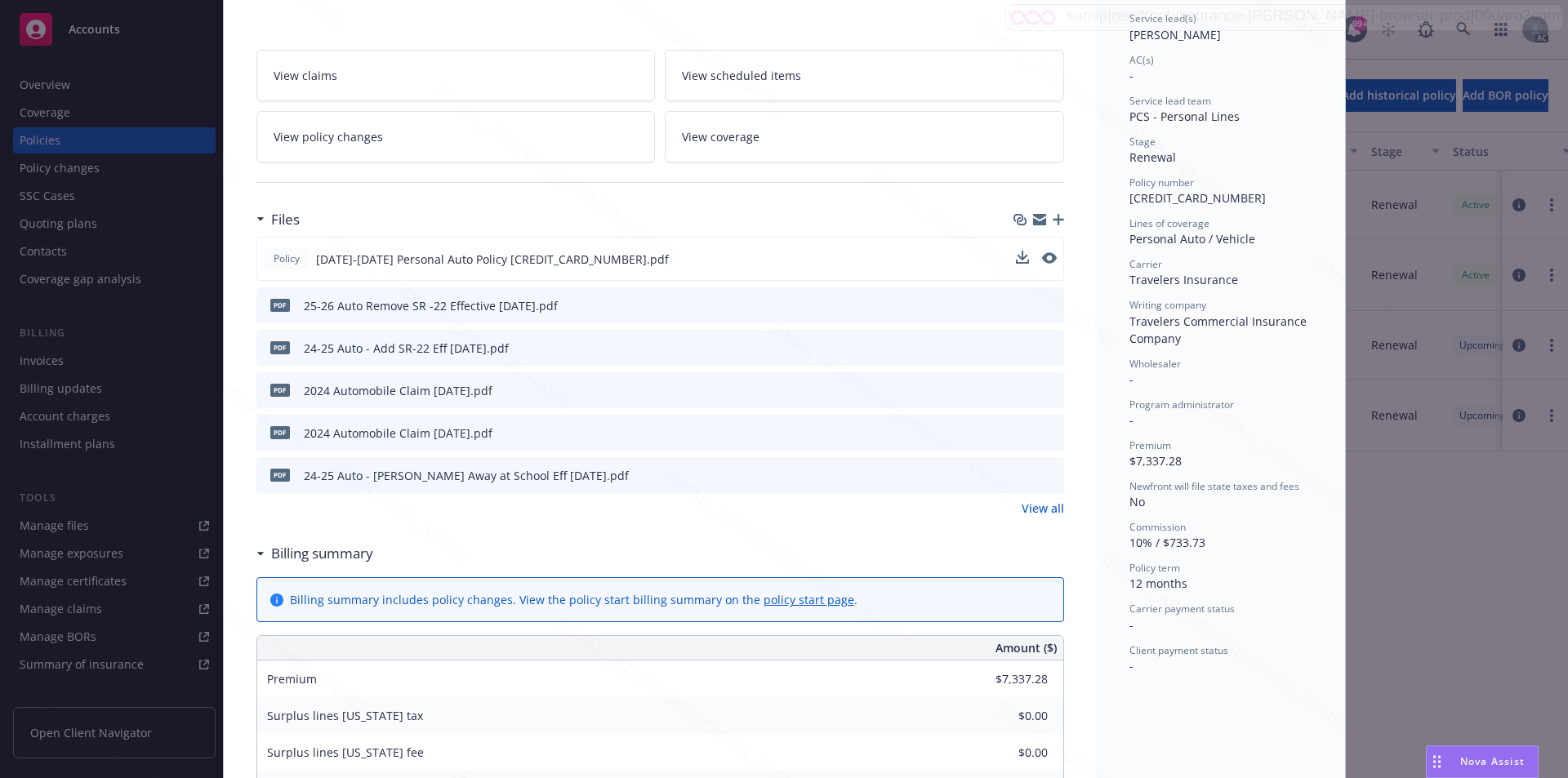
scroll to position [408, 0]
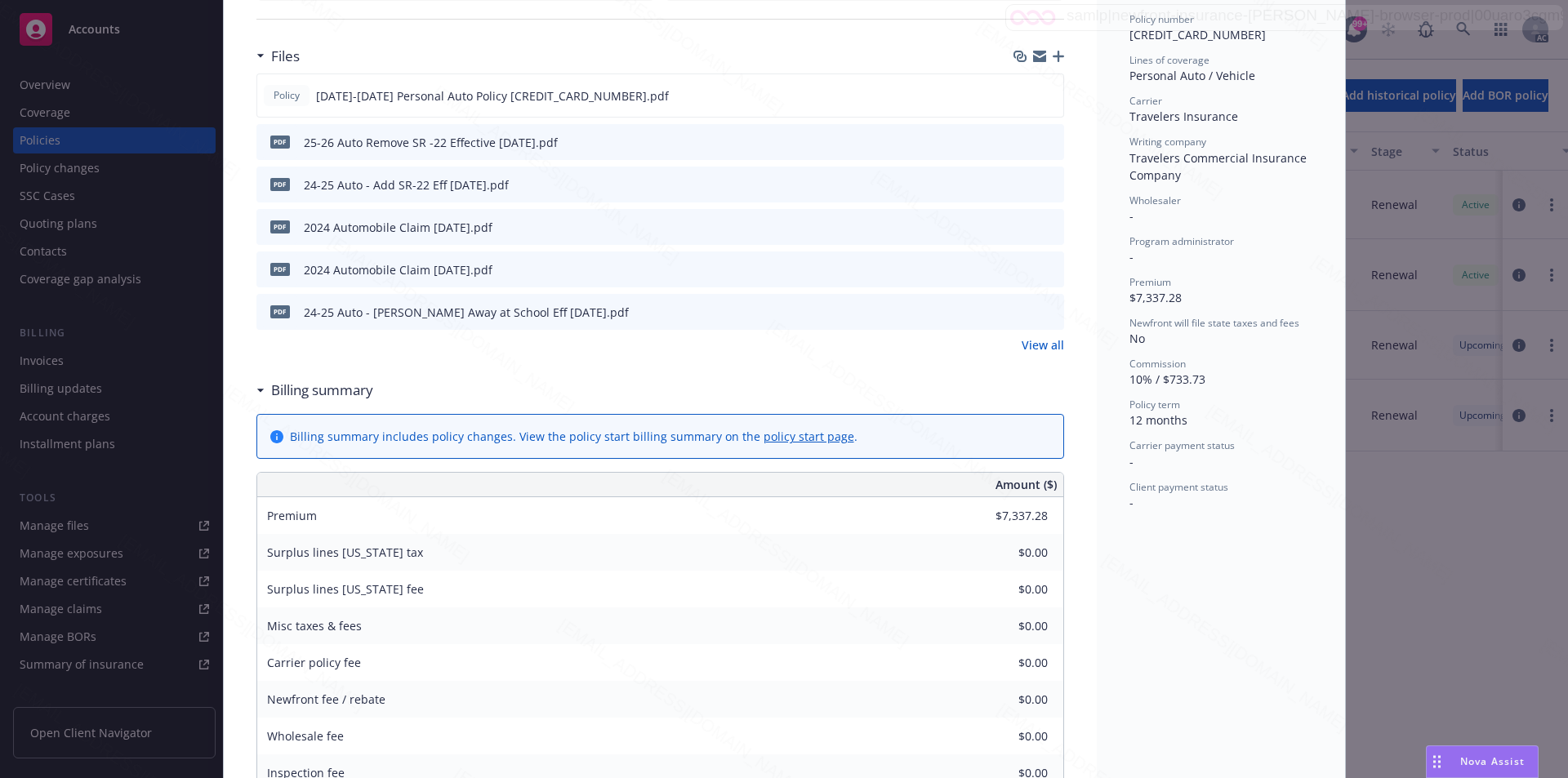
click at [322, 386] on h3 "Billing summary" at bounding box center [322, 390] width 102 height 21
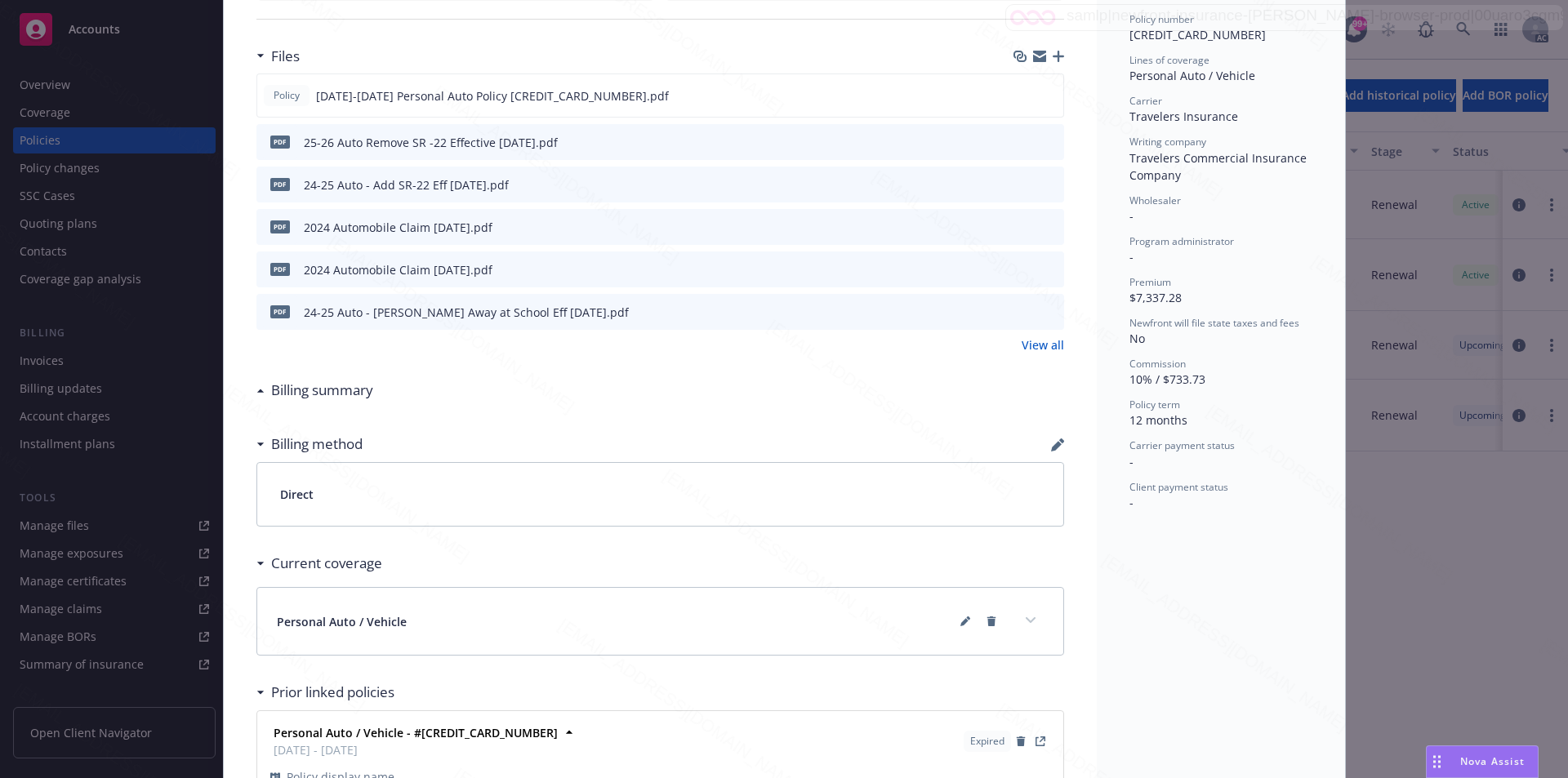
click at [322, 386] on h3 "Billing summary" at bounding box center [322, 390] width 102 height 21
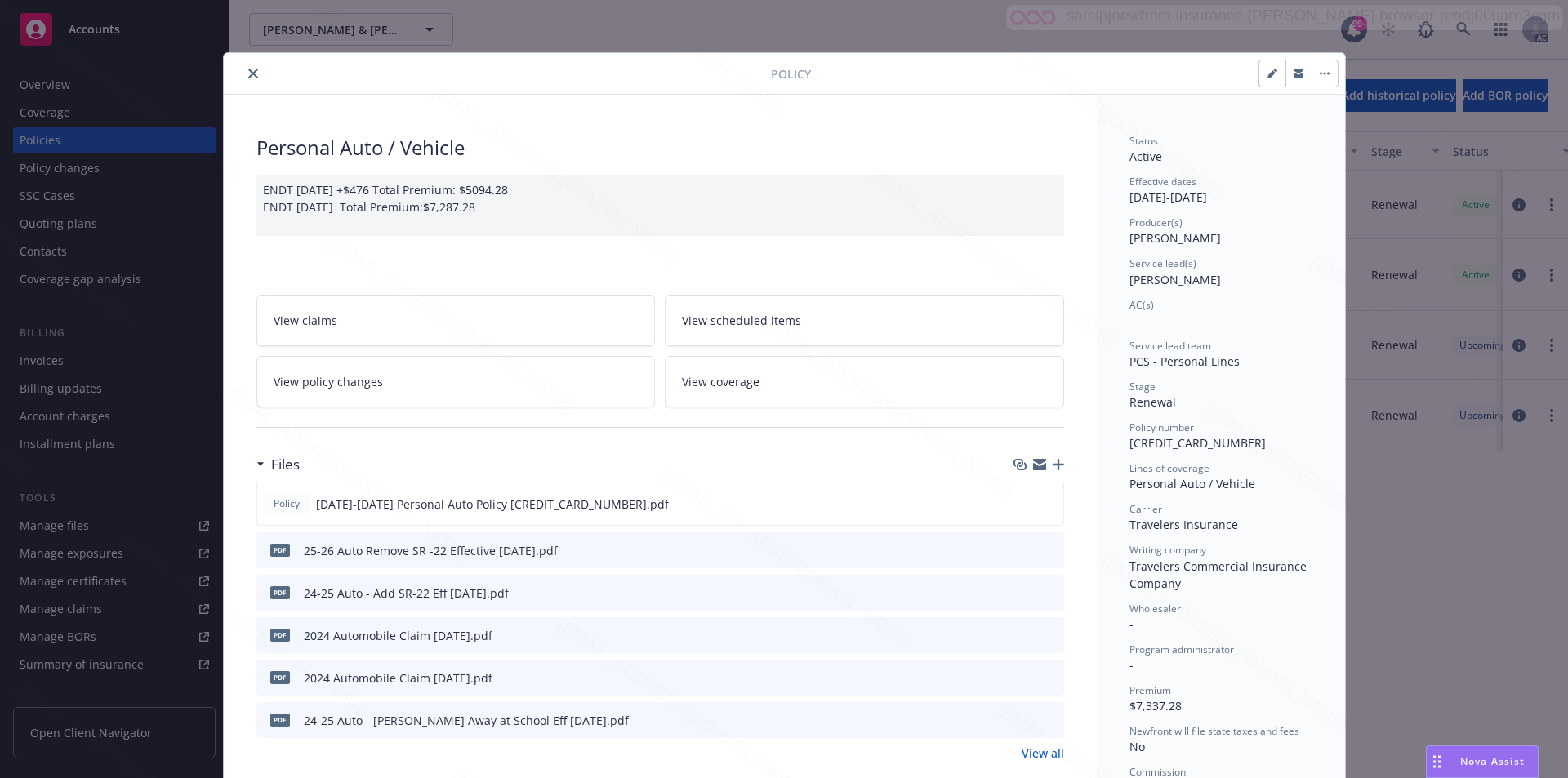
scroll to position [245, 0]
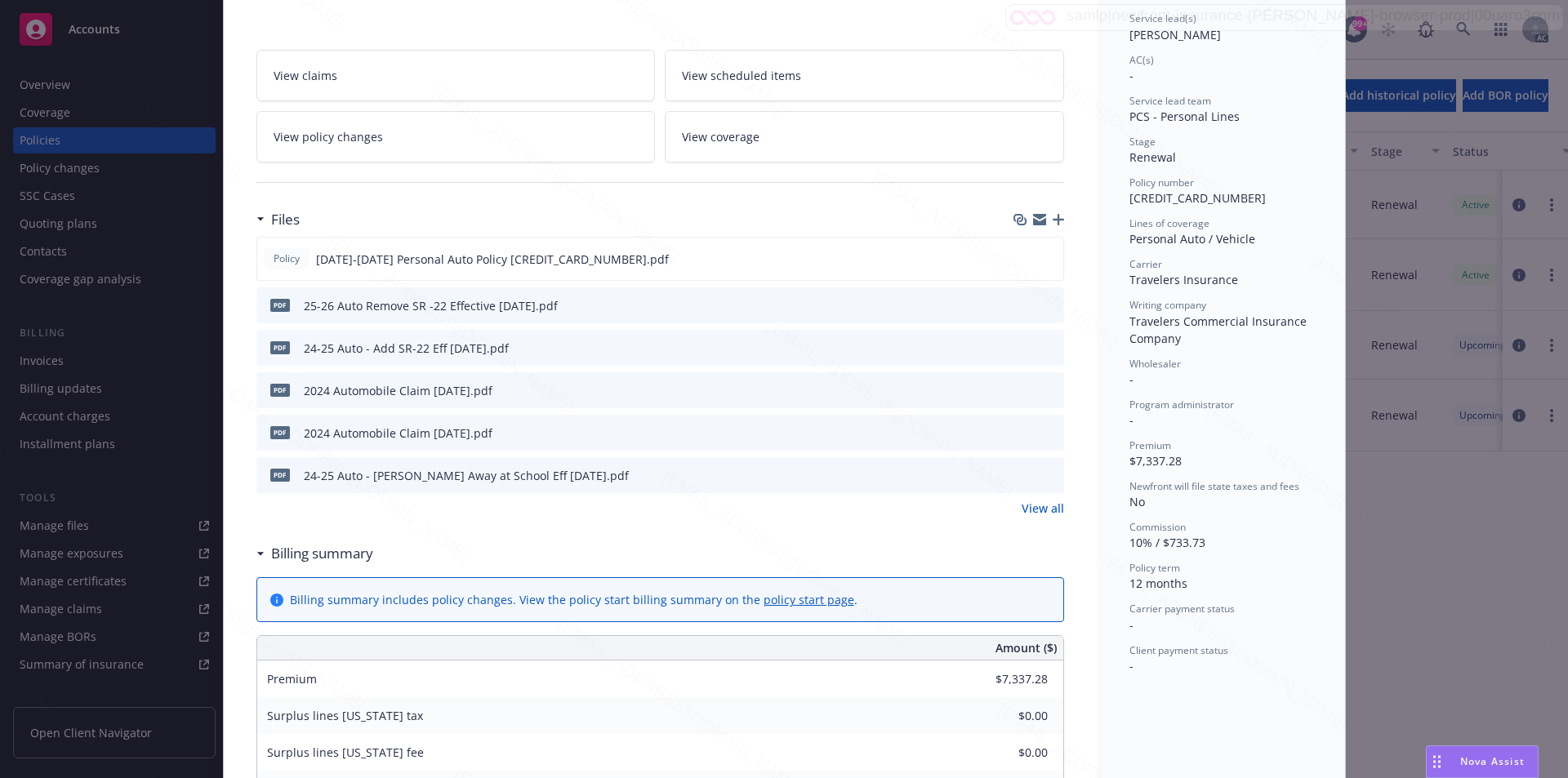
click at [619, 30] on div "View claims View scheduled items View policy changes View coverage" at bounding box center [660, 96] width 808 height 132
click at [455, 135] on link "View policy changes" at bounding box center [456, 137] width 399 height 51
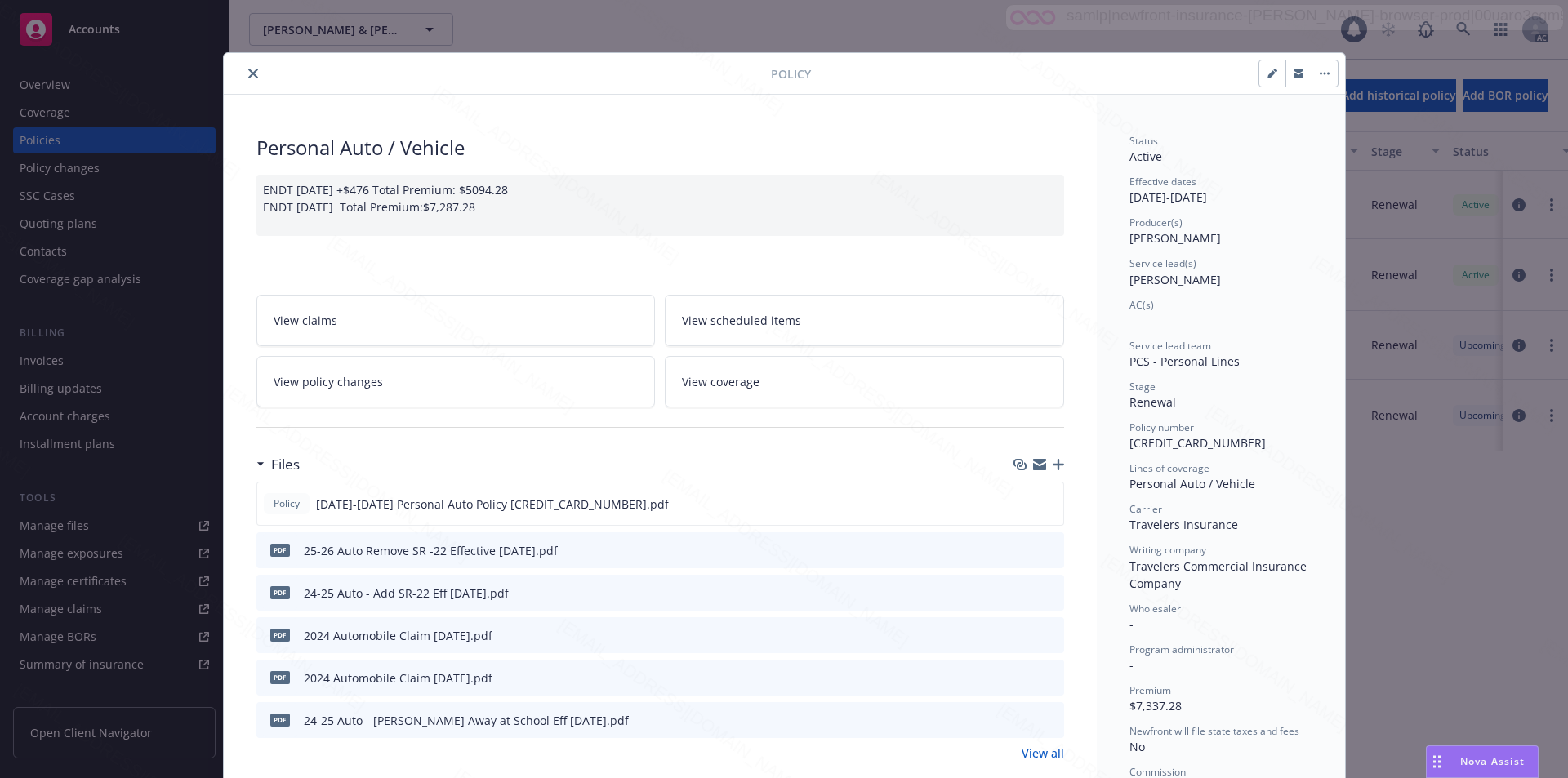
scroll to position [49, 0]
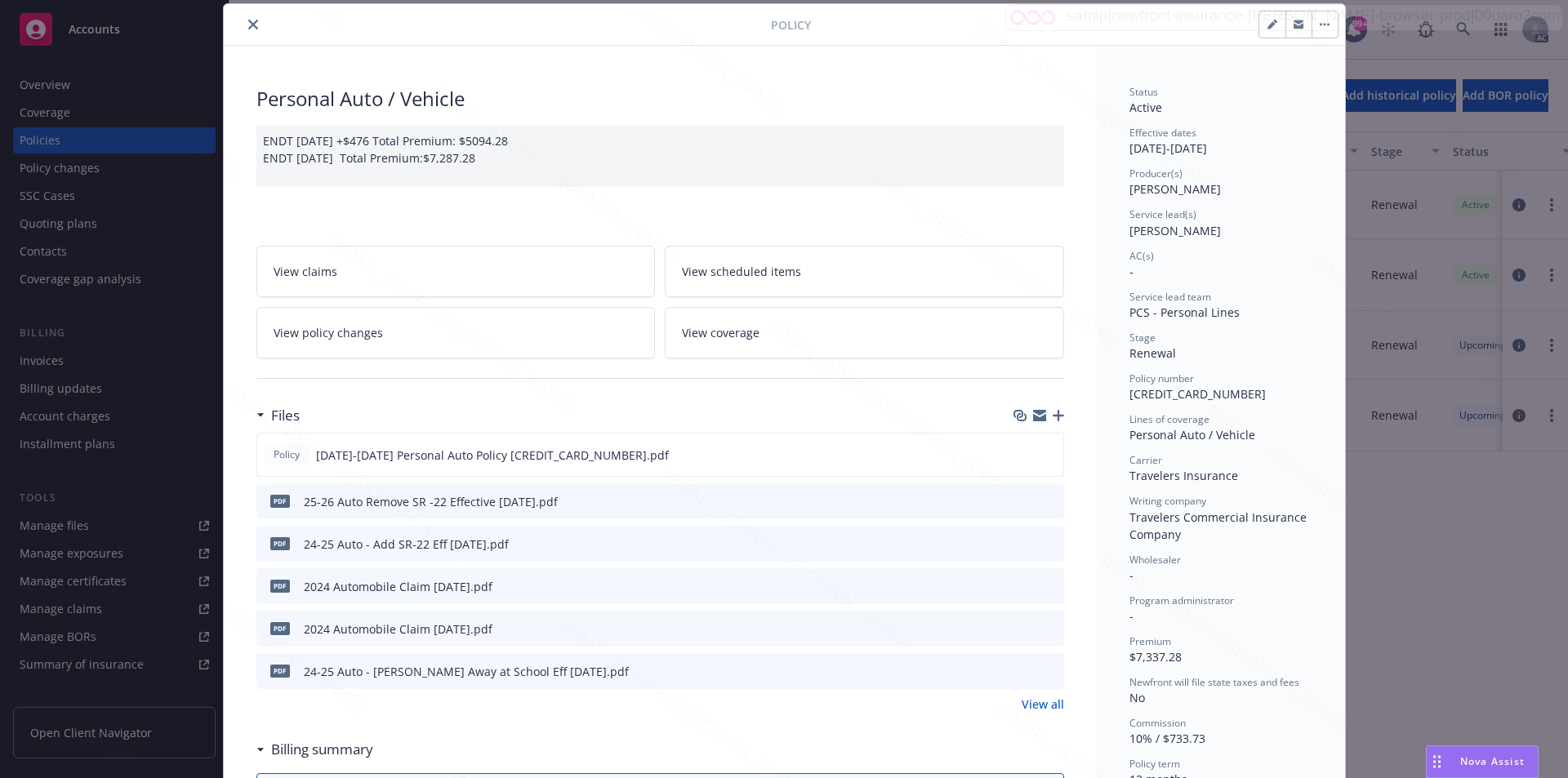
click at [388, 327] on link "View policy changes" at bounding box center [456, 333] width 399 height 51
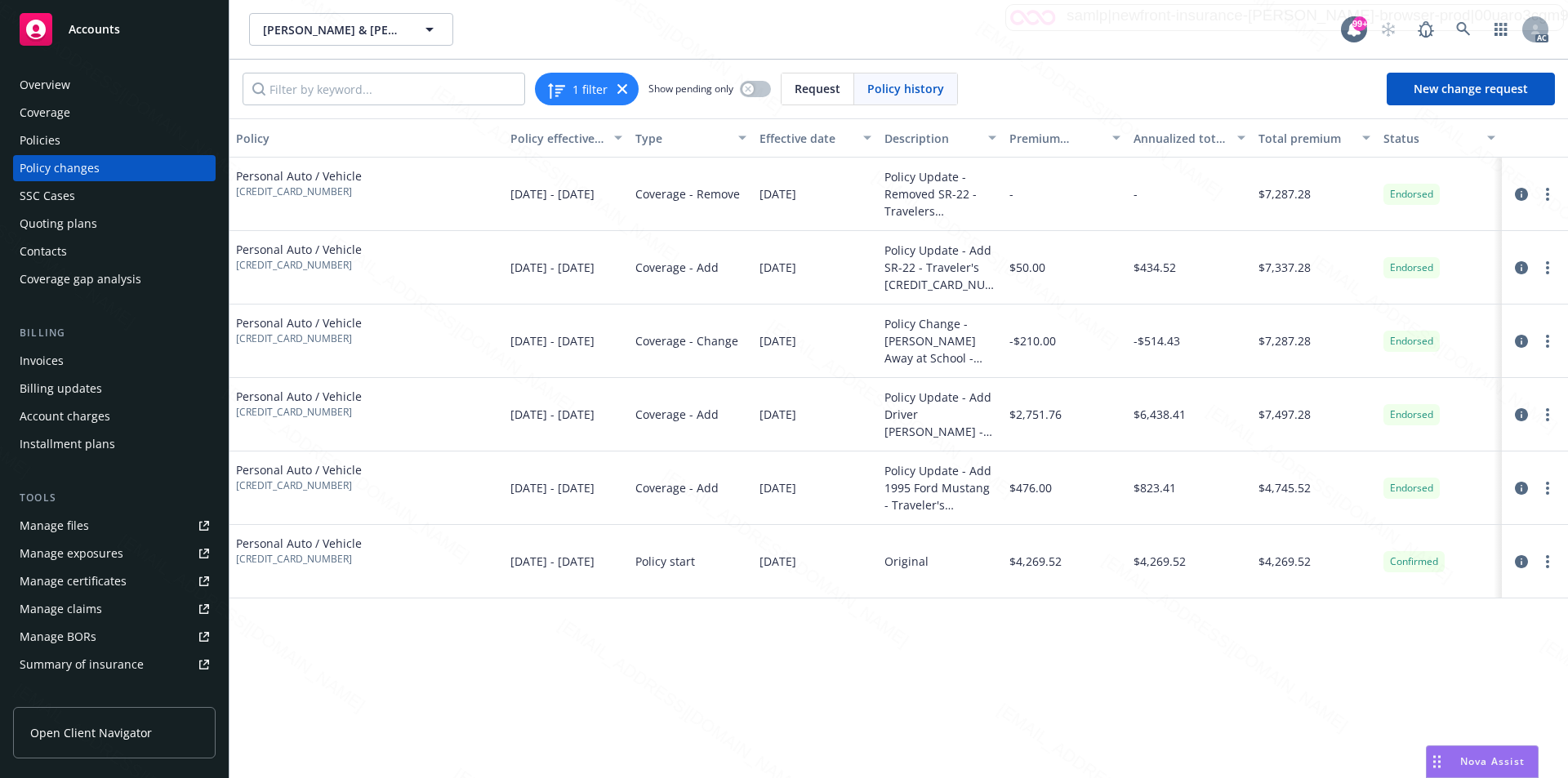
click at [1567, 567] on div at bounding box center [1534, 562] width 67 height 74
drag, startPoint x: 1003, startPoint y: 133, endPoint x: 1134, endPoint y: 130, distance: 131.0
click at [1134, 130] on div "Policy Policy effective dates Type Effective date Description Premium change An…" at bounding box center [899, 138] width 1338 height 39
drag, startPoint x: 1005, startPoint y: 132, endPoint x: 1028, endPoint y: 138, distance: 23.8
click at [1028, 138] on button "Premium change" at bounding box center [1065, 138] width 125 height 39
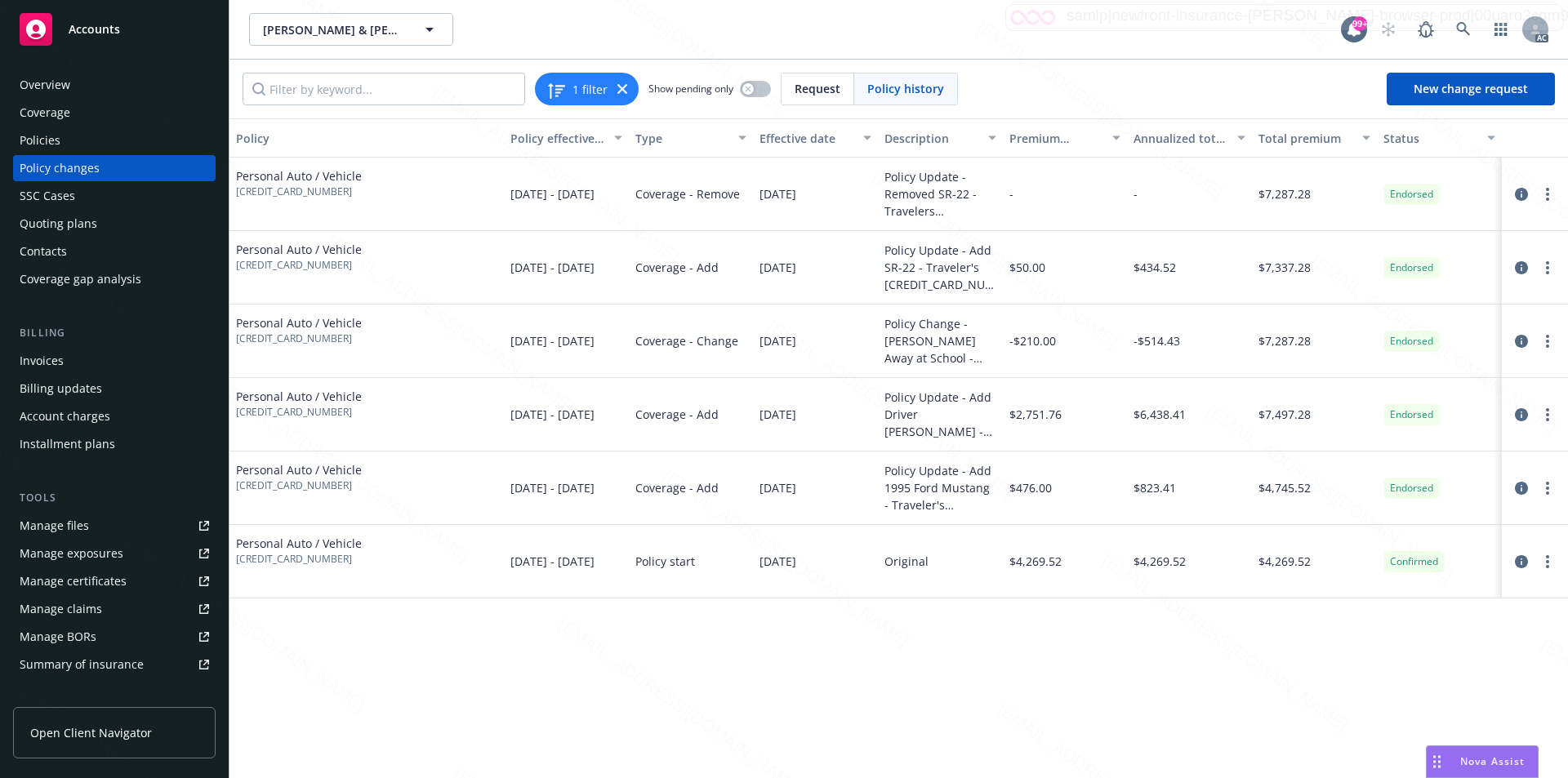
drag, startPoint x: 1005, startPoint y: 127, endPoint x: 1053, endPoint y: 127, distance: 48.0
click at [1053, 127] on button "Premium change" at bounding box center [1065, 138] width 125 height 39
drag, startPoint x: 1003, startPoint y: 139, endPoint x: 1023, endPoint y: 139, distance: 20.0
click at [1023, 139] on button "Premium change" at bounding box center [1065, 138] width 125 height 39
